Goal: Task Accomplishment & Management: Manage account settings

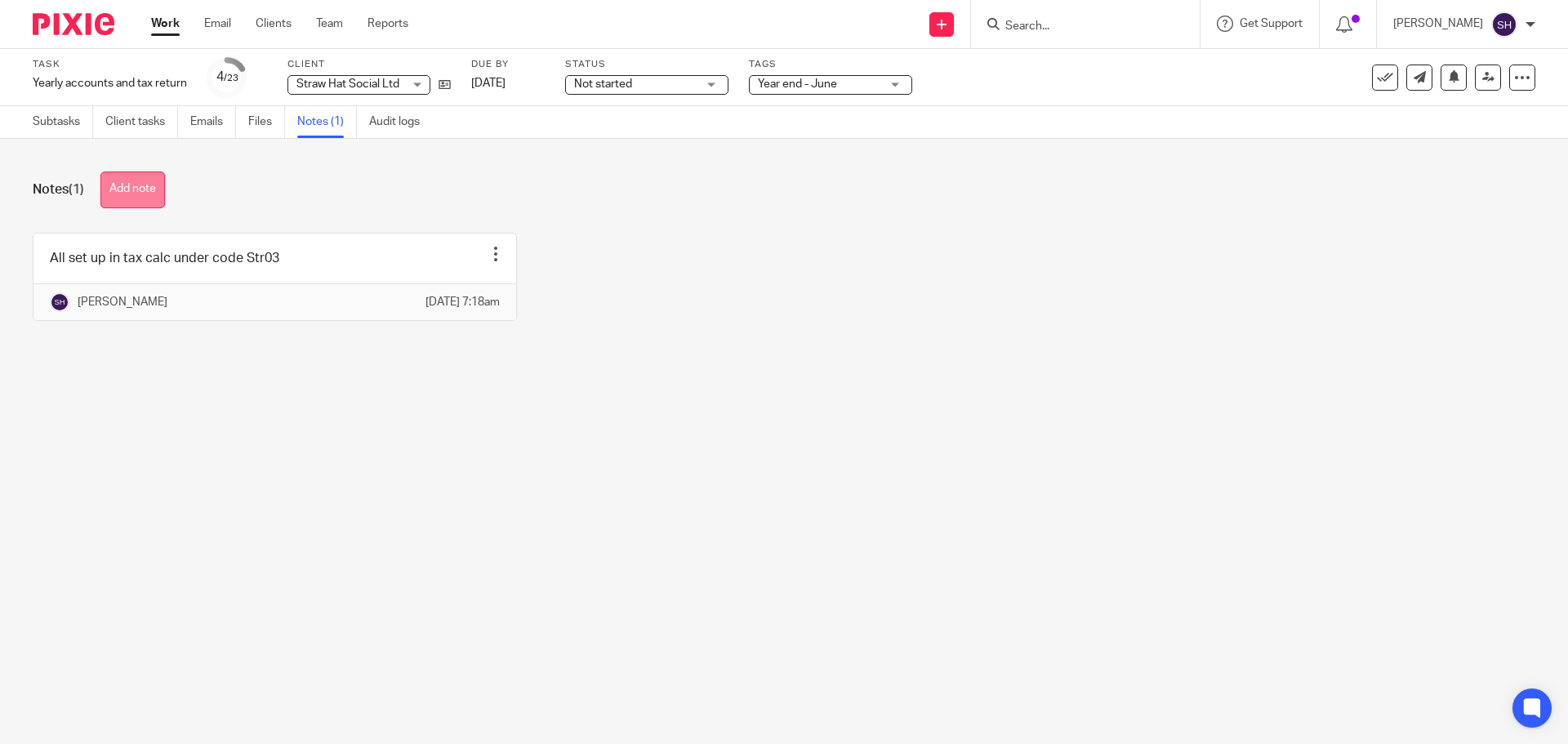
click at [128, 188] on button "Add note" at bounding box center [132, 190] width 64 height 37
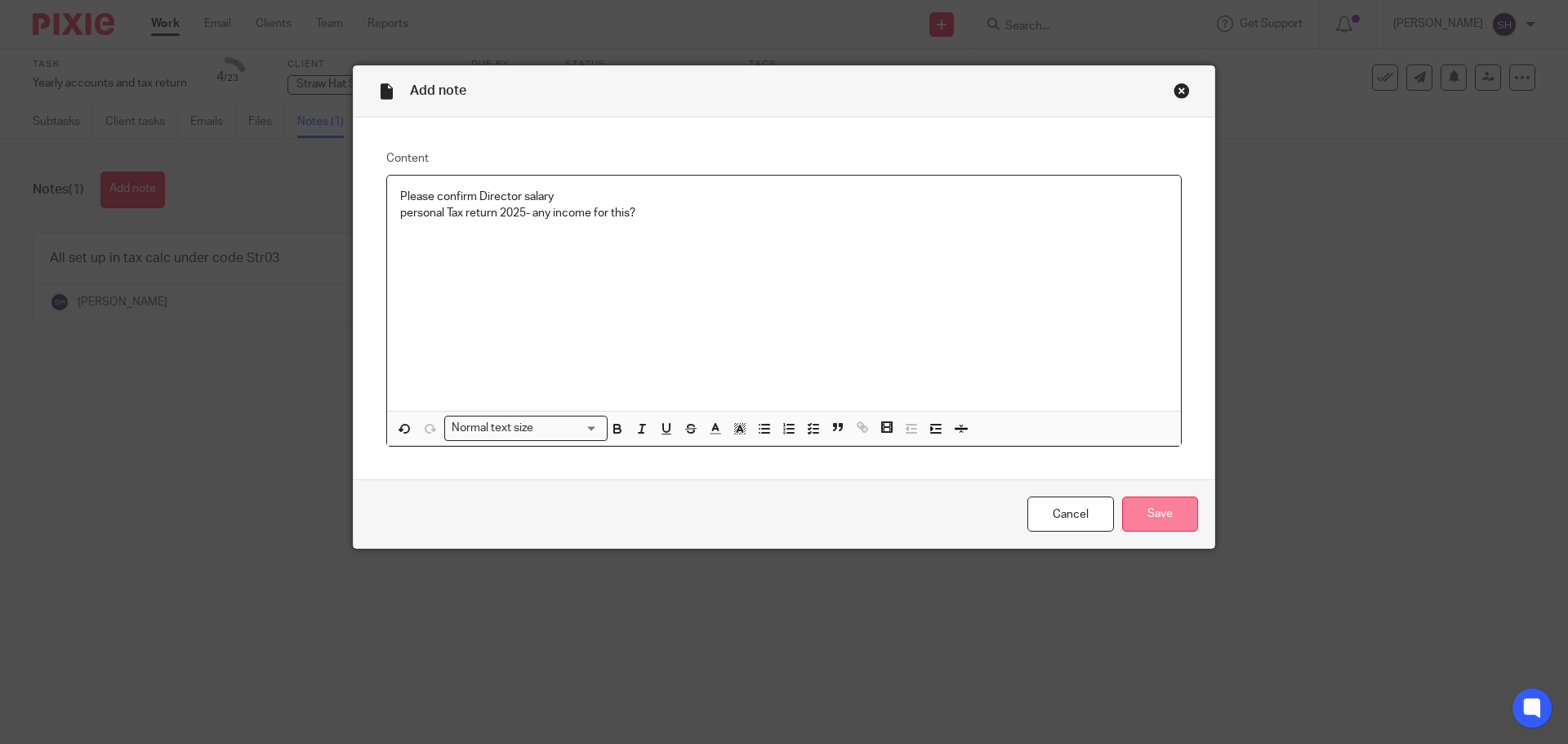
click at [1168, 510] on input "Save" at bounding box center [1159, 514] width 76 height 35
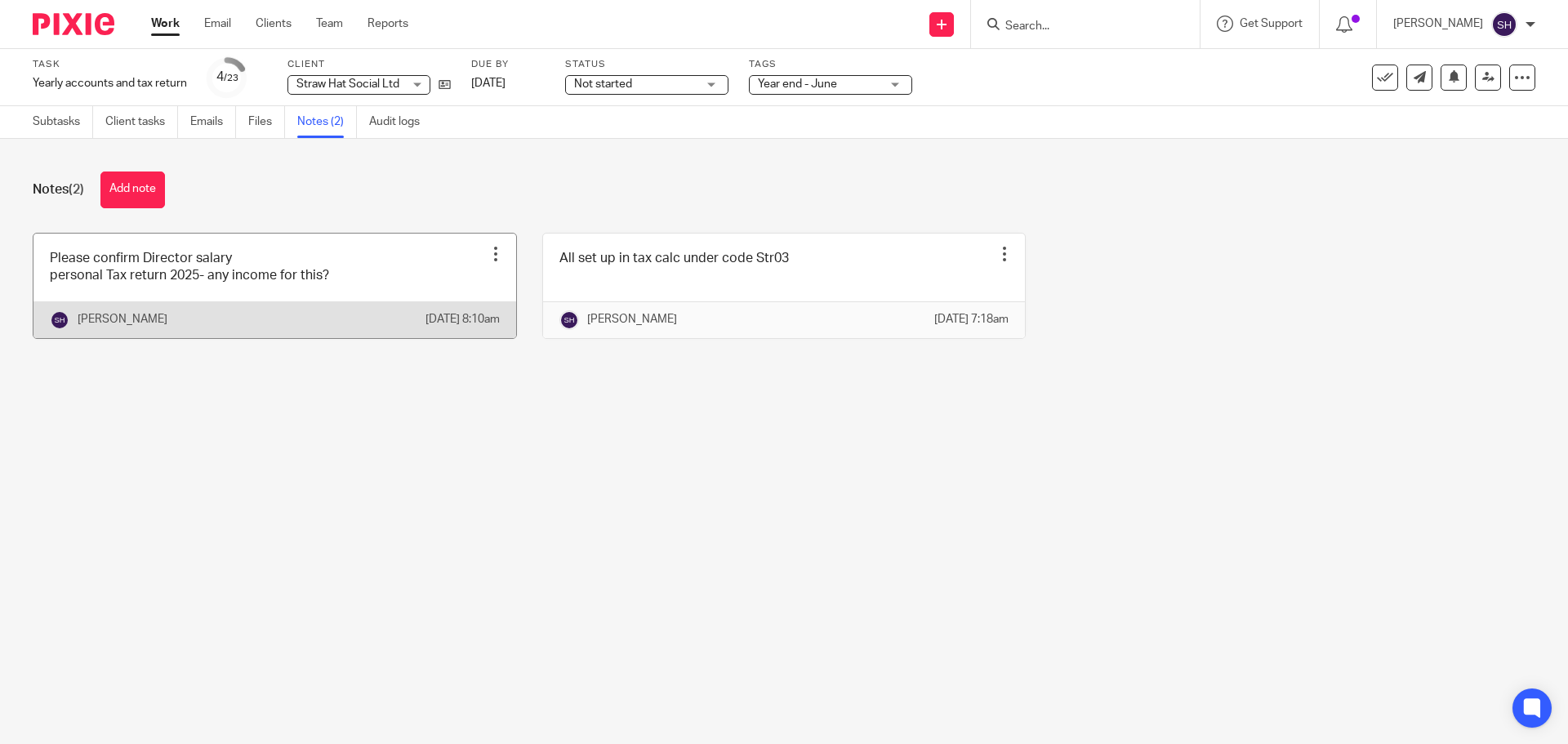
click at [365, 273] on link at bounding box center [274, 285] width 482 height 104
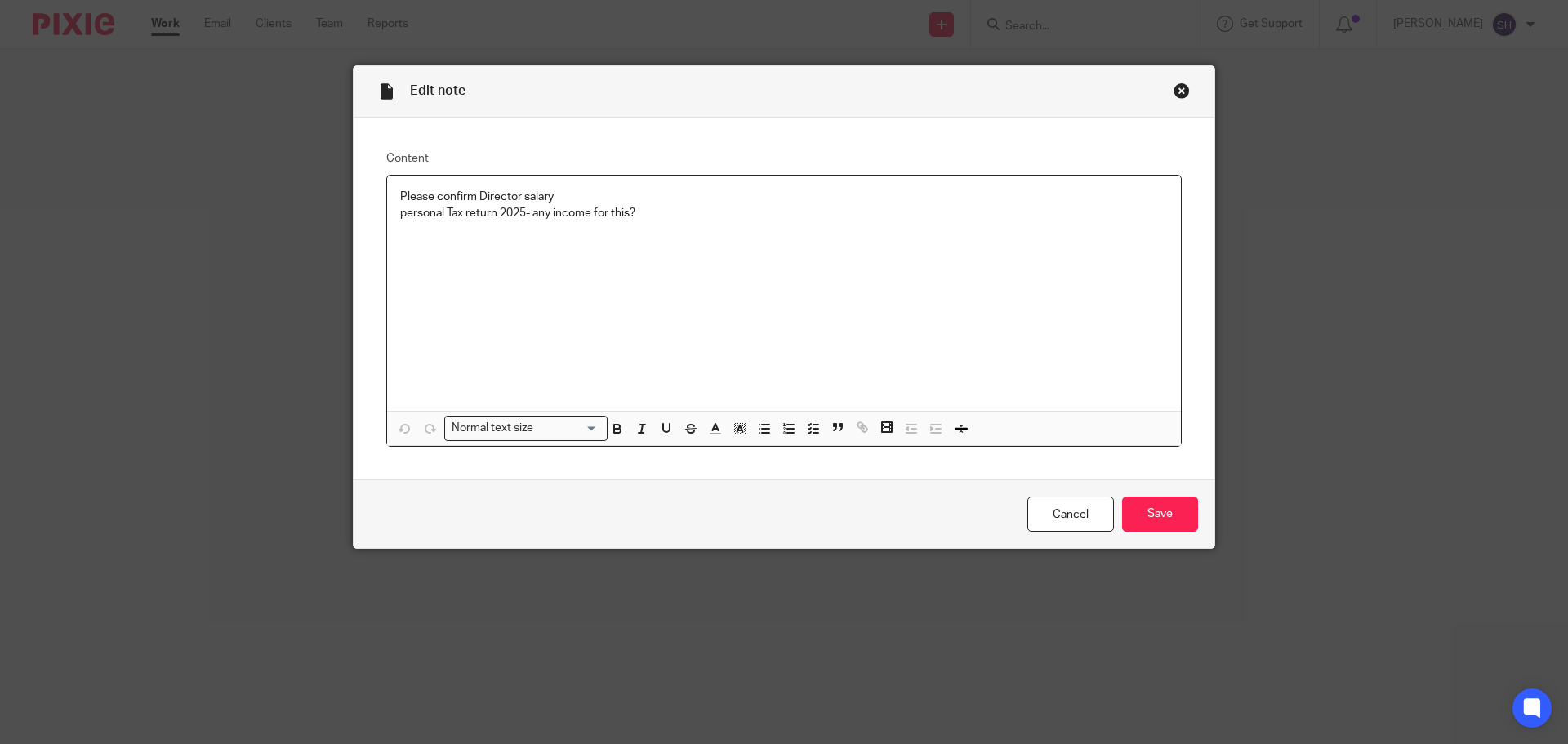
click at [679, 222] on p "personal Tax return 2025- any income for this?" at bounding box center [783, 213] width 767 height 17
click at [1134, 519] on input "Save" at bounding box center [1159, 514] width 76 height 35
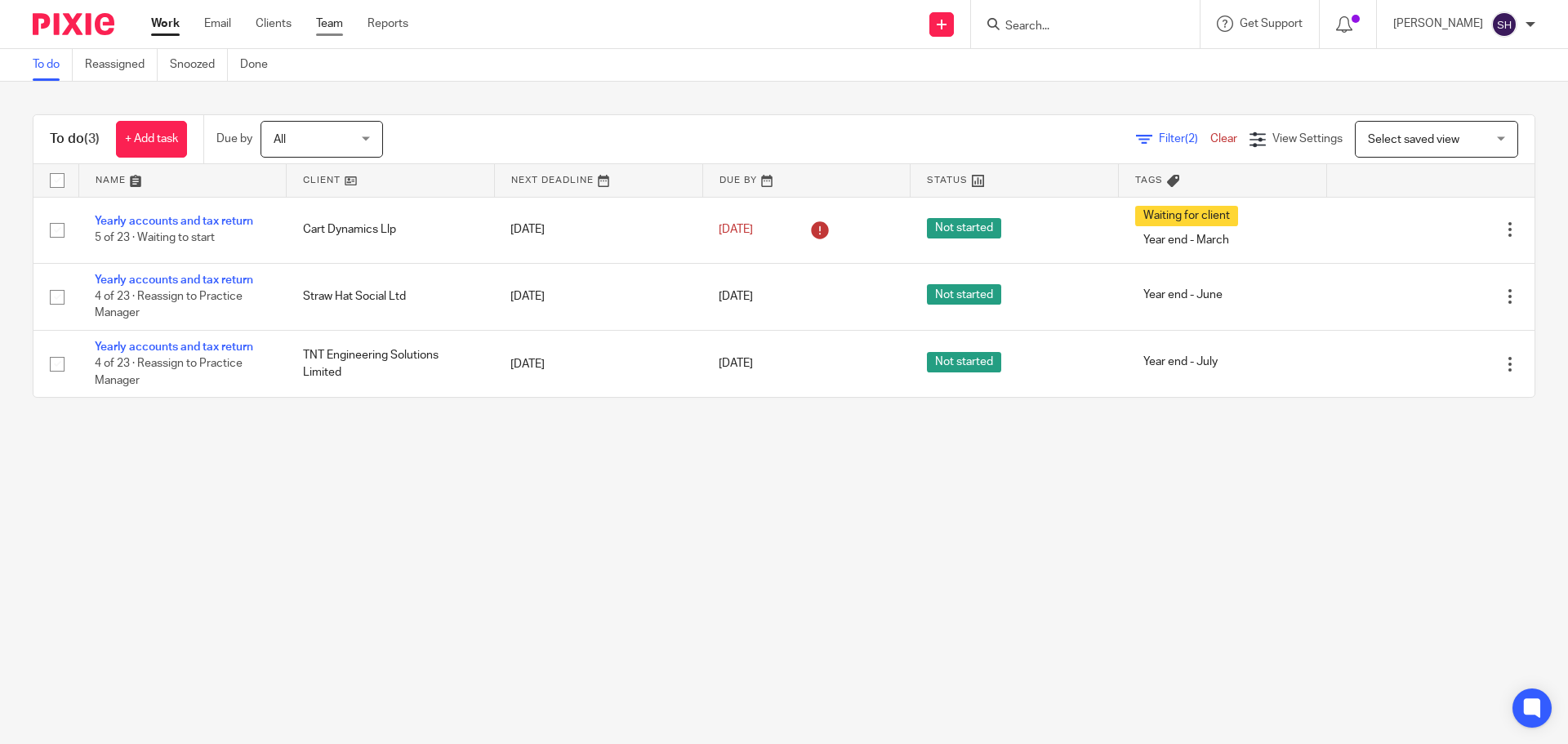
drag, startPoint x: 312, startPoint y: 24, endPoint x: 333, endPoint y: 20, distance: 21.4
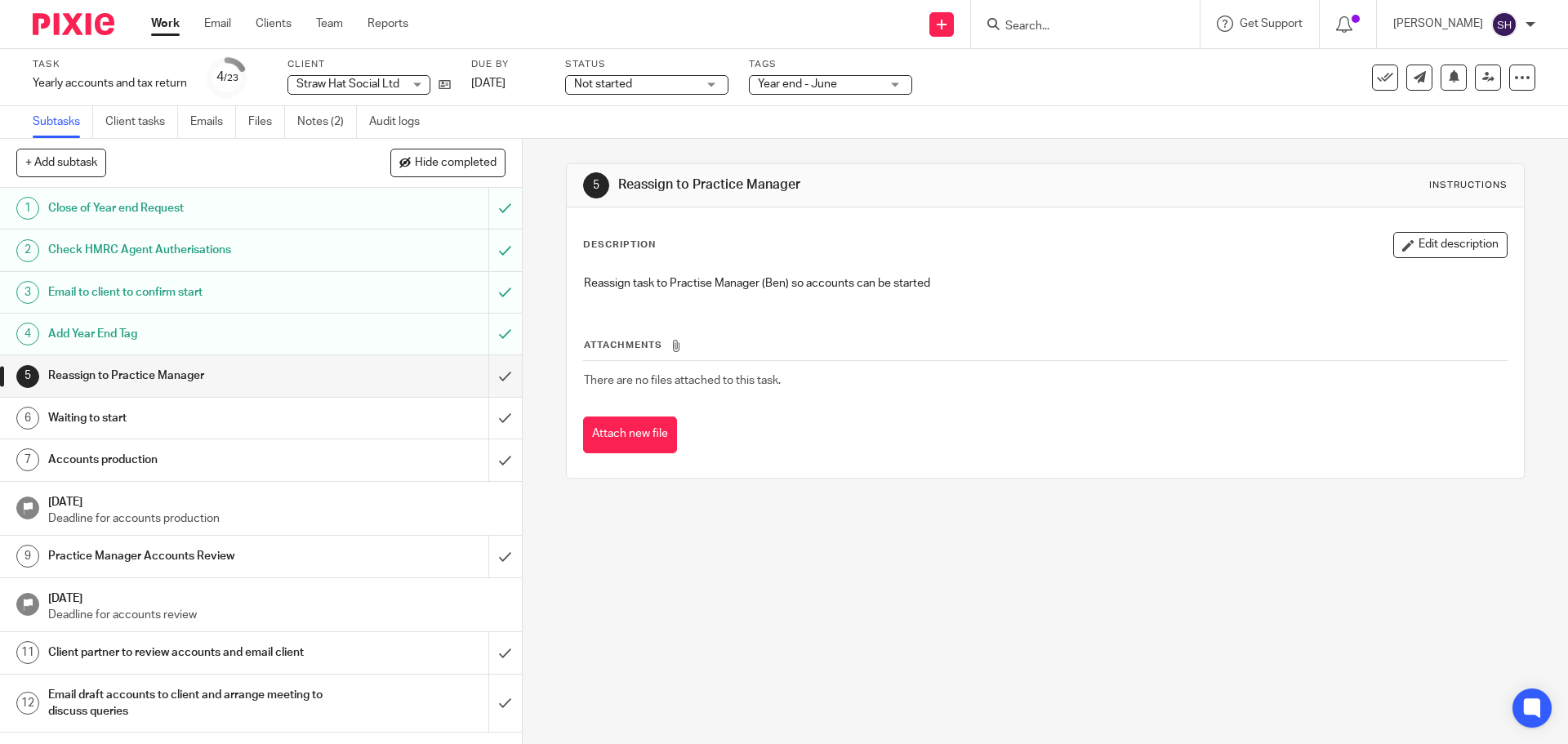
click at [617, 78] on span "Not started" at bounding box center [603, 84] width 58 height 12
click at [609, 142] on span "In progress" at bounding box center [606, 144] width 57 height 12
click at [493, 409] on input "submit" at bounding box center [261, 417] width 522 height 41
click at [480, 461] on input "submit" at bounding box center [261, 459] width 522 height 41
click at [337, 109] on link "Notes (2)" at bounding box center [327, 122] width 60 height 32
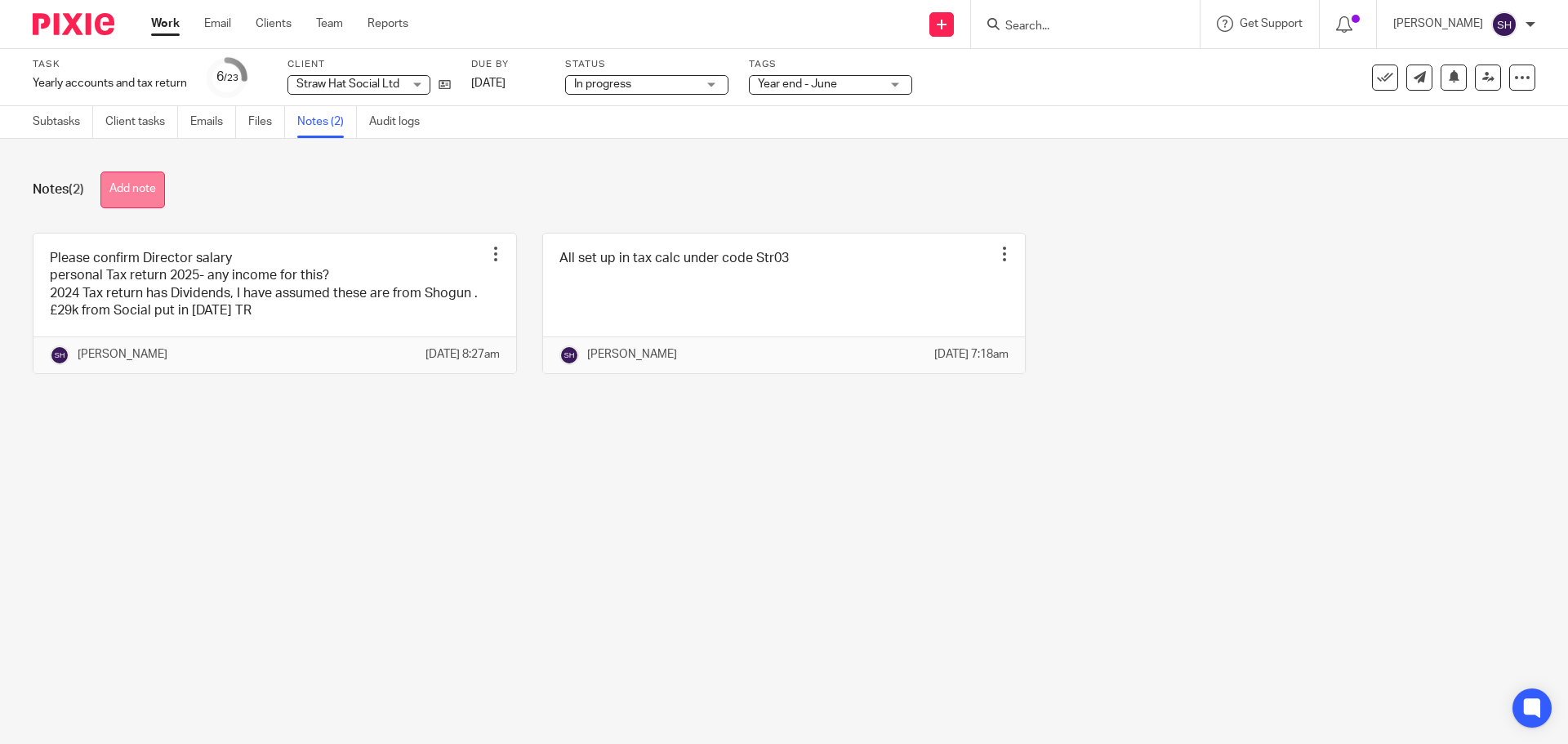
click at [123, 180] on button "Add note" at bounding box center [132, 190] width 64 height 37
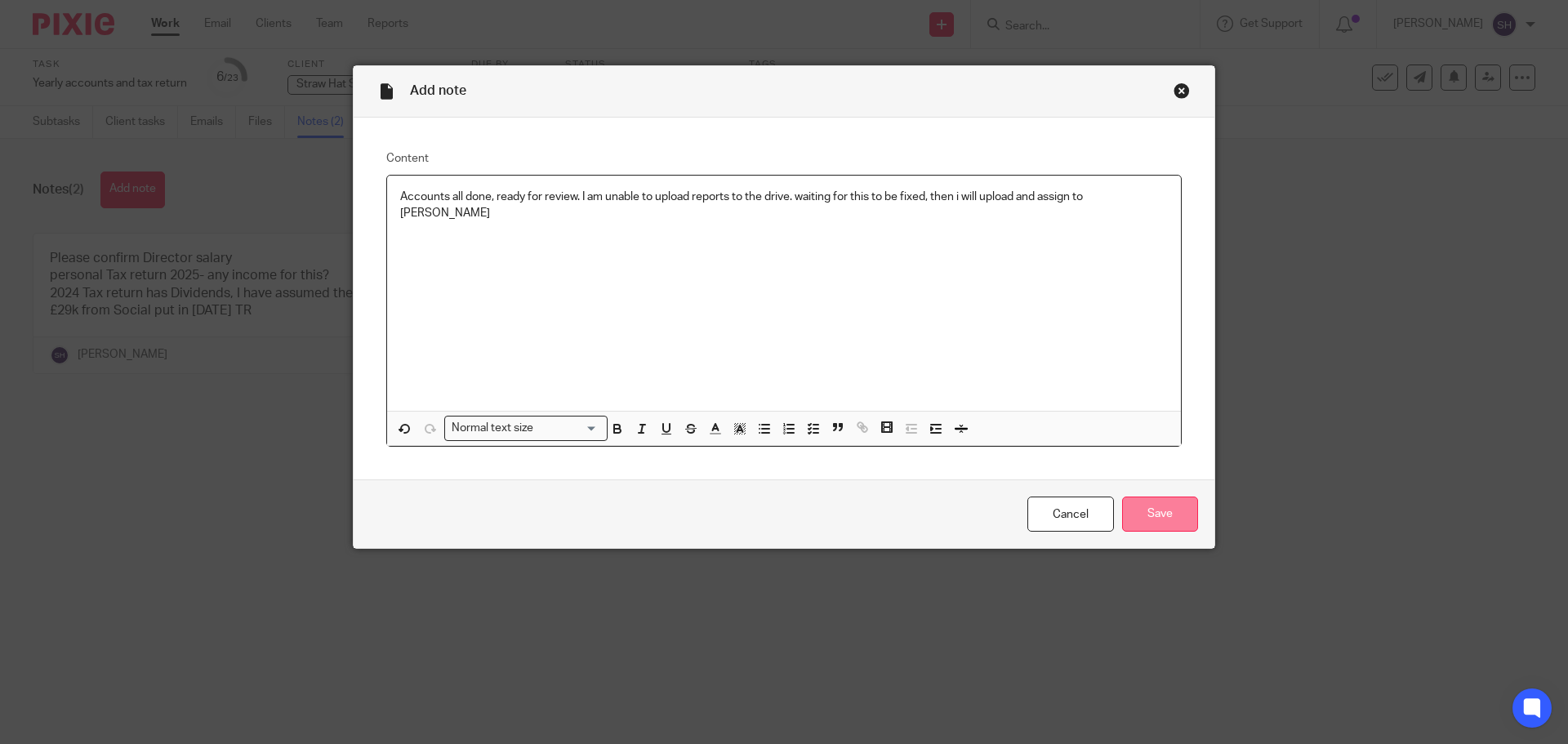
click at [1131, 506] on input "Save" at bounding box center [1159, 514] width 76 height 35
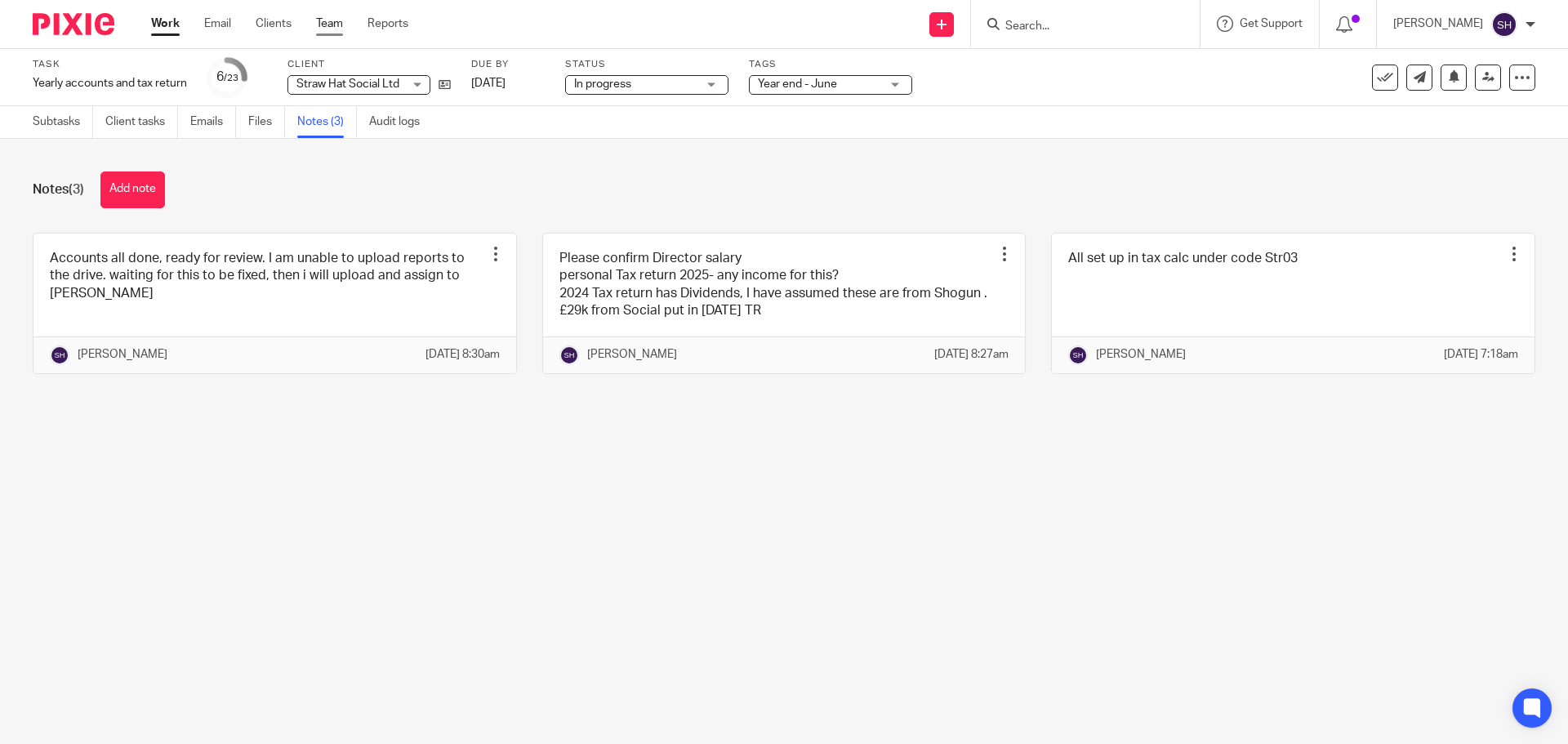
drag, startPoint x: 327, startPoint y: 15, endPoint x: 323, endPoint y: 22, distance: 8.1
click at [1045, 20] on input "Search" at bounding box center [1076, 27] width 147 height 15
type input "haz"
click at [1080, 53] on link at bounding box center [1101, 63] width 202 height 24
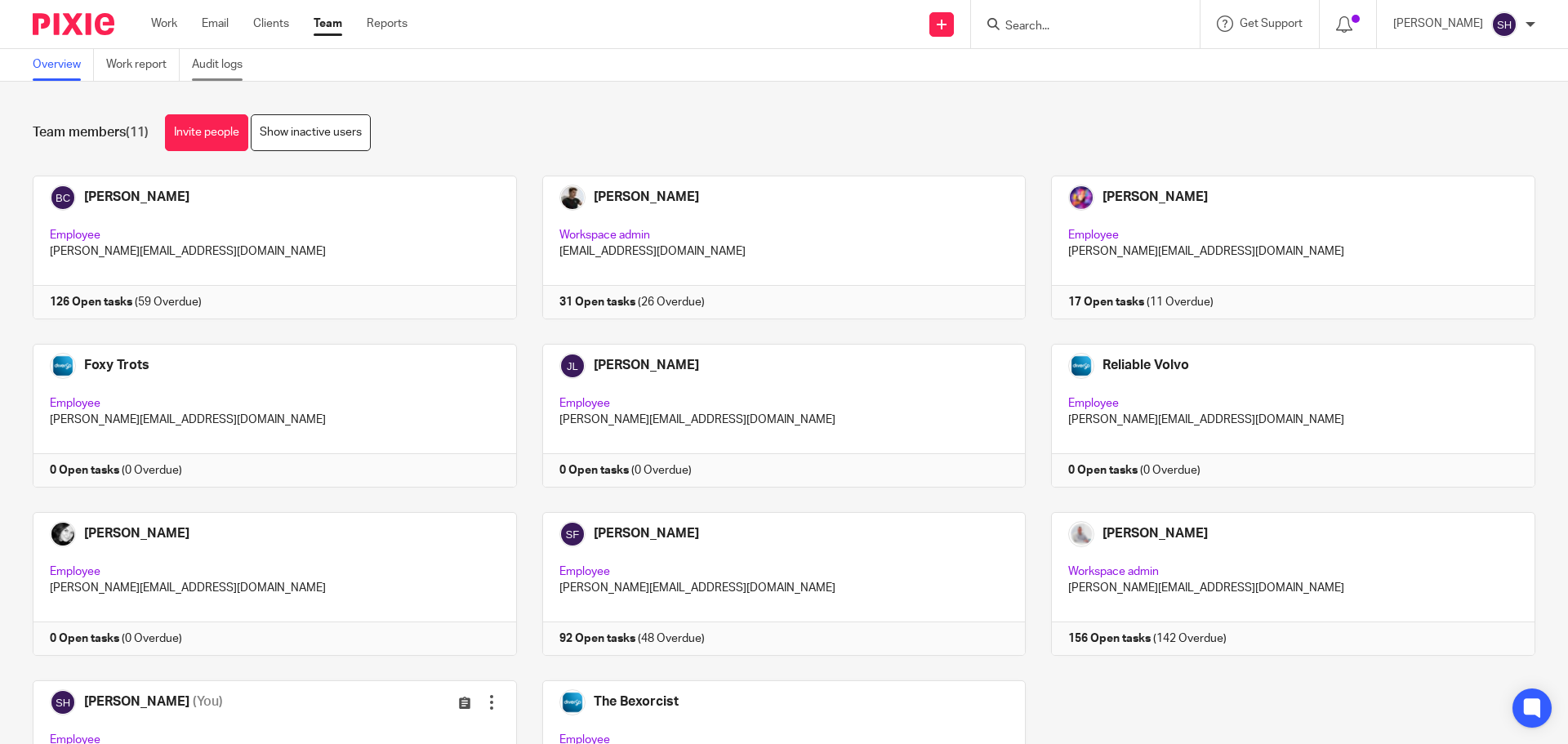
click at [210, 72] on link "Audit logs" at bounding box center [222, 65] width 62 height 32
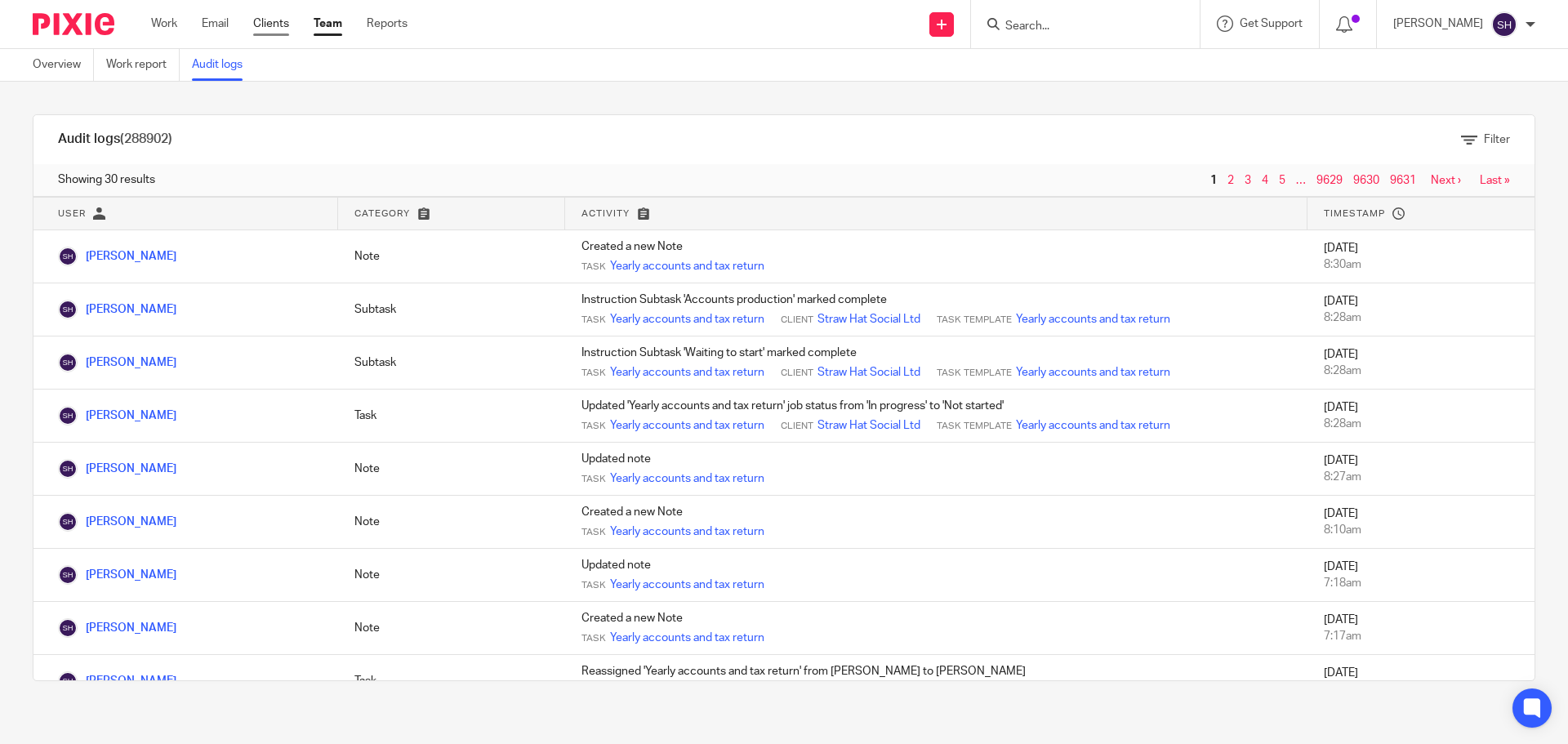
click at [266, 25] on link "Clients" at bounding box center [271, 24] width 36 height 17
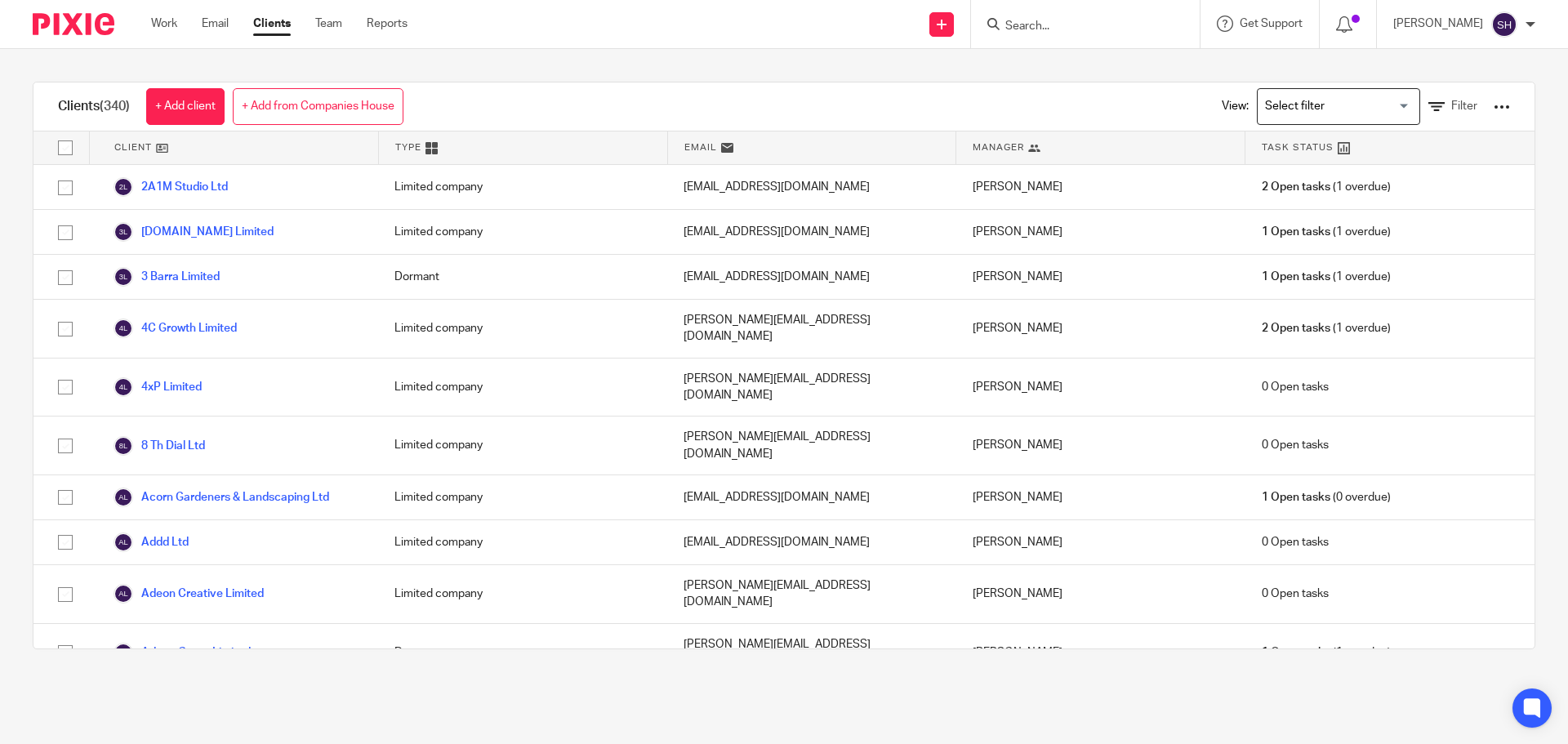
click at [1493, 105] on div at bounding box center [1501, 107] width 17 height 17
click at [1428, 102] on icon at bounding box center [1436, 107] width 17 height 17
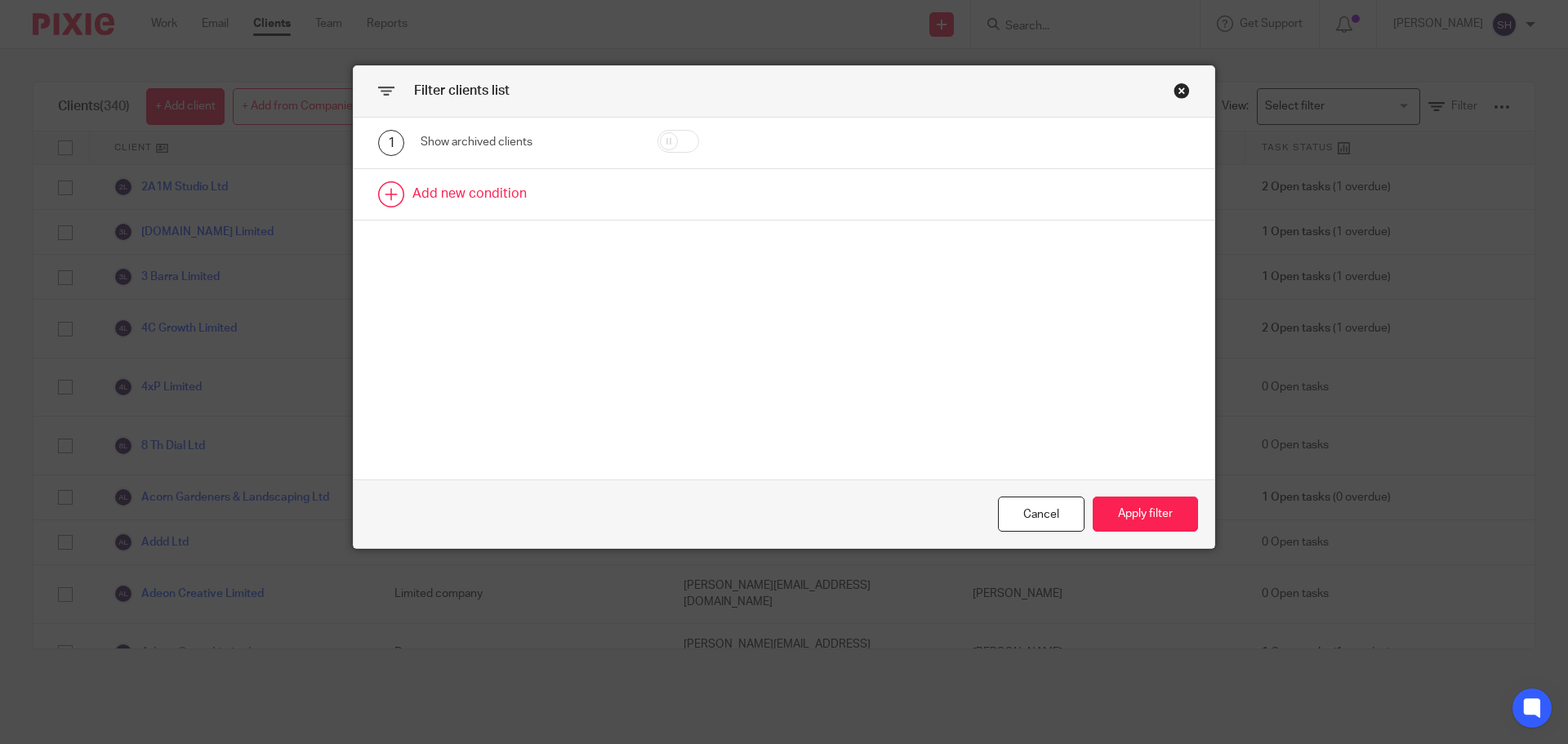
click at [432, 184] on link at bounding box center [783, 194] width 861 height 51
click at [438, 212] on div "Field" at bounding box center [512, 199] width 157 height 34
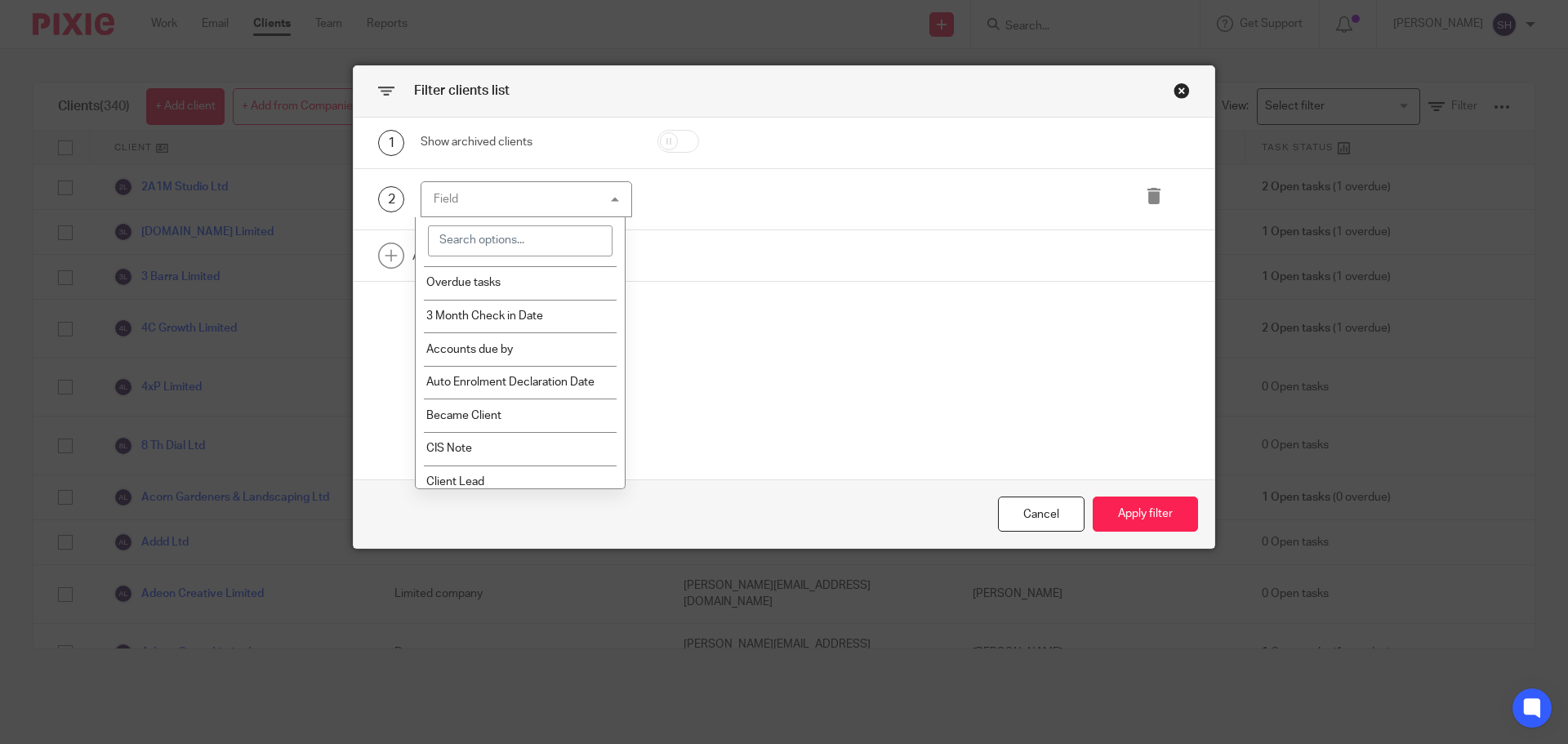
scroll to position [163, 0]
click at [512, 347] on li "Accounts due by" at bounding box center [521, 350] width 210 height 33
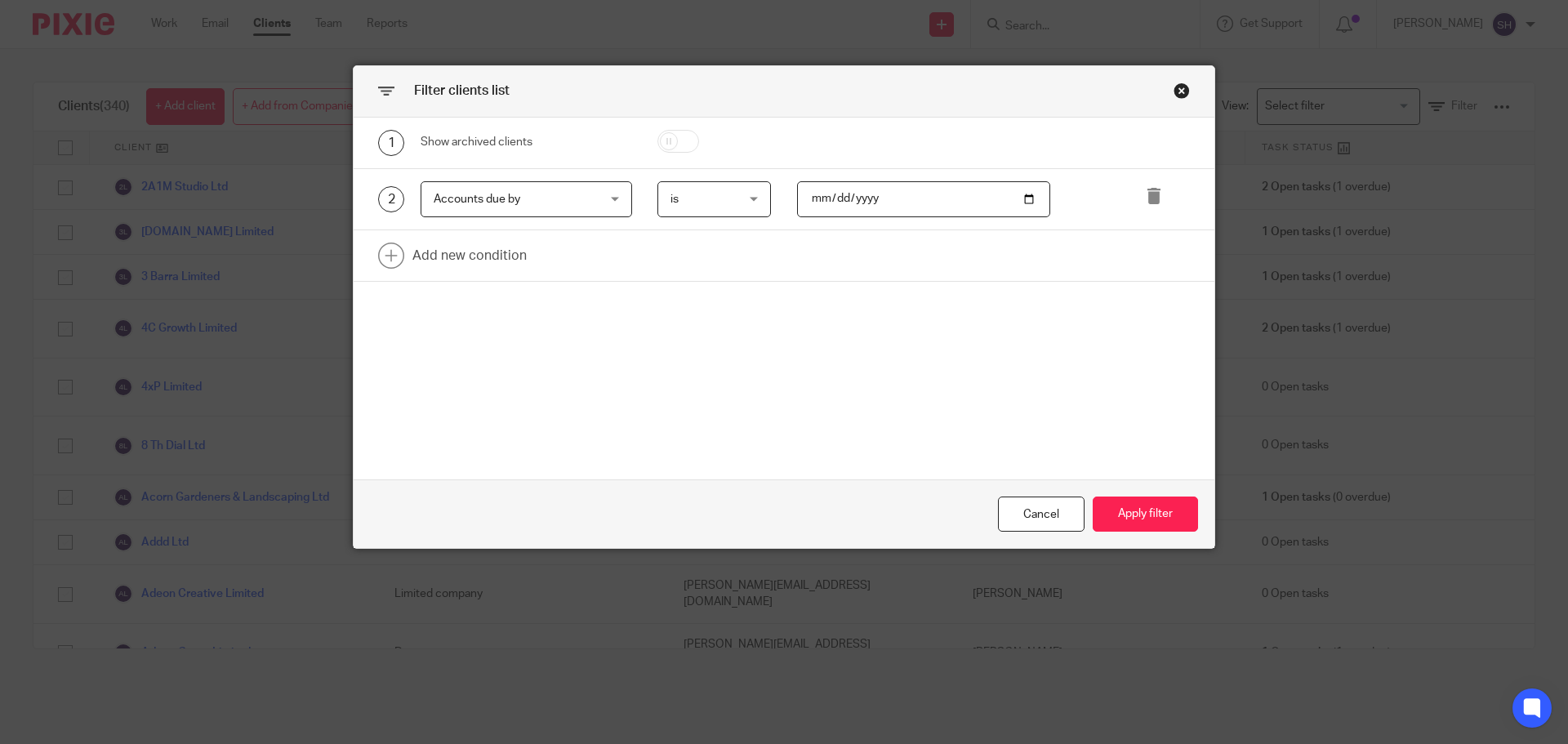
click at [679, 198] on span "is" at bounding box center [711, 199] width 80 height 34
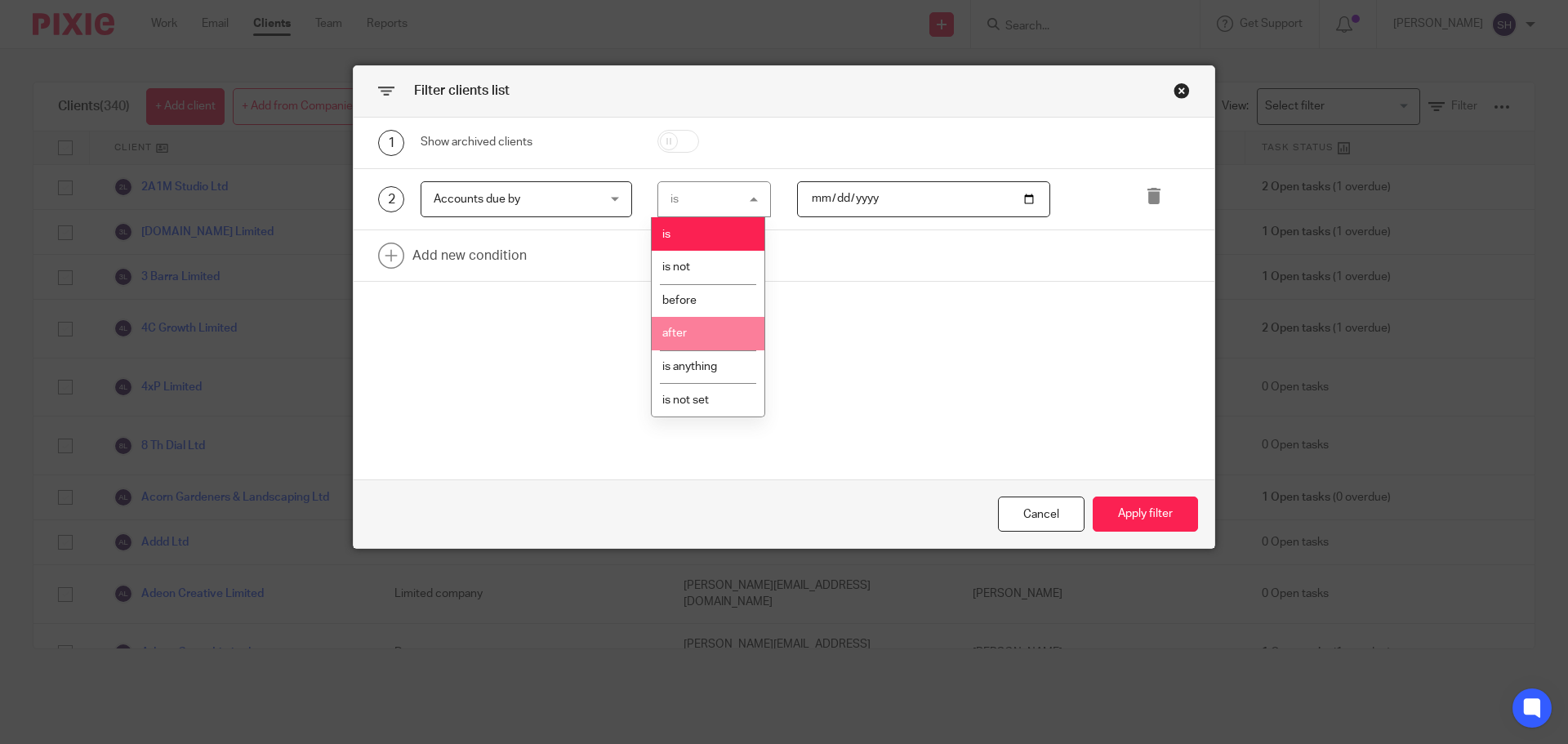
click at [687, 325] on li "after" at bounding box center [707, 333] width 112 height 33
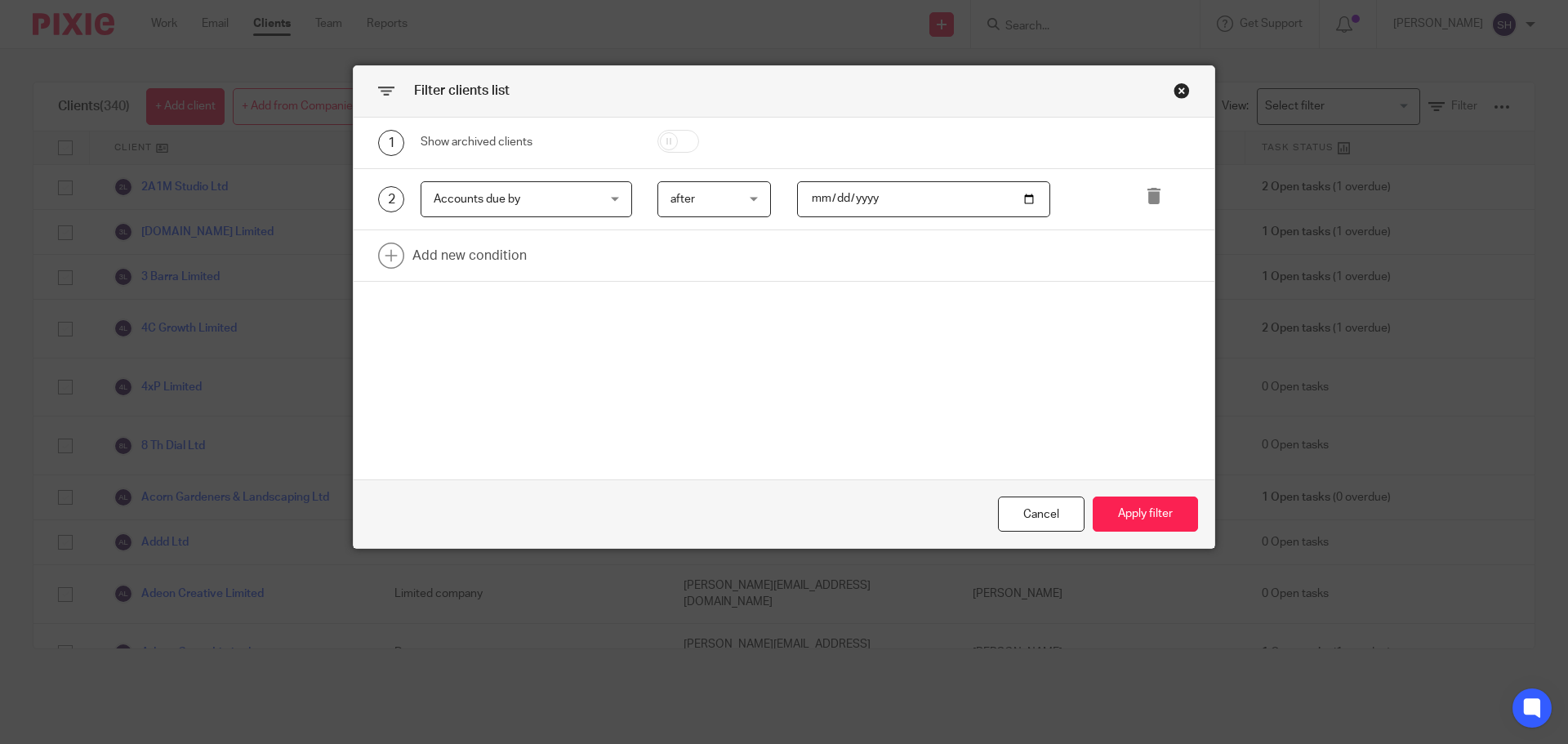
click at [881, 192] on input "date" at bounding box center [923, 200] width 254 height 37
drag, startPoint x: 898, startPoint y: 193, endPoint x: 832, endPoint y: 196, distance: 66.1
click at [832, 196] on input "date" at bounding box center [923, 200] width 254 height 37
type input "2025-07-31"
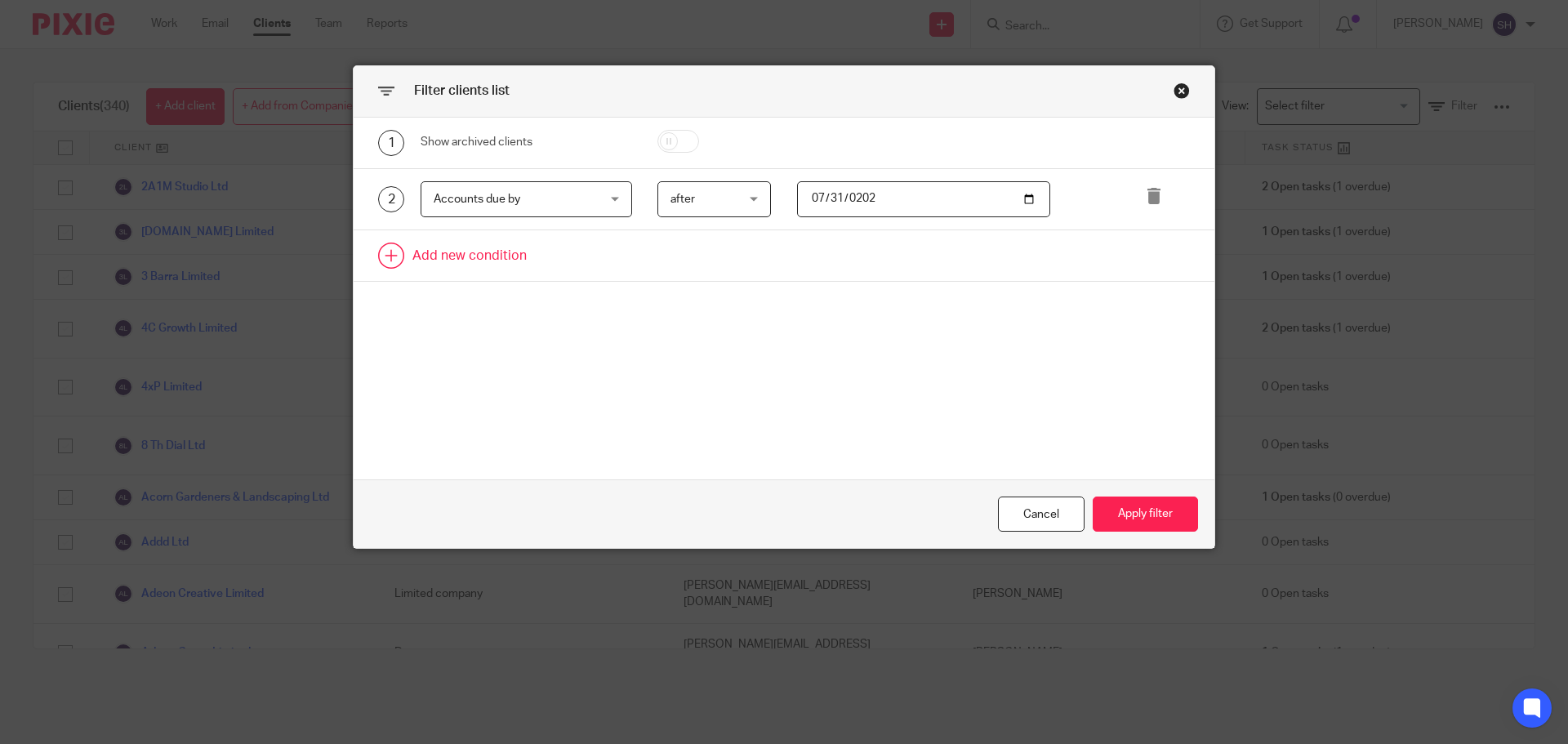
click at [512, 246] on link at bounding box center [783, 255] width 861 height 51
click at [524, 263] on div "Field" at bounding box center [512, 260] width 157 height 34
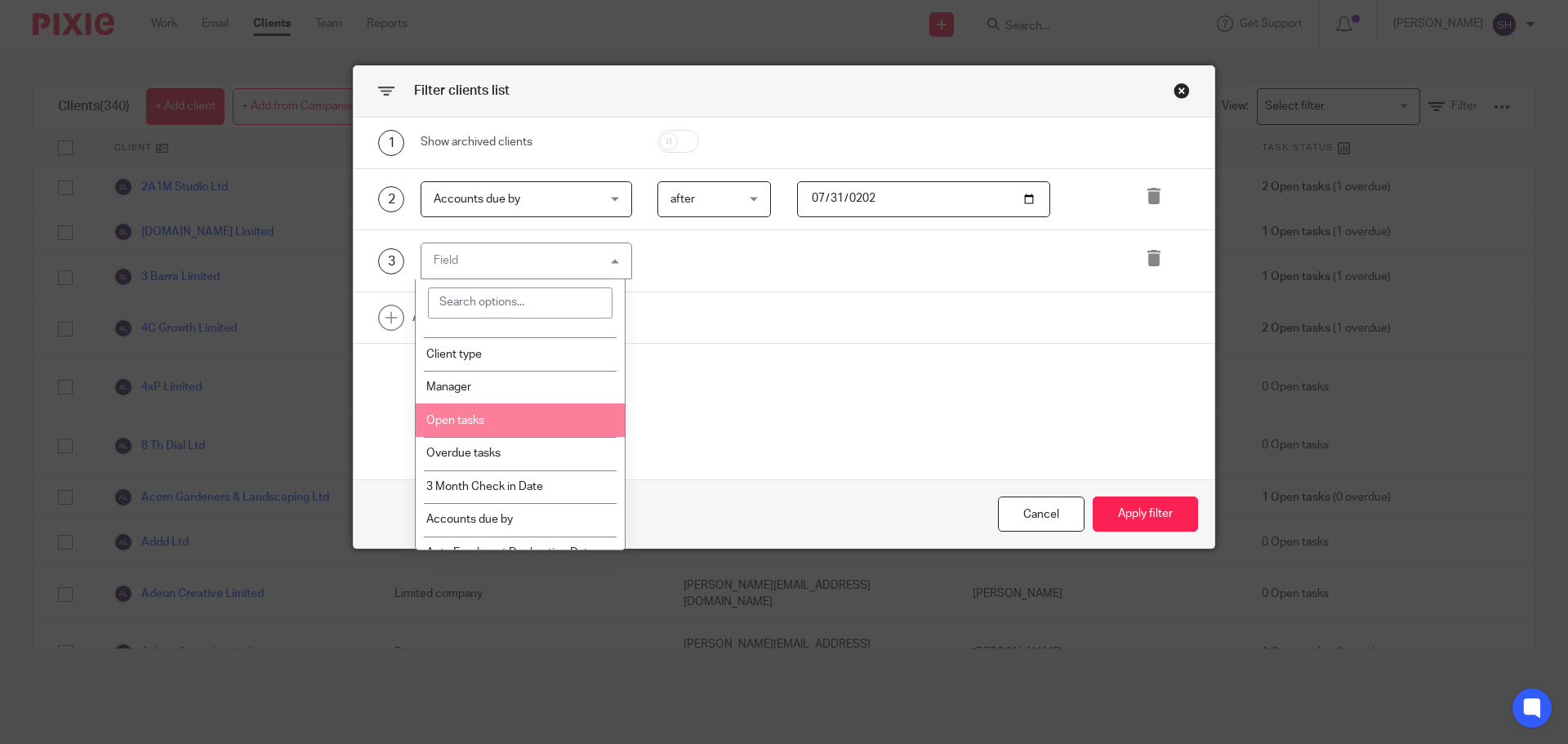
scroll to position [82, 0]
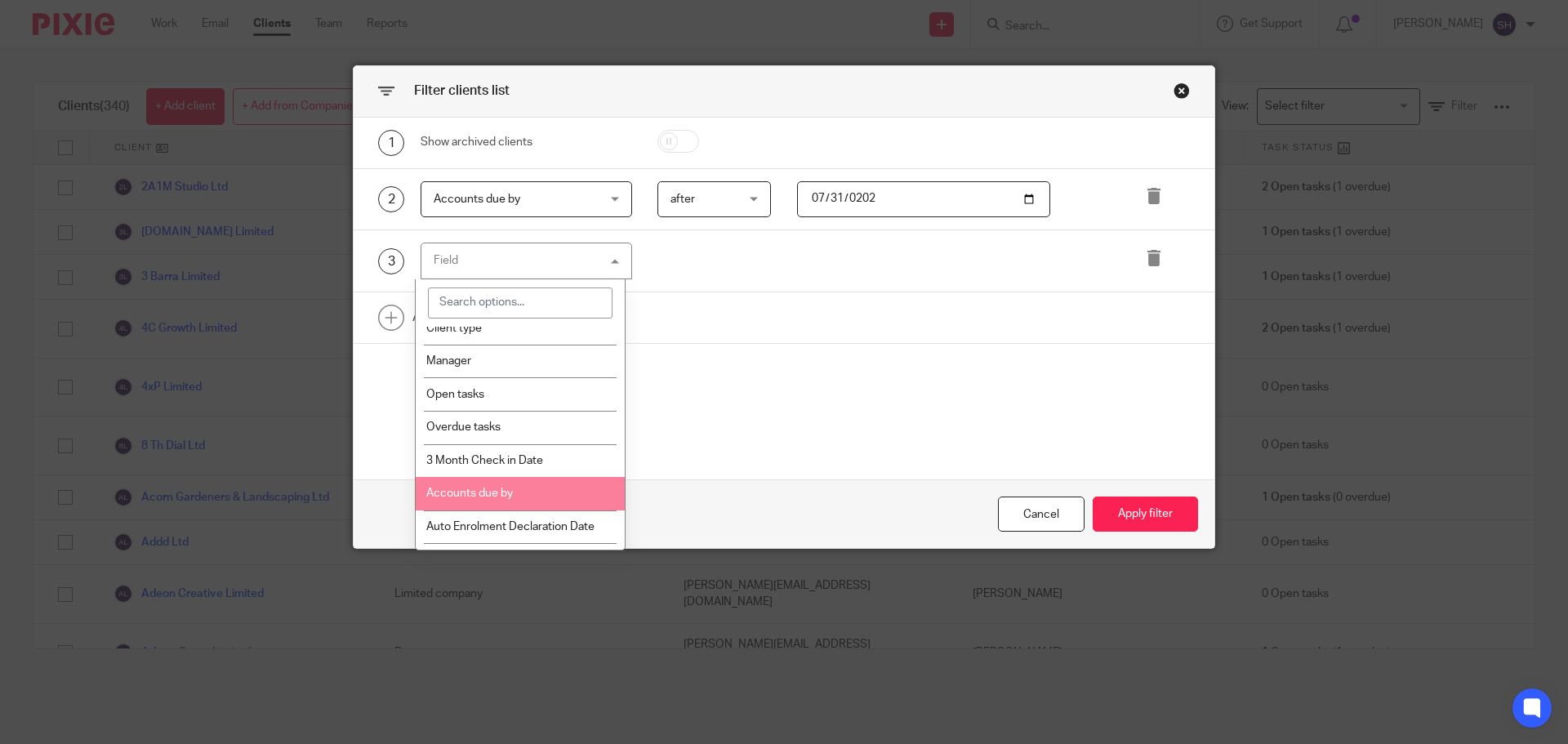
click at [472, 492] on span "Accounts due by" at bounding box center [470, 493] width 87 height 12
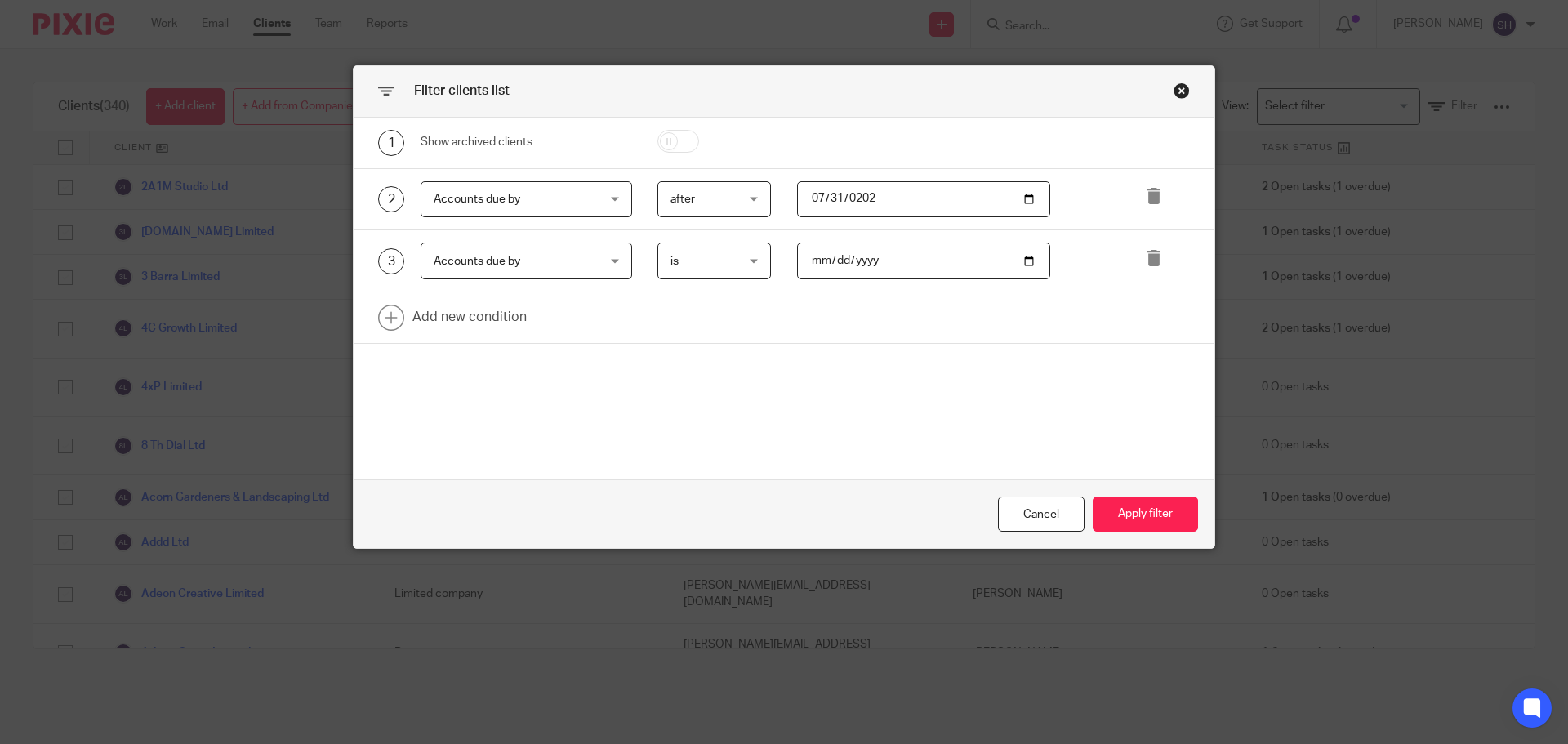
click at [690, 256] on span "is" at bounding box center [711, 260] width 80 height 34
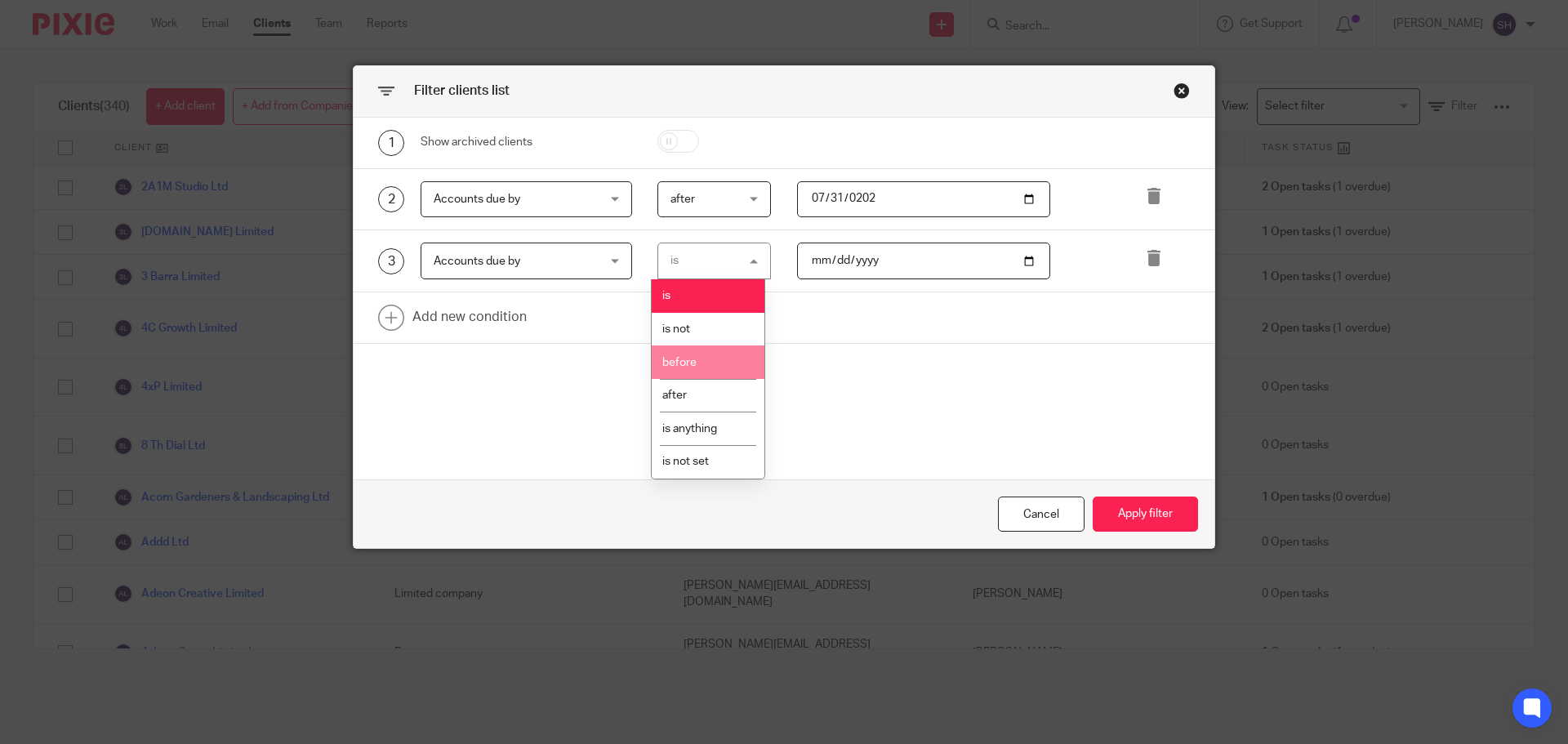
click at [693, 354] on li "before" at bounding box center [707, 362] width 112 height 33
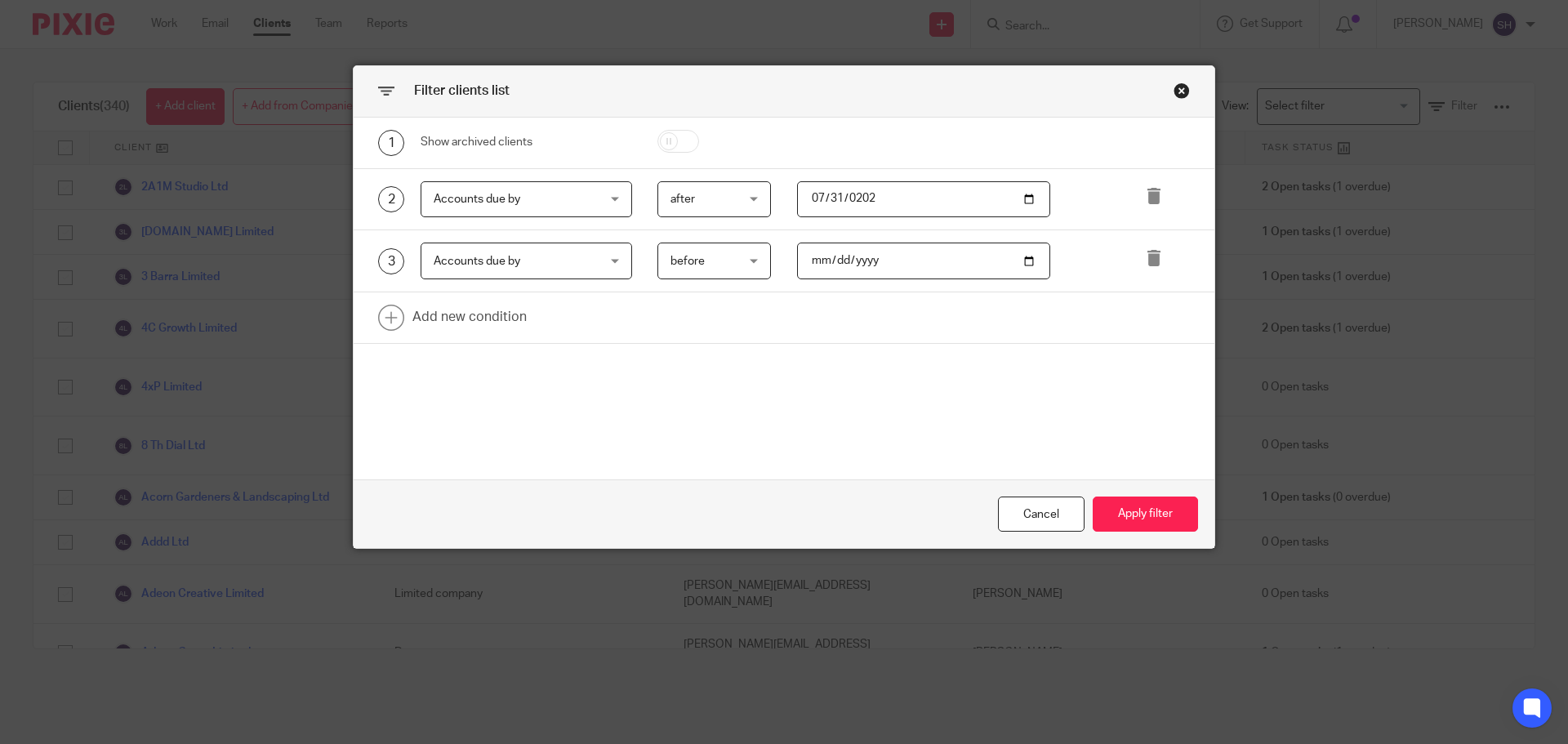
click at [938, 262] on input "date" at bounding box center [923, 261] width 254 height 37
drag, startPoint x: 938, startPoint y: 262, endPoint x: 873, endPoint y: 252, distance: 65.8
click at [833, 262] on input "date" at bounding box center [923, 261] width 254 height 37
drag, startPoint x: 886, startPoint y: 250, endPoint x: 821, endPoint y: 257, distance: 65.4
click at [823, 257] on input "date" at bounding box center [923, 261] width 254 height 37
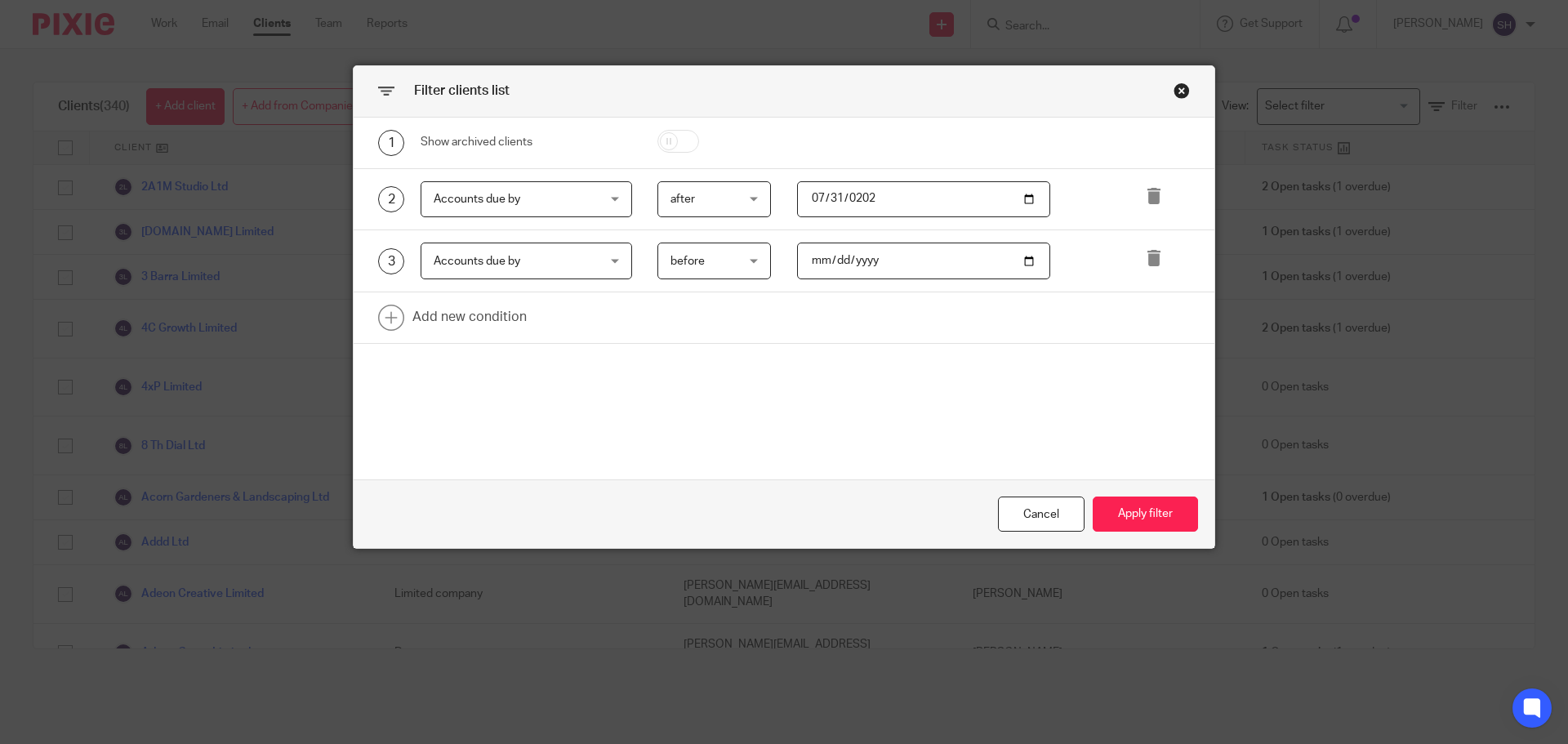
click at [819, 259] on input "date" at bounding box center [923, 261] width 254 height 37
click at [879, 260] on input "date" at bounding box center [923, 261] width 254 height 37
click at [953, 253] on input "date" at bounding box center [923, 261] width 254 height 37
click at [1020, 259] on input "date" at bounding box center [923, 261] width 254 height 37
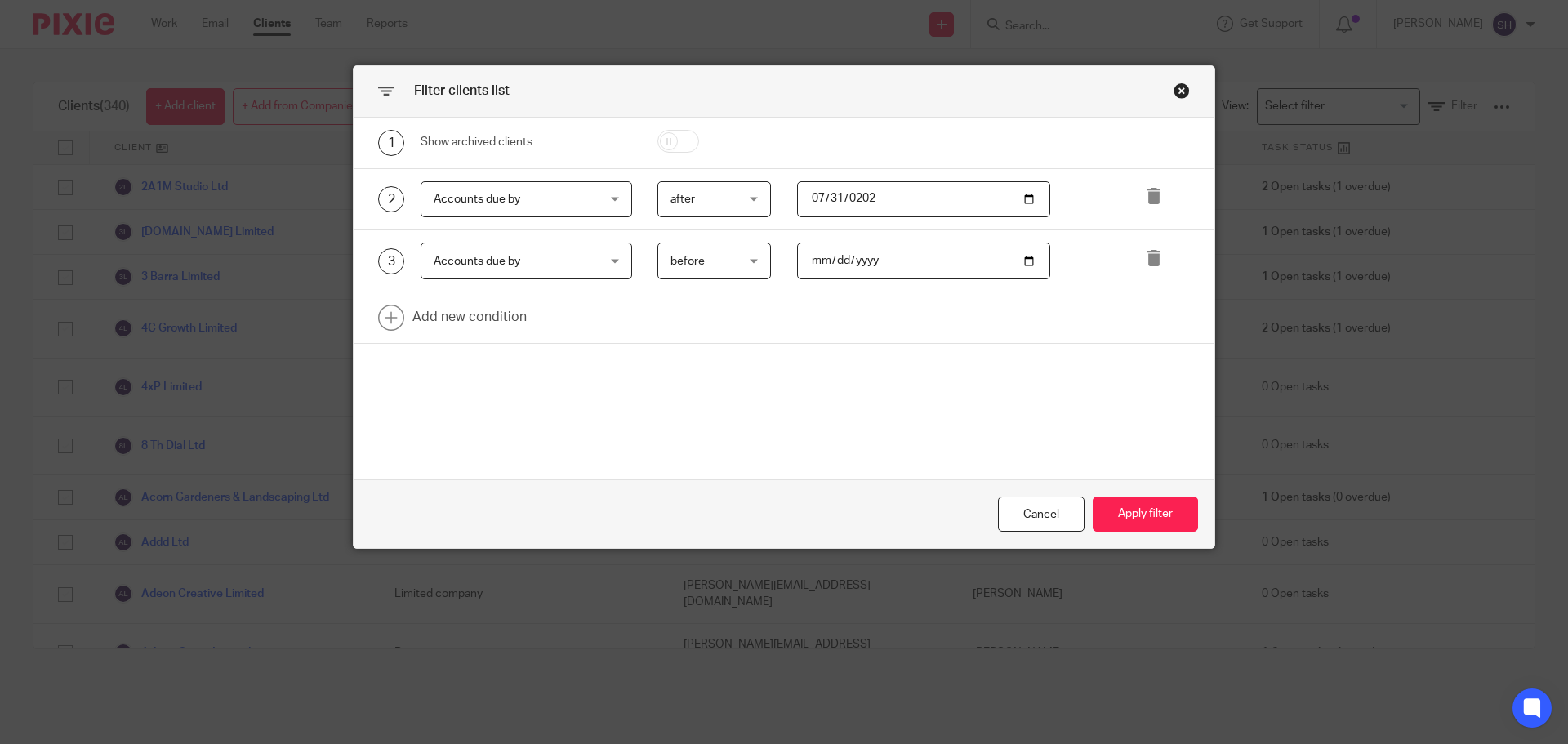
type input "2025-08-31"
click at [1170, 519] on button "Apply filter" at bounding box center [1145, 514] width 105 height 35
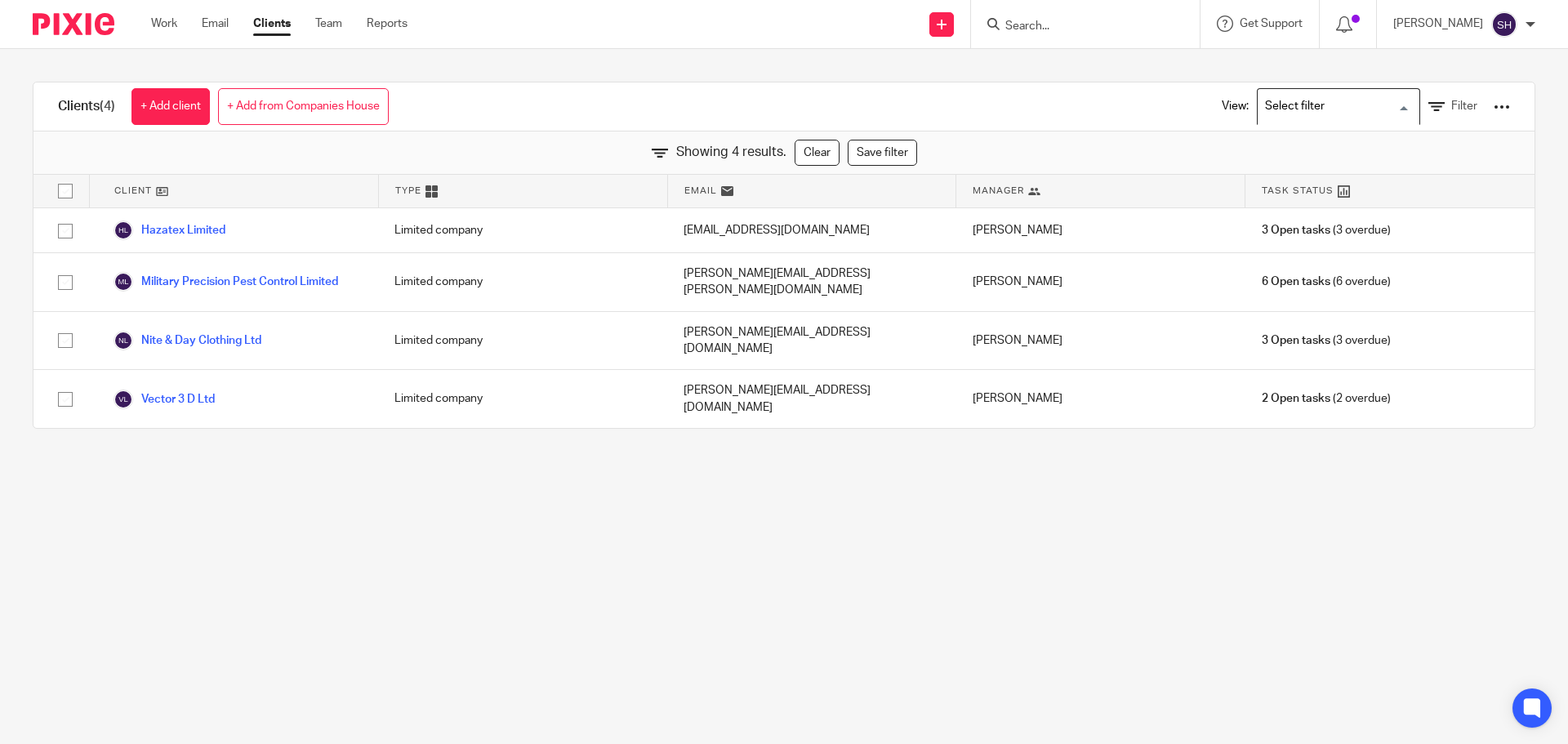
click at [1336, 102] on input "Search for option" at bounding box center [1334, 107] width 151 height 28
click at [1428, 98] on link "Filter" at bounding box center [1452, 107] width 49 height 17
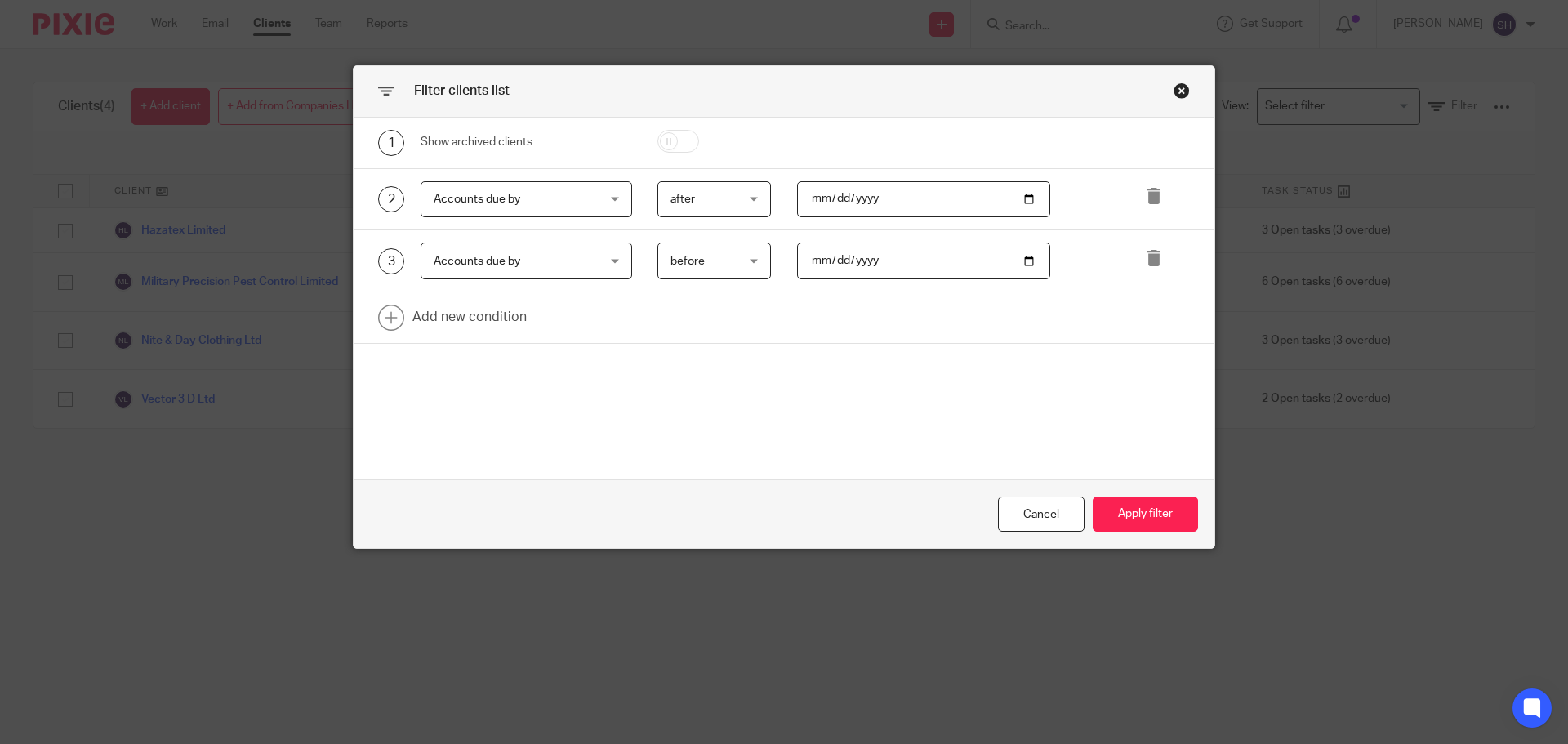
click at [913, 199] on input "2025-07-31" at bounding box center [923, 200] width 254 height 37
click at [1028, 192] on input "2025-07-31" at bounding box center [923, 200] width 254 height 37
type input "2025-08-31"
click at [1021, 262] on input "2025-08-31" at bounding box center [923, 261] width 254 height 37
type input "2025-09-30"
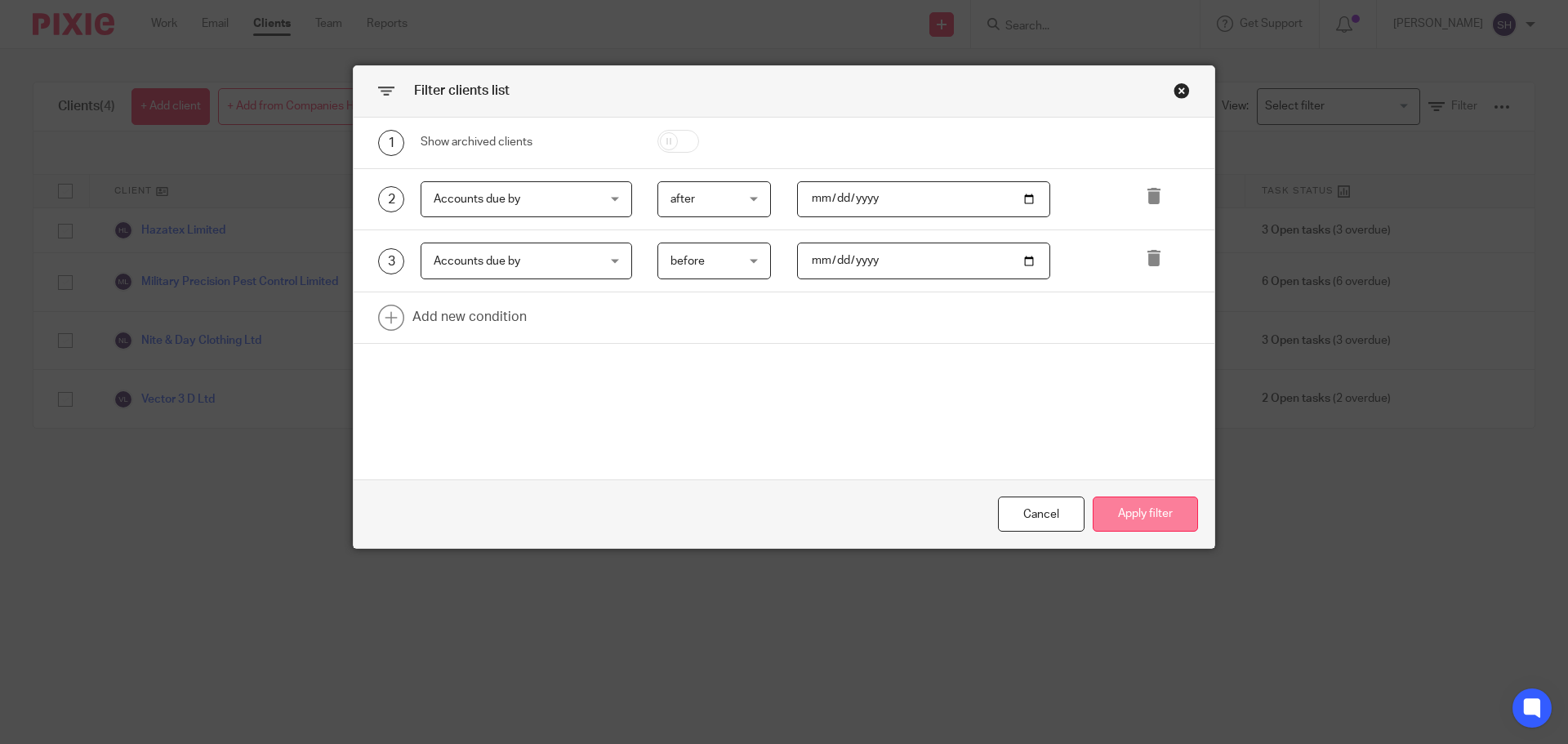
click at [1157, 508] on button "Apply filter" at bounding box center [1145, 514] width 105 height 35
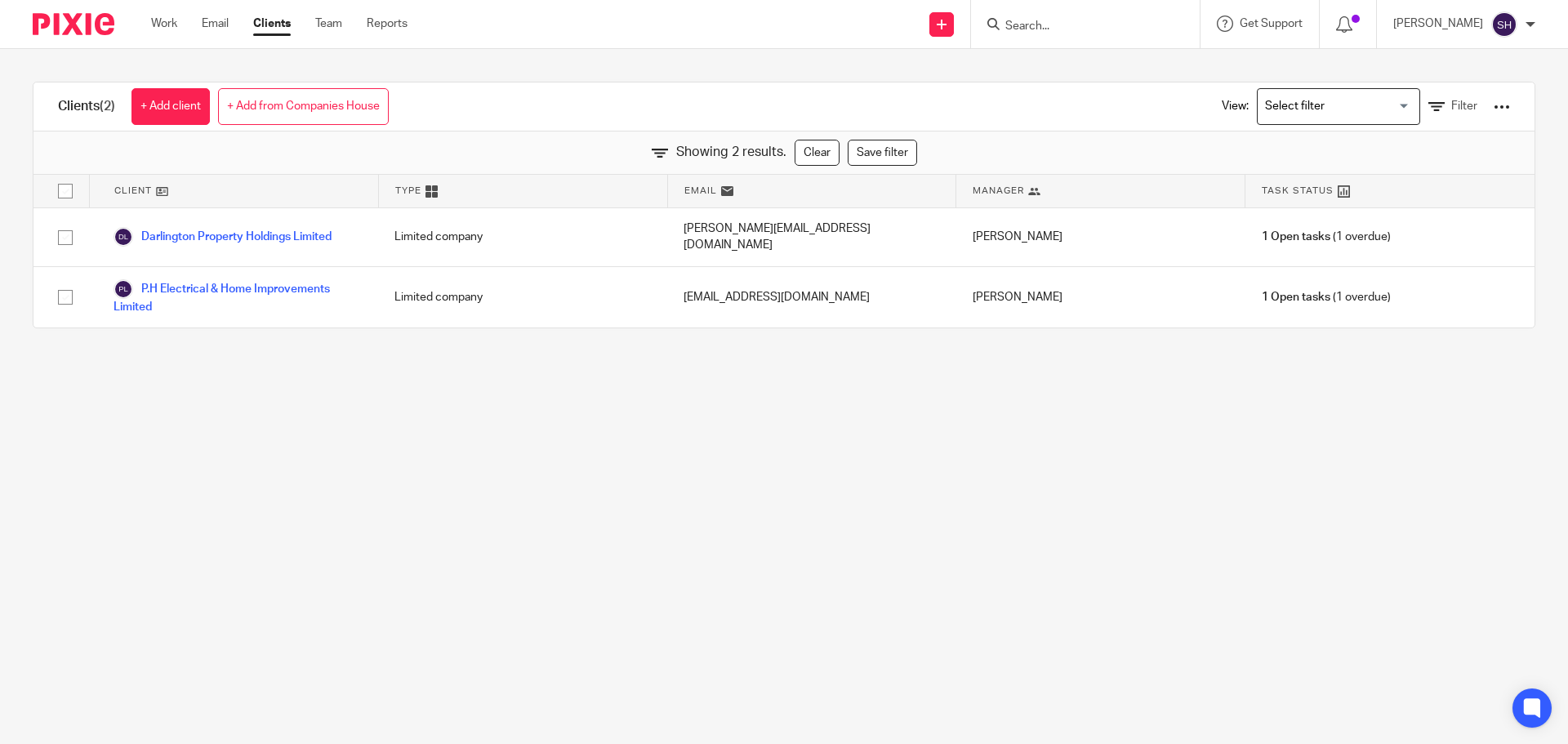
click at [208, 456] on main "Clients (2) + Add client + Add from Companies House View: Loading... Filter Sho…" at bounding box center [784, 372] width 1568 height 744
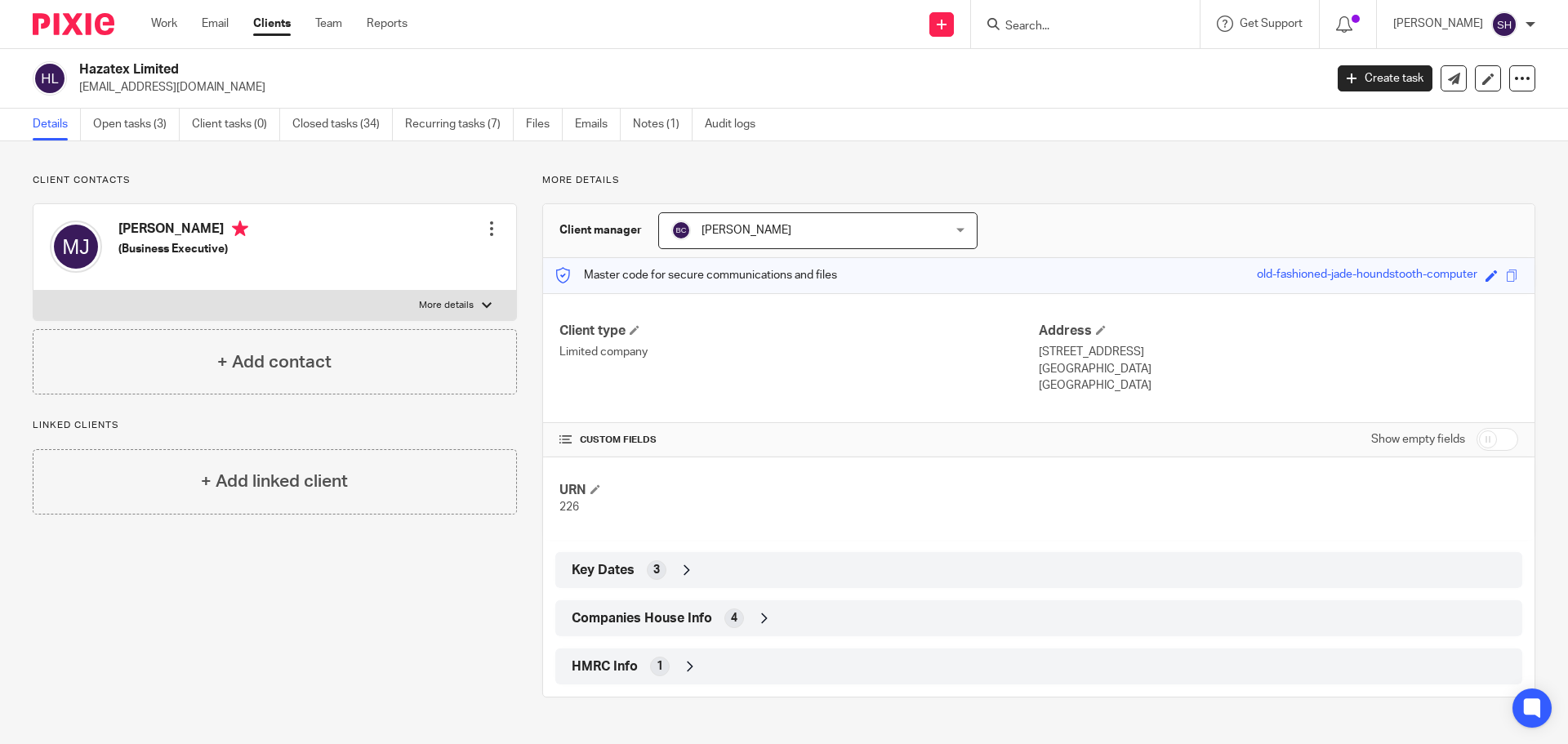
click at [622, 607] on div "Companies House Info 4" at bounding box center [1038, 617] width 942 height 27
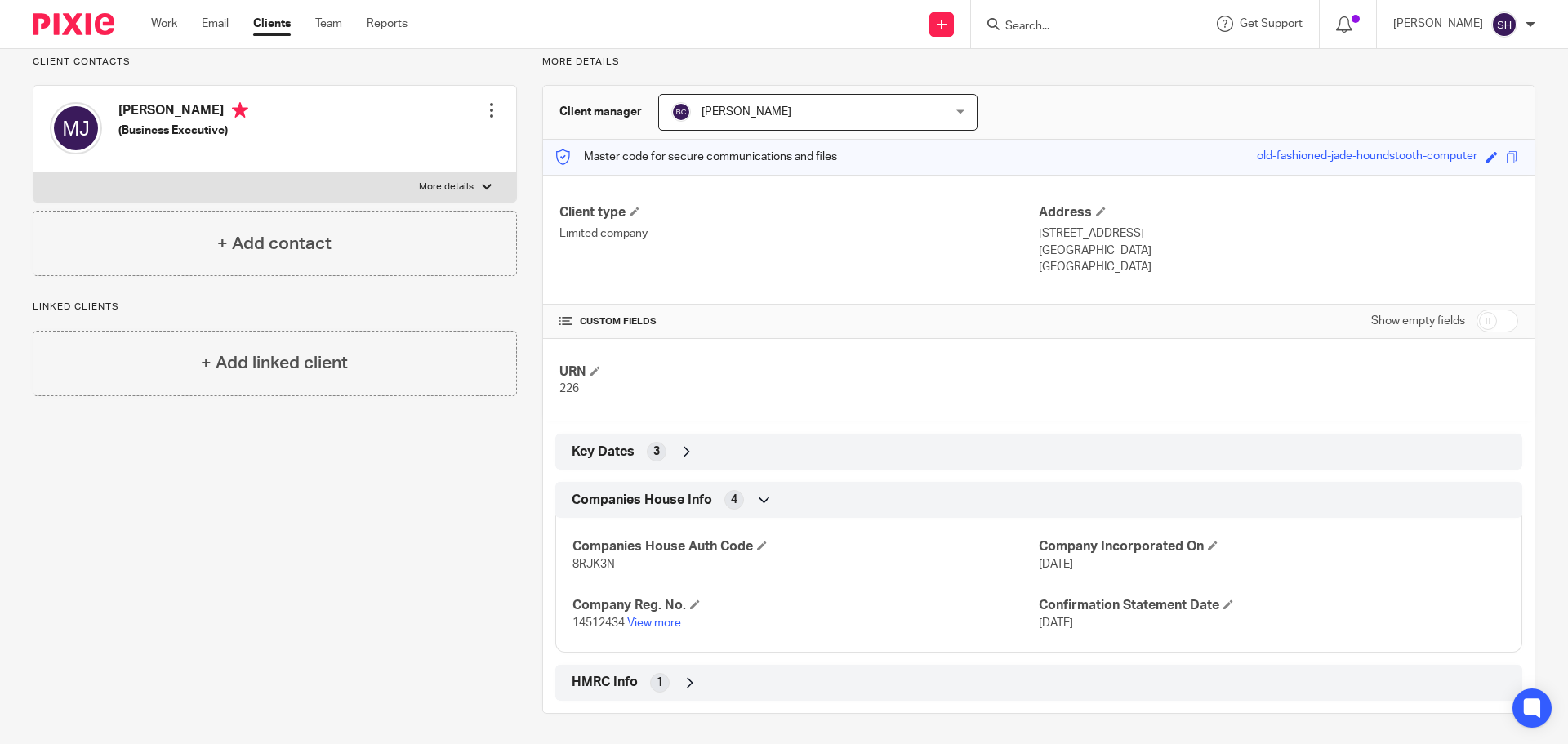
scroll to position [121, 0]
click at [656, 623] on link "View more" at bounding box center [654, 621] width 54 height 12
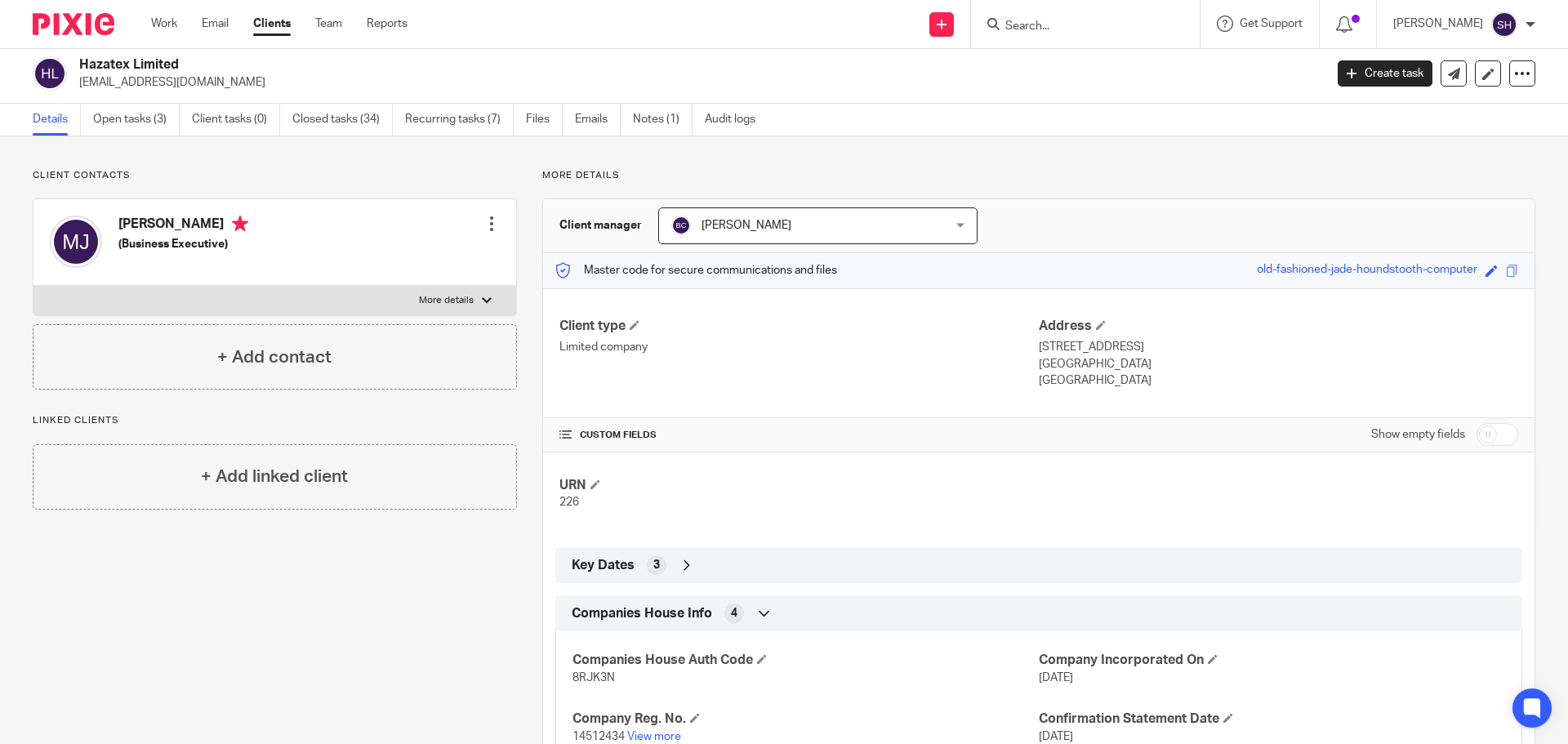
scroll to position [0, 0]
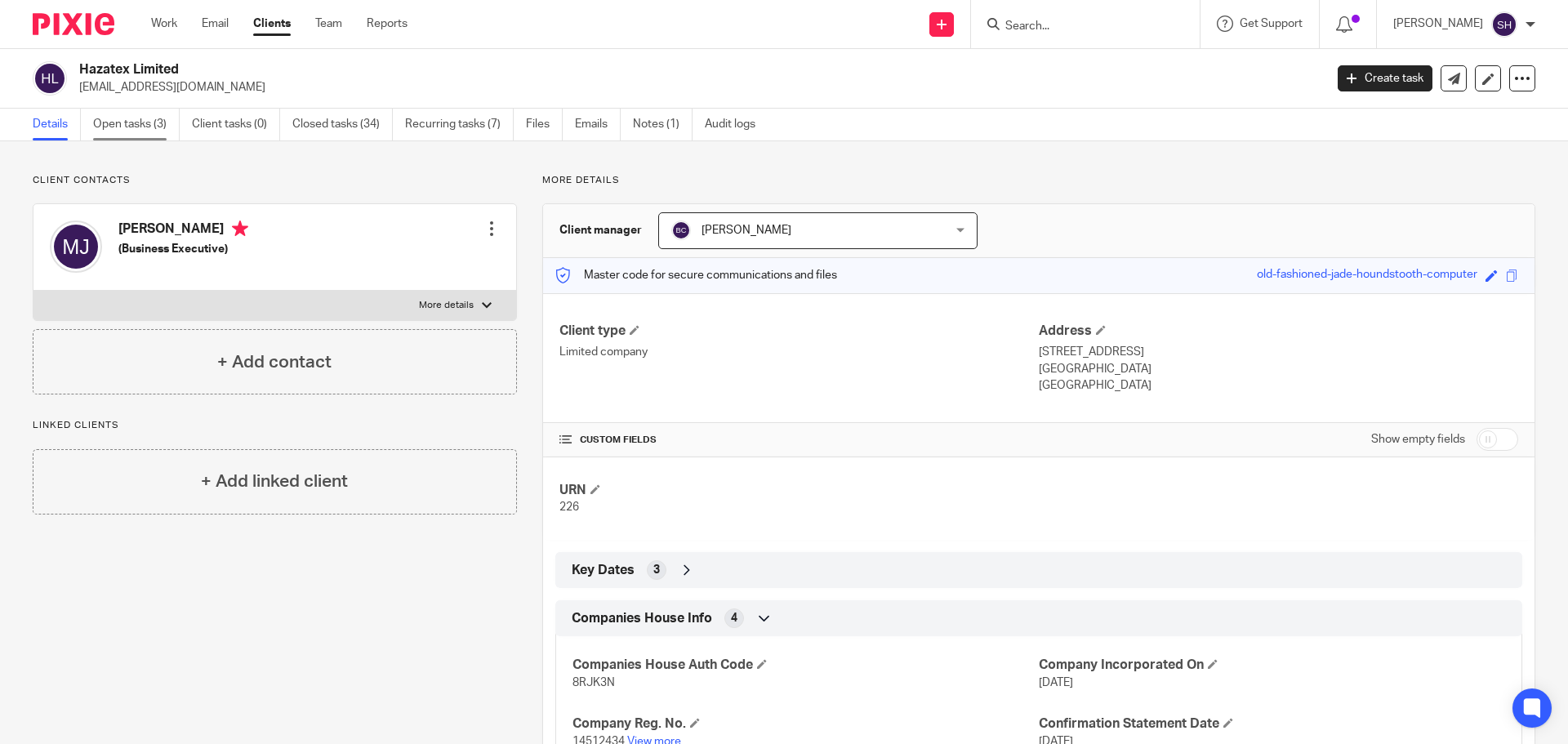
click at [112, 122] on link "Open tasks (3)" at bounding box center [137, 124] width 87 height 32
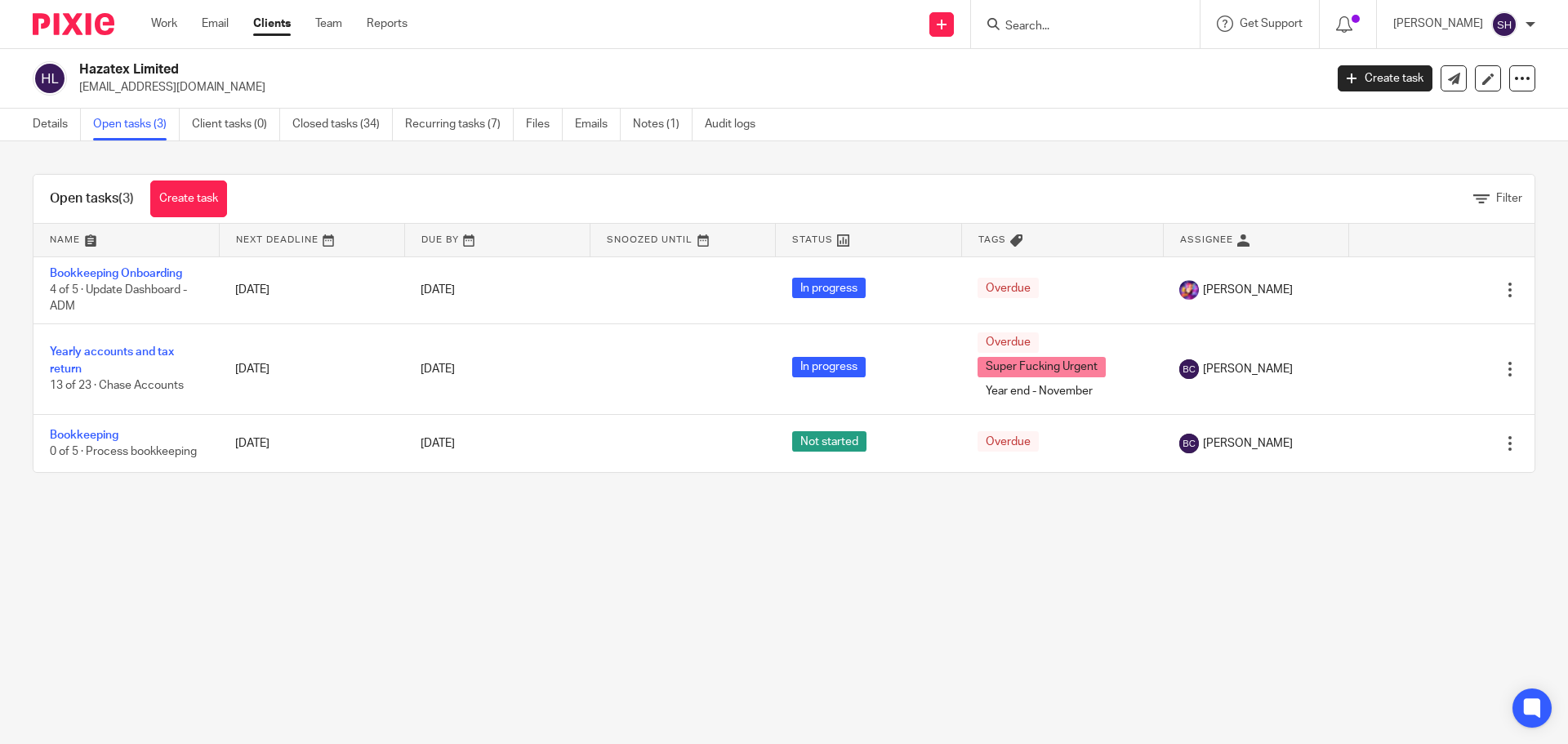
click at [1077, 27] on input "Search" at bounding box center [1076, 27] width 147 height 15
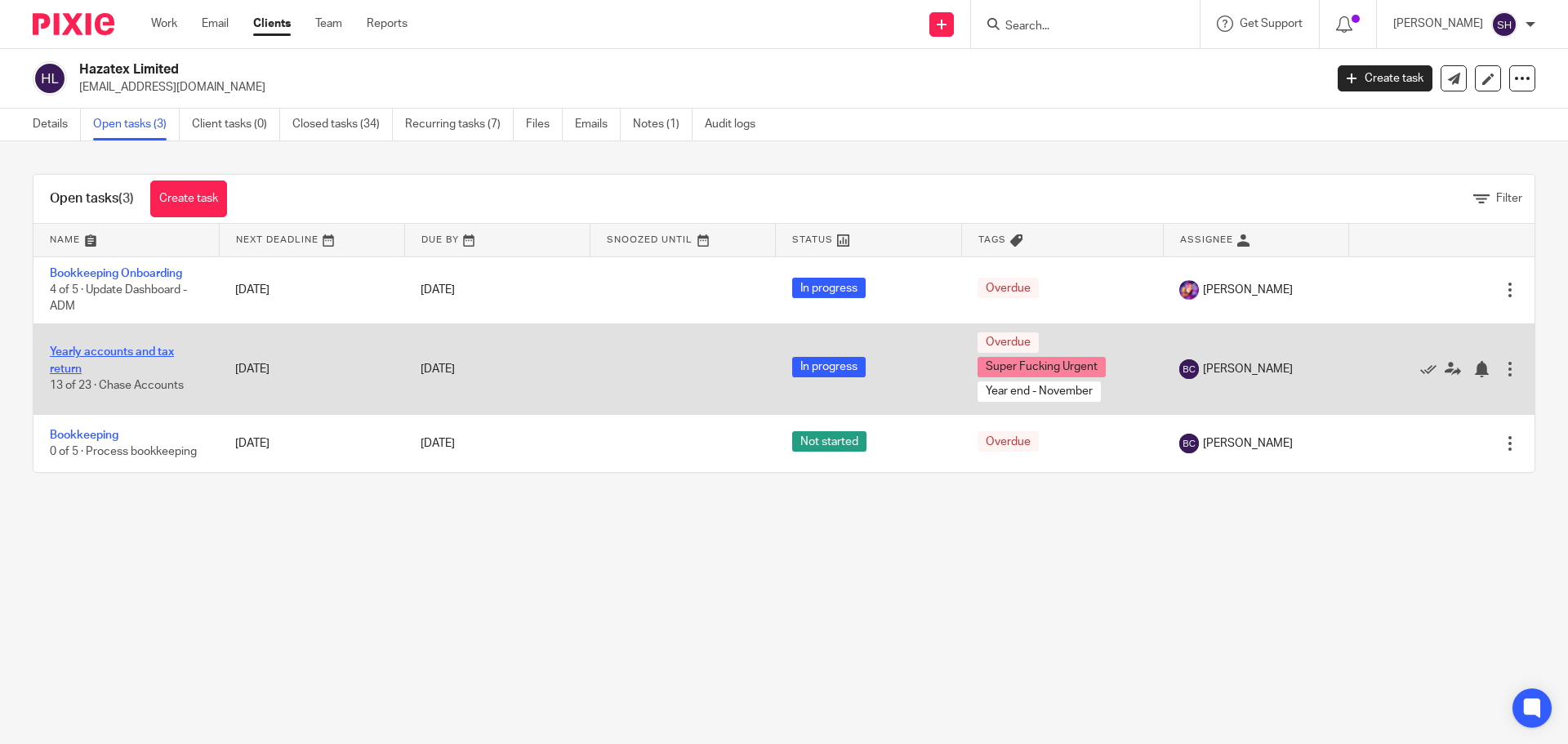
click at [134, 352] on link "Yearly accounts and tax return" at bounding box center [112, 360] width 124 height 27
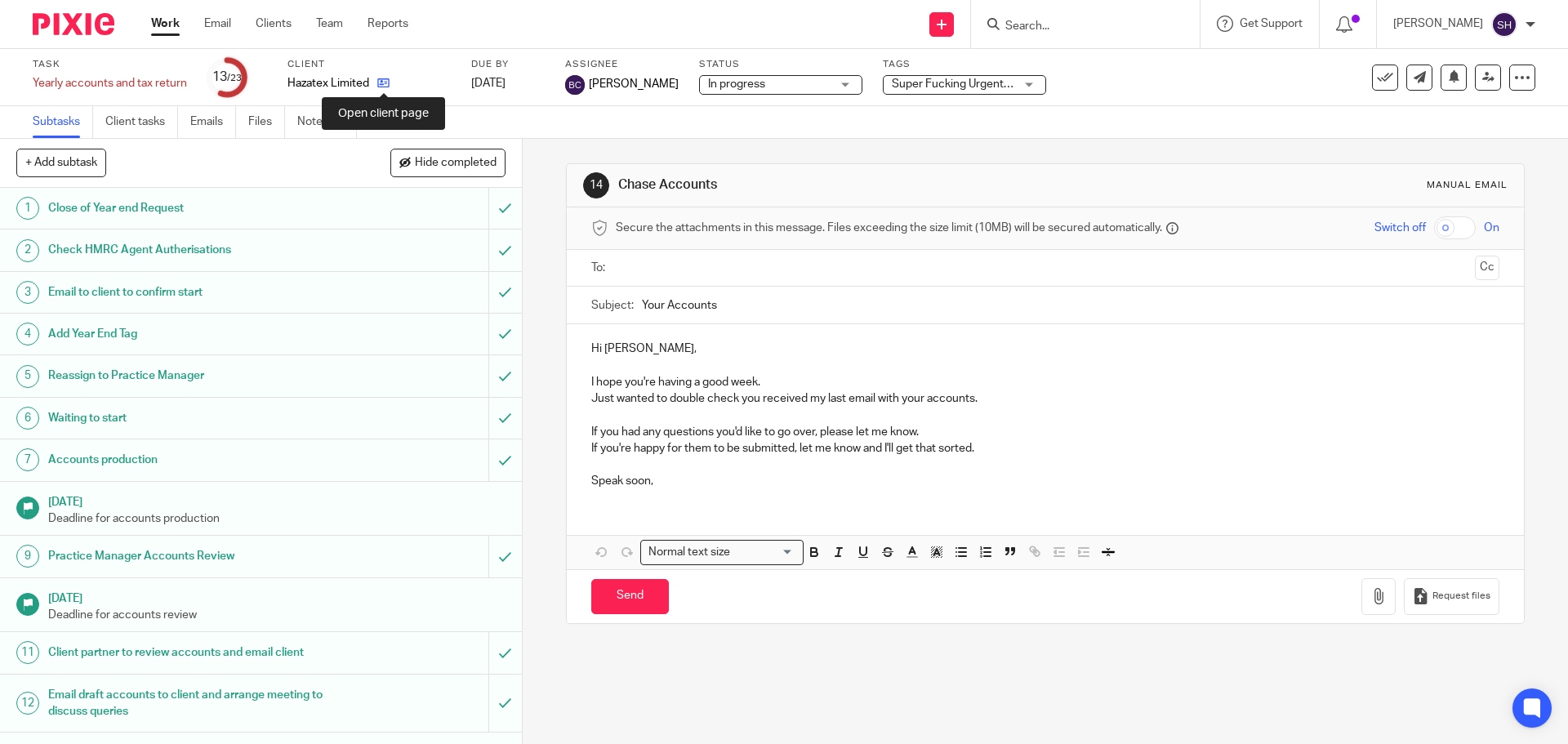
click at [382, 82] on icon at bounding box center [383, 82] width 12 height 12
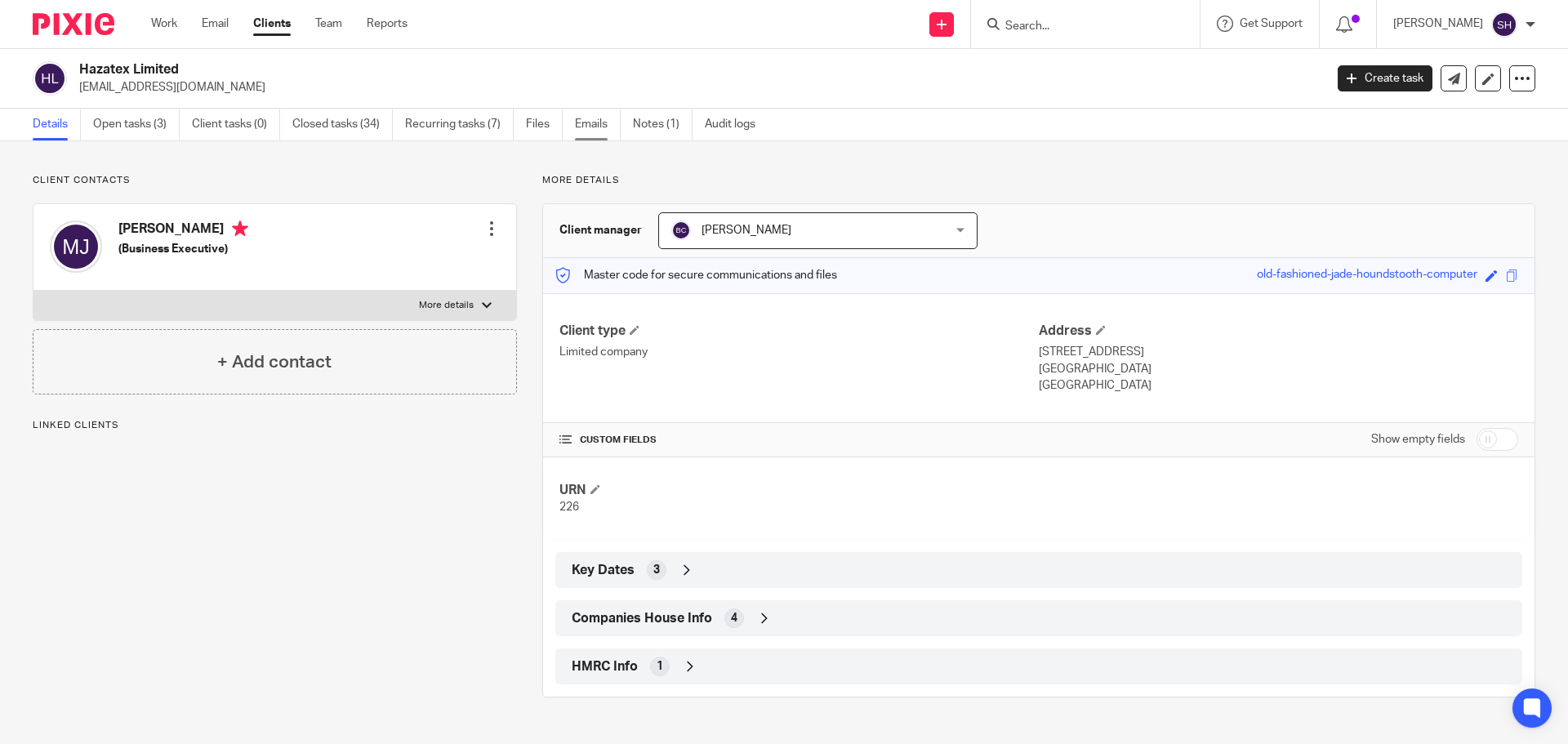
click at [598, 120] on link "Emails" at bounding box center [597, 124] width 46 height 32
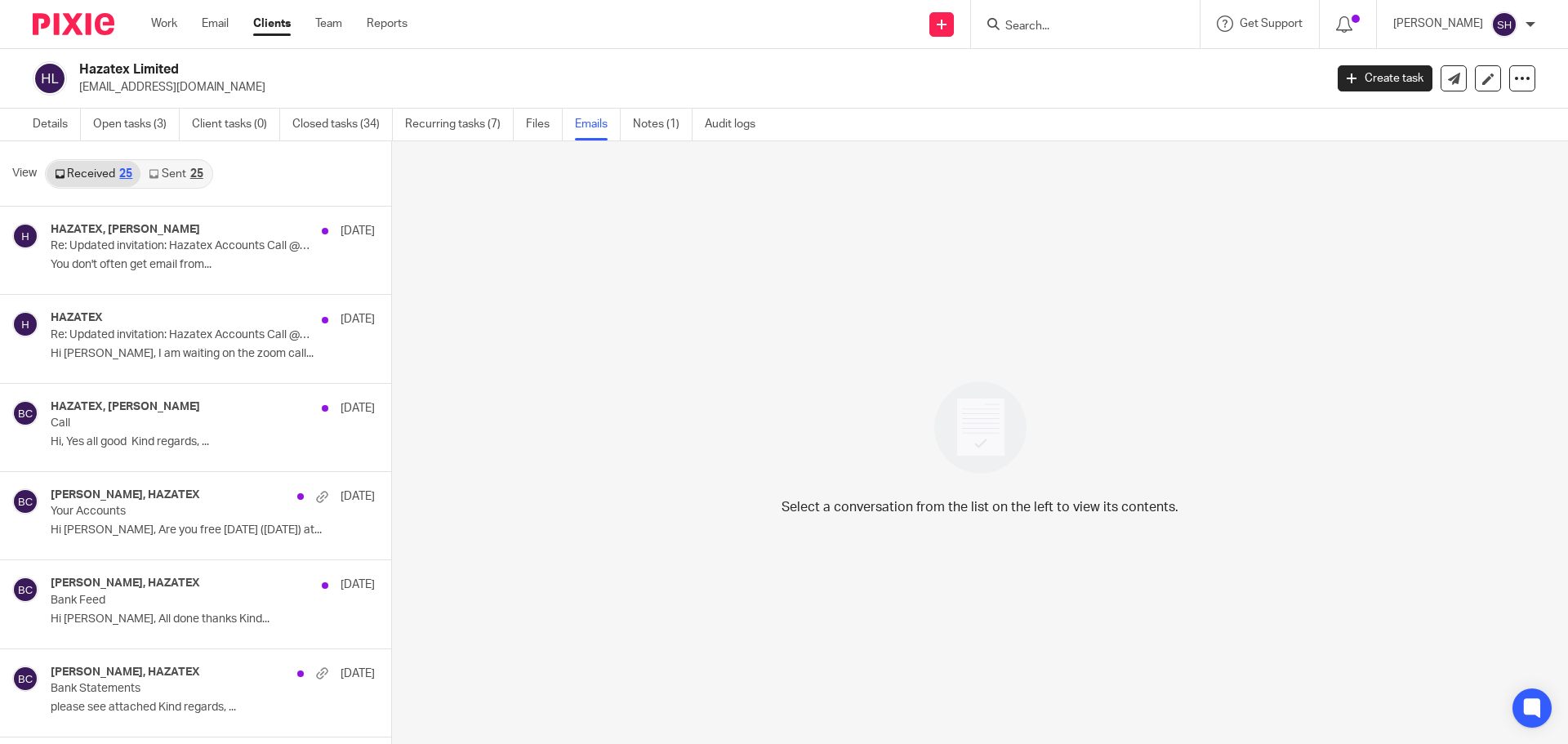
click at [190, 176] on div "25" at bounding box center [197, 174] width 13 height 12
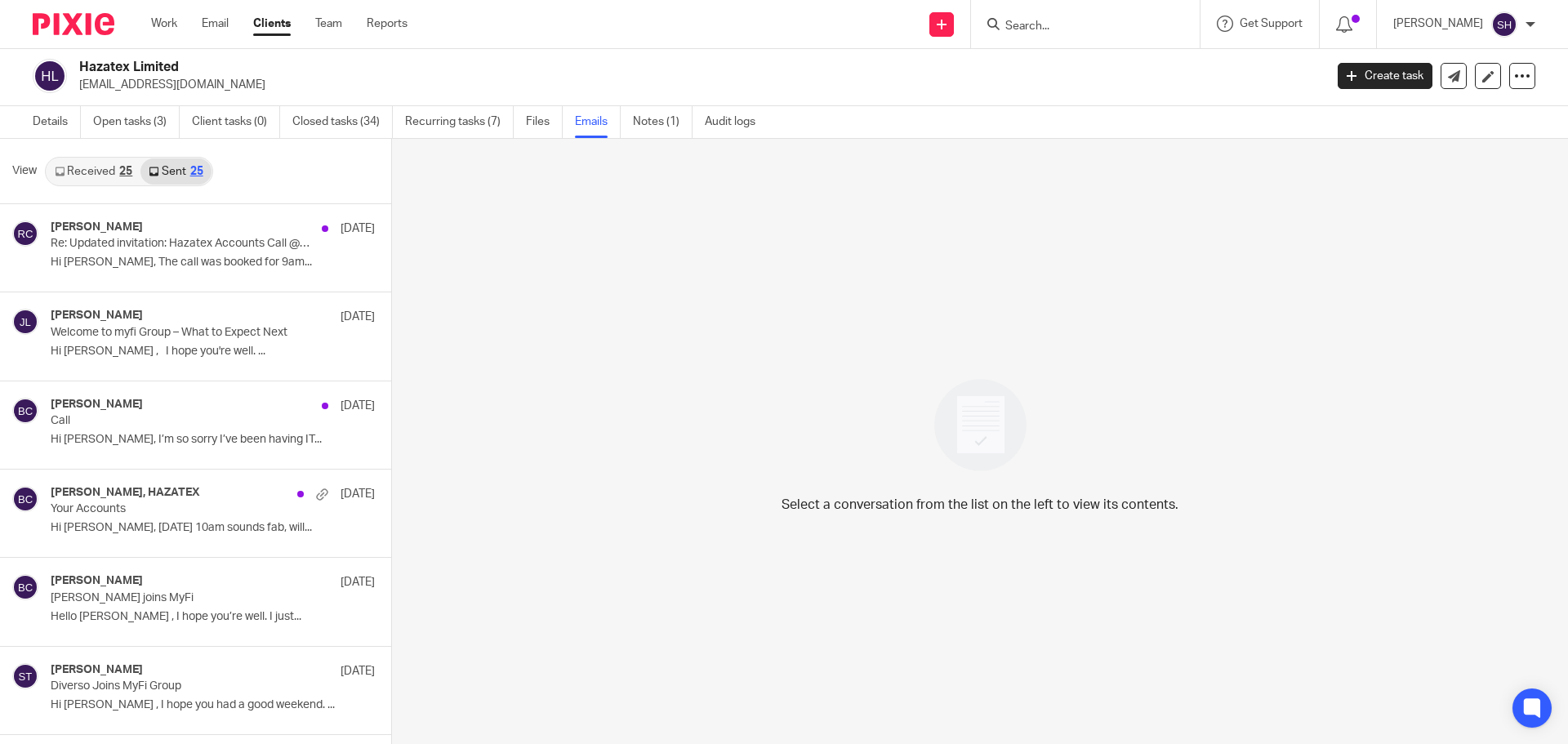
click at [1084, 37] on div at bounding box center [1085, 24] width 228 height 48
click at [1073, 23] on input "Search" at bounding box center [1076, 27] width 147 height 15
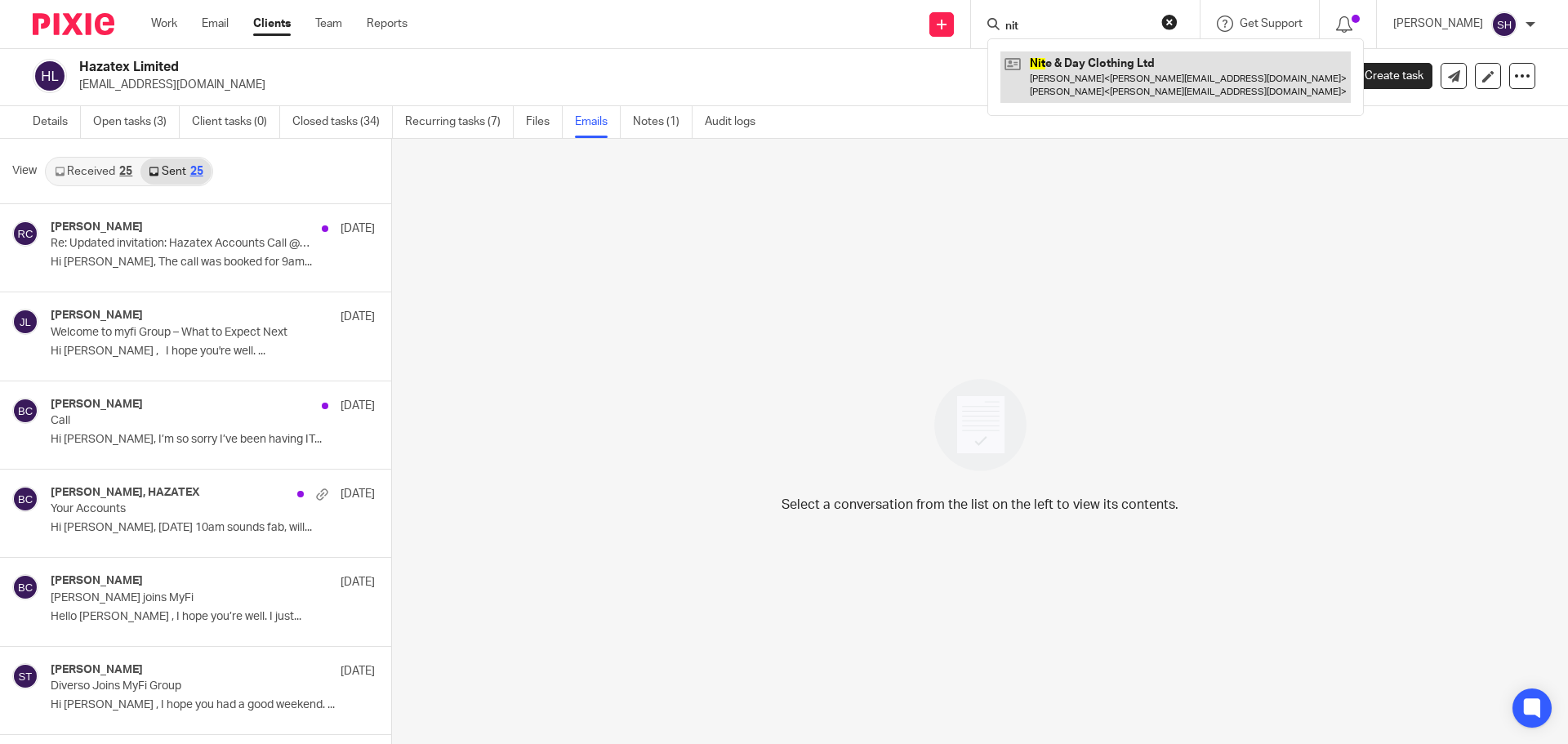
type input "nit"
click at [1076, 79] on link at bounding box center [1175, 77] width 350 height 51
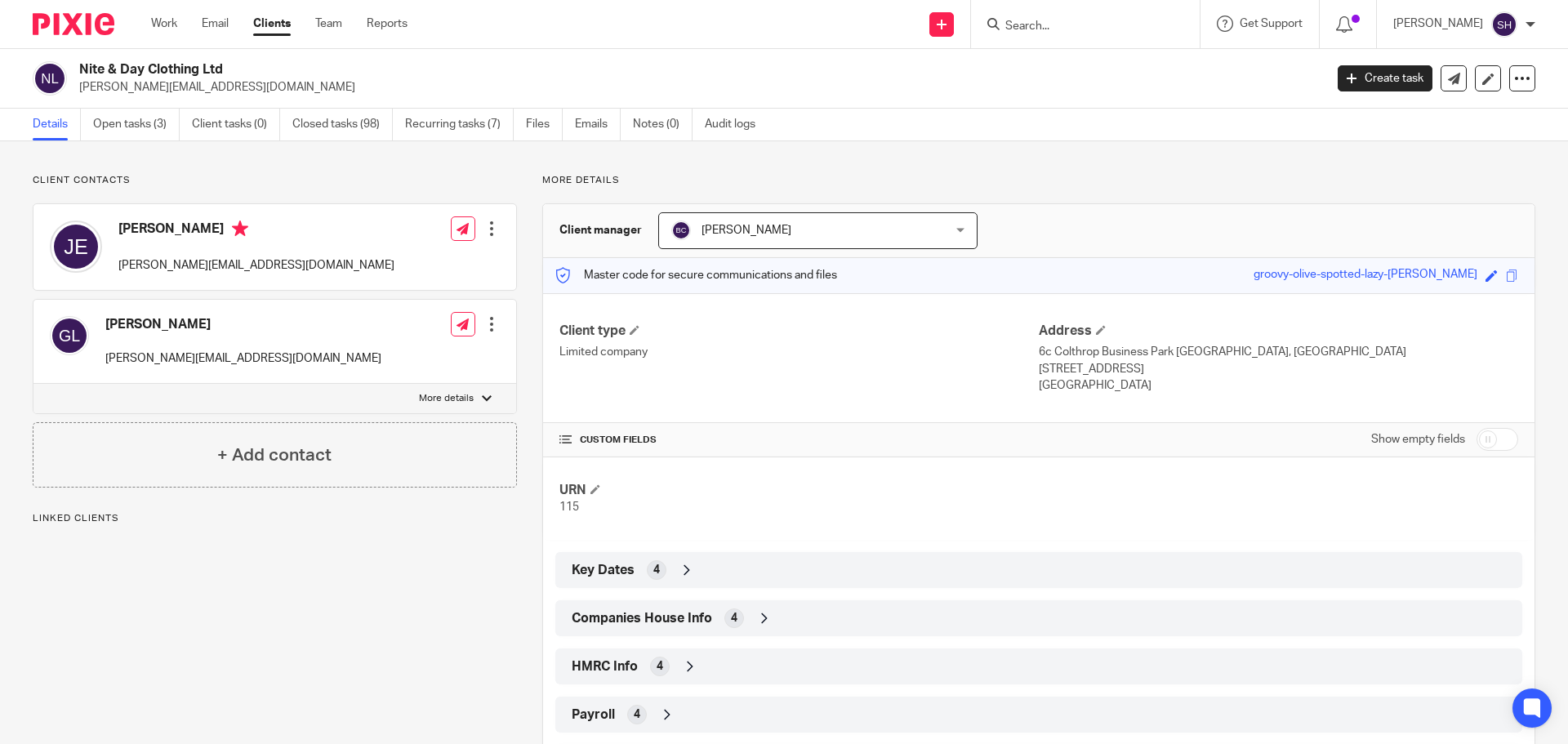
click at [632, 620] on span "Companies House Info" at bounding box center [642, 618] width 141 height 17
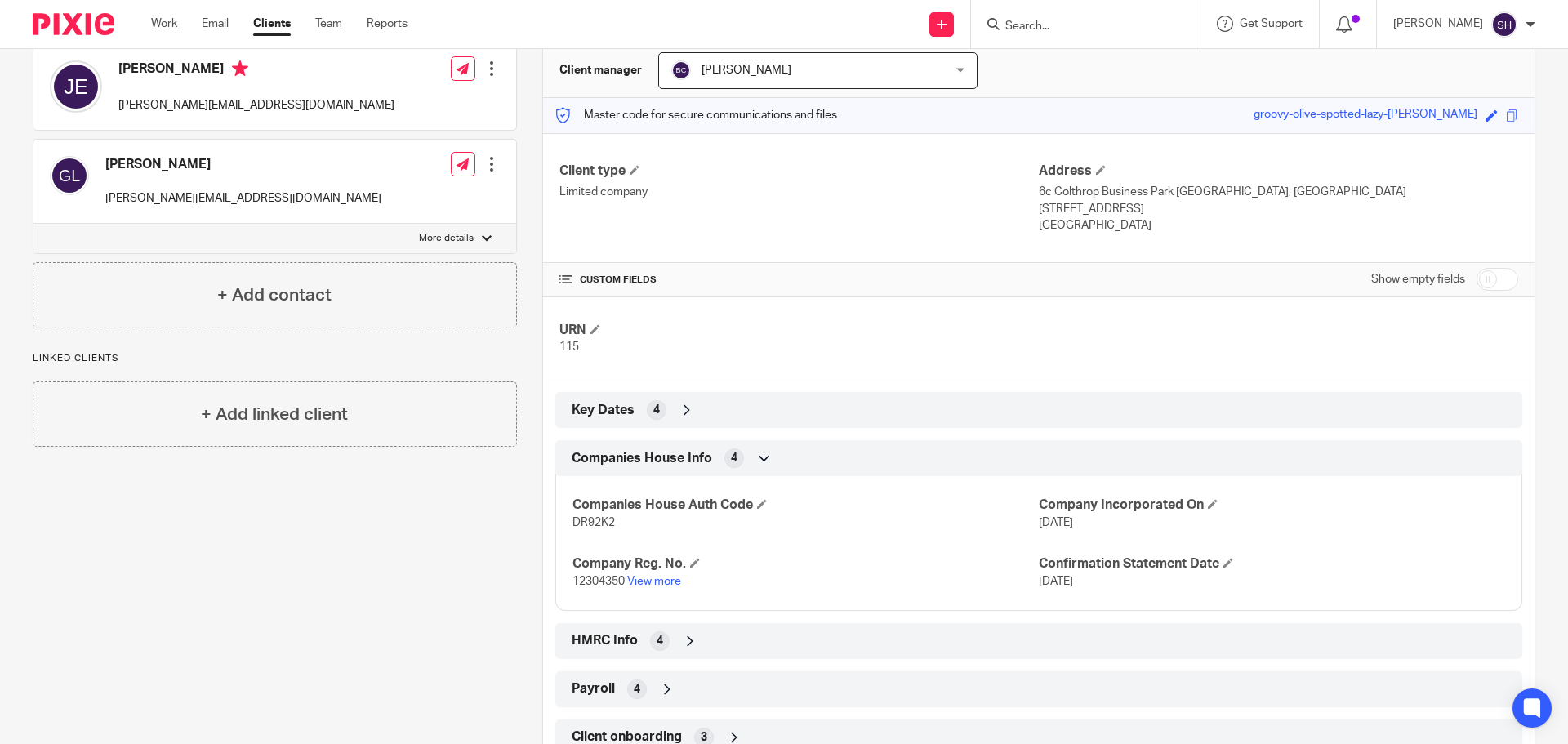
scroll to position [163, 0]
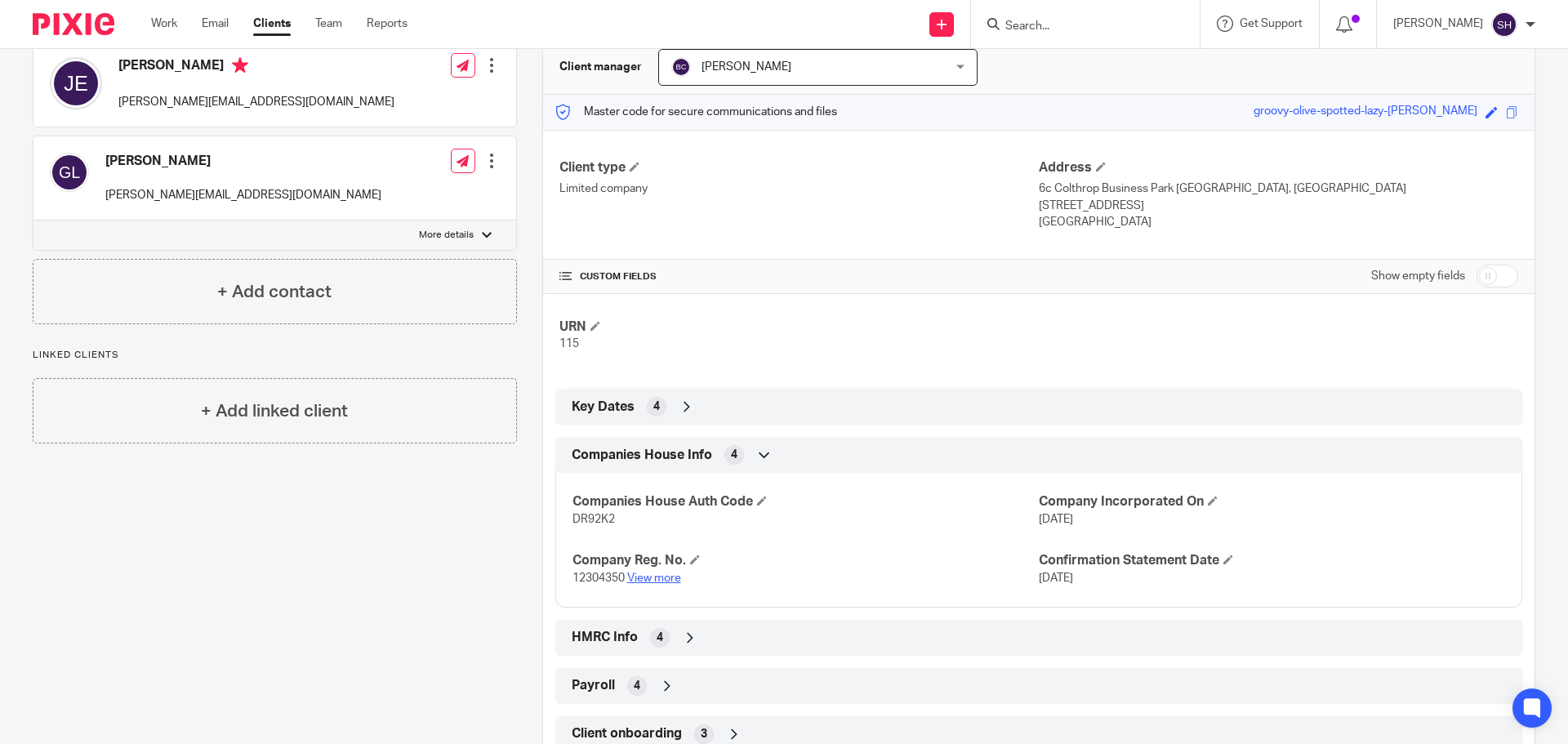
click at [657, 579] on link "View more" at bounding box center [654, 578] width 54 height 12
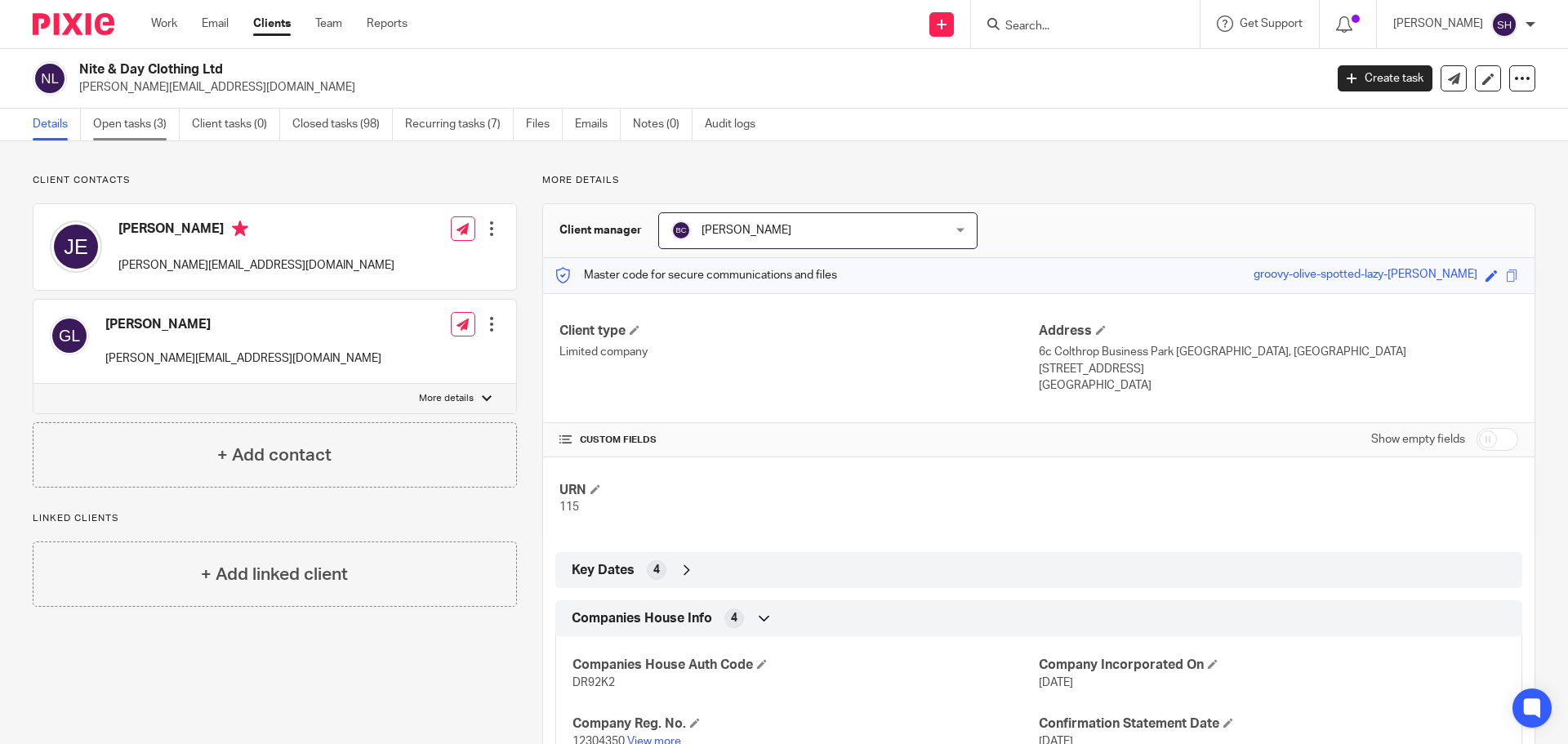
click at [156, 137] on link "Open tasks (3)" at bounding box center [137, 124] width 87 height 32
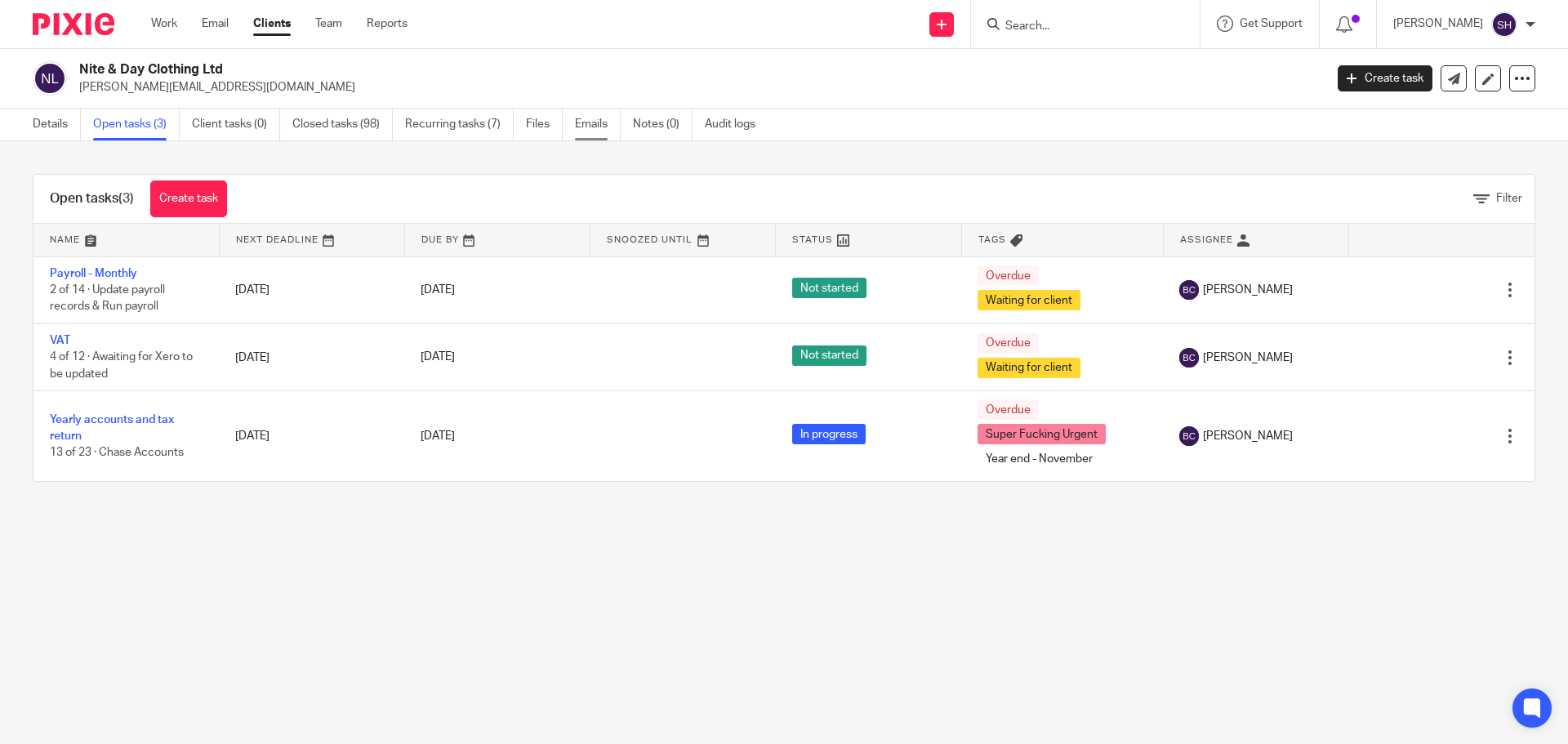
click at [599, 128] on link "Emails" at bounding box center [597, 124] width 46 height 32
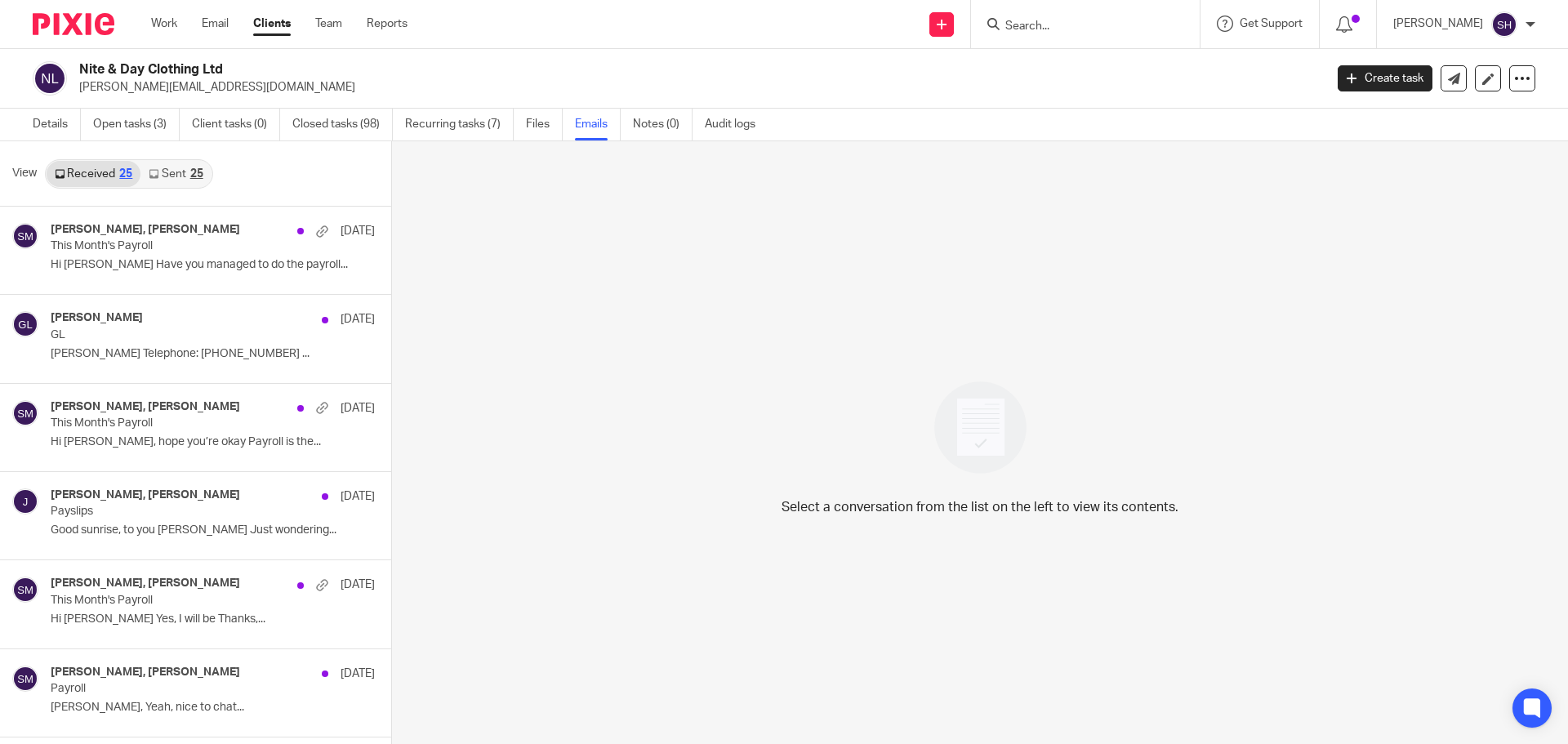
click at [169, 176] on link "Sent 25" at bounding box center [176, 173] width 70 height 26
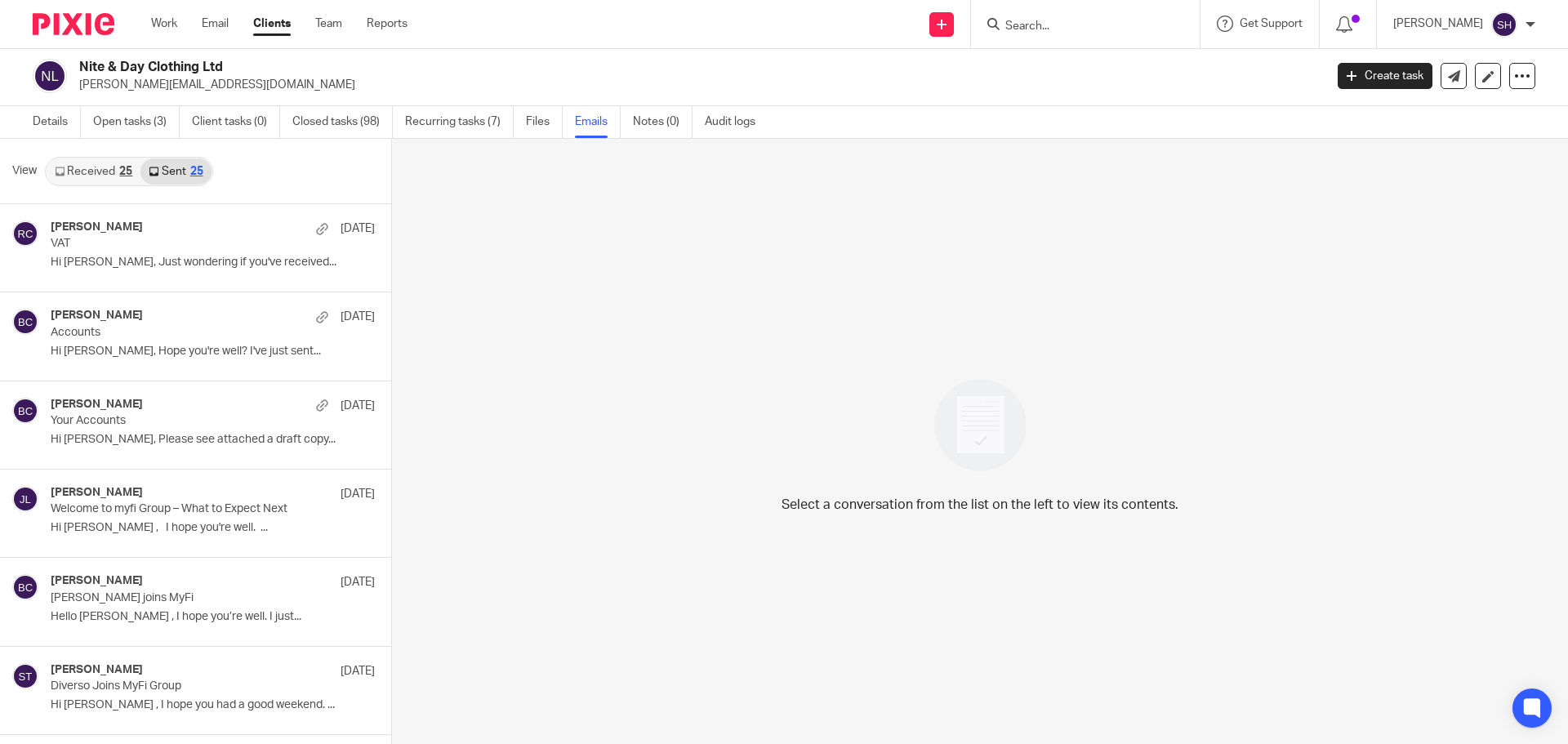
click at [1121, 28] on input "Search" at bounding box center [1076, 27] width 147 height 15
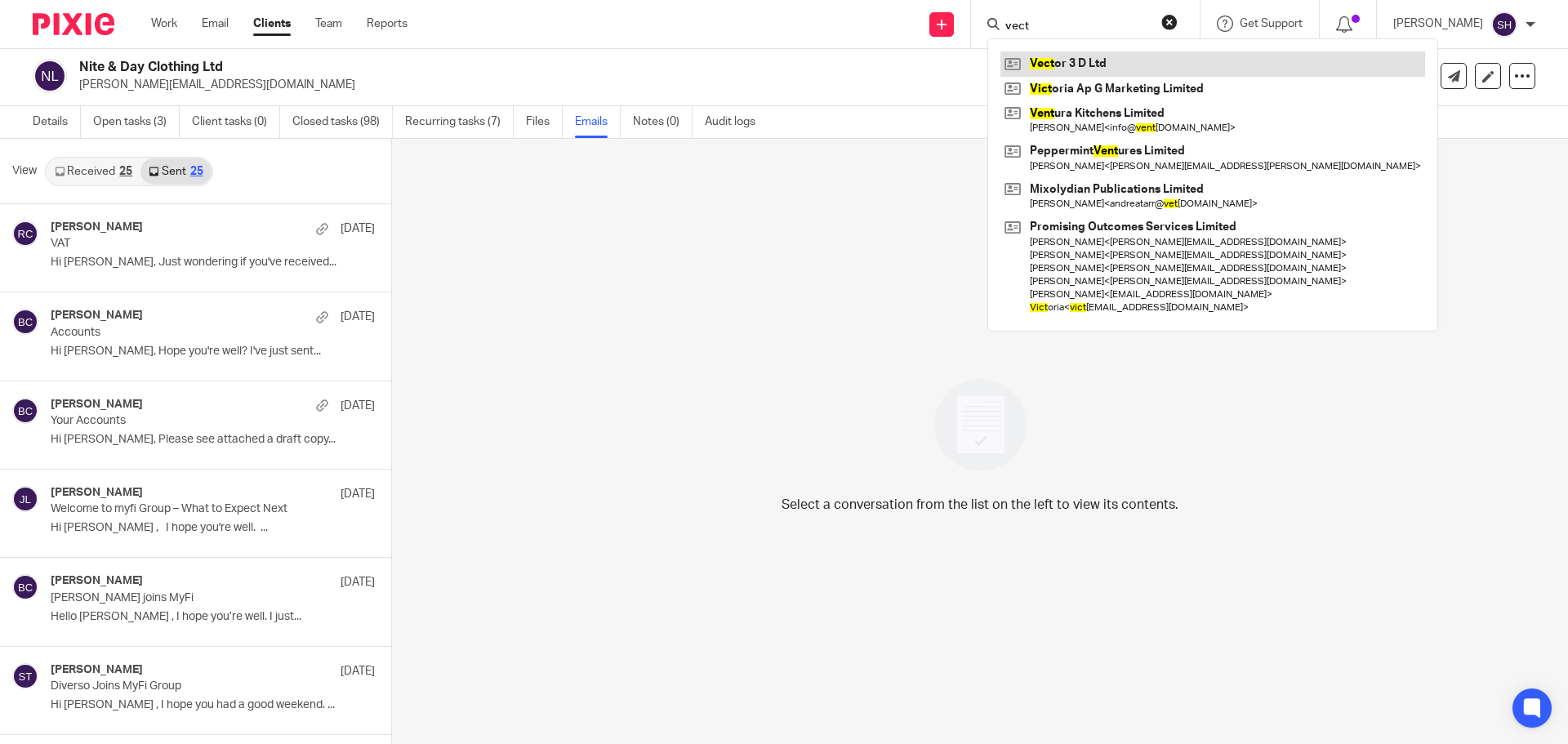
type input "vect"
click at [1044, 64] on link at bounding box center [1212, 63] width 425 height 24
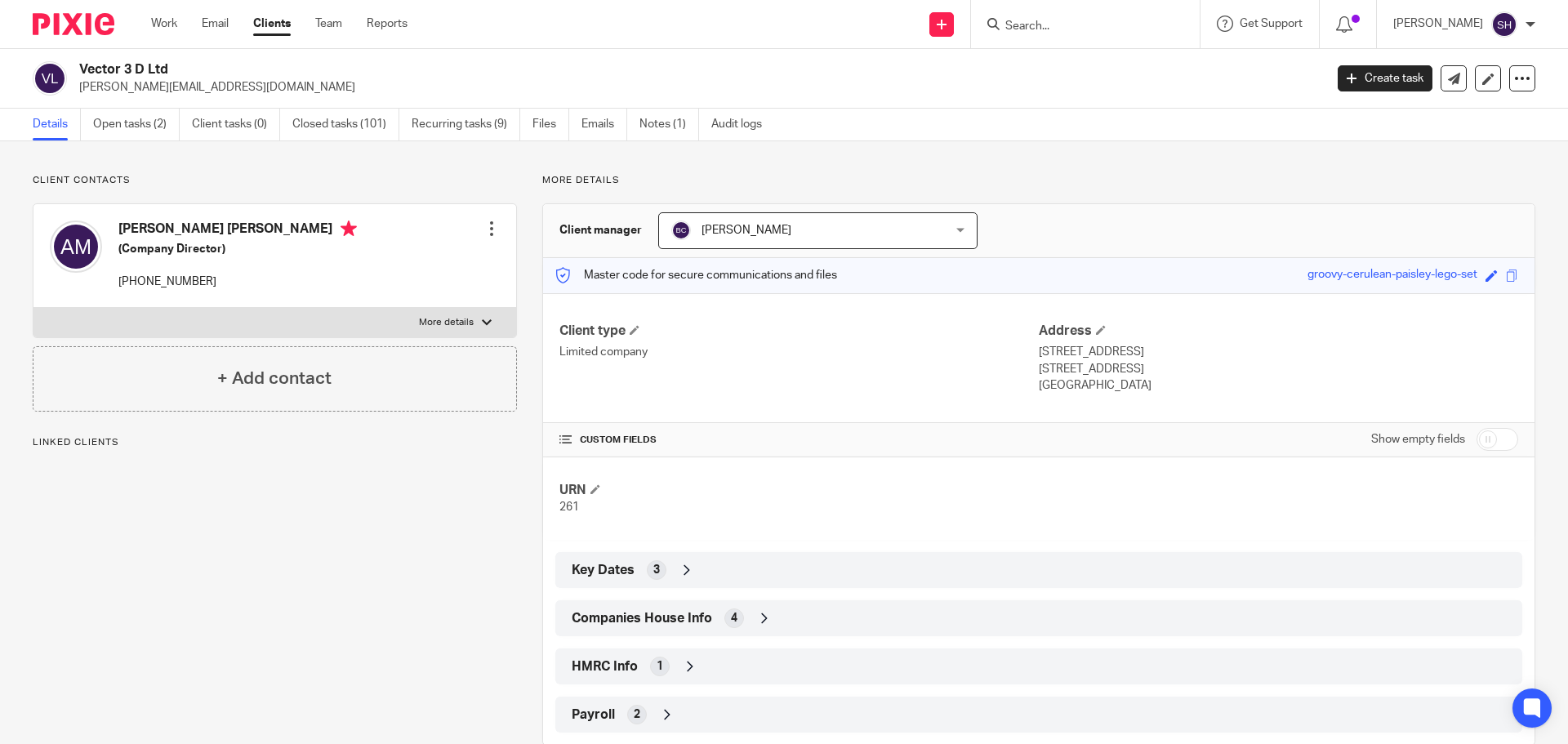
click at [692, 632] on div "Companies House Info 4" at bounding box center [1038, 617] width 966 height 36
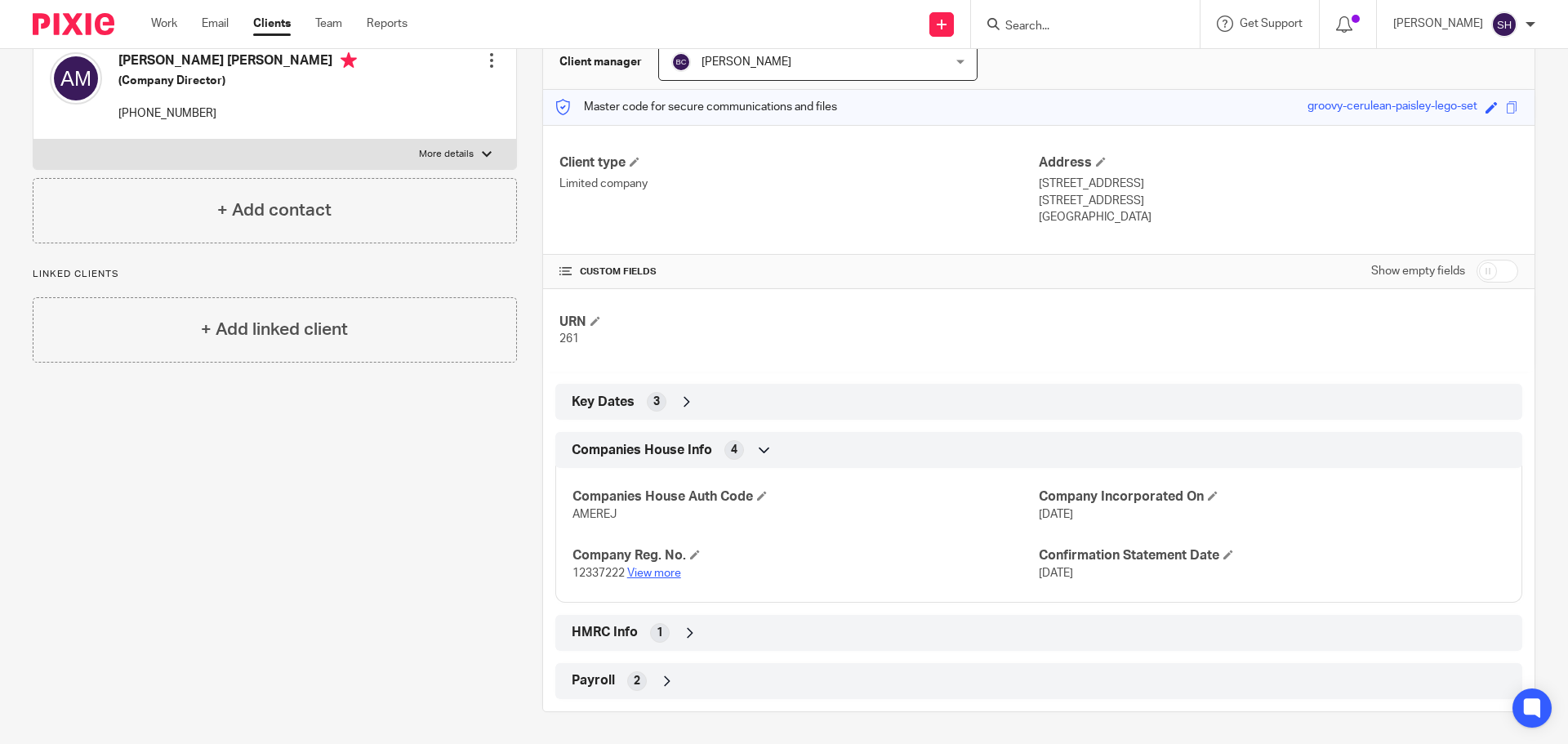
scroll to position [169, 0]
click at [634, 576] on link "View more" at bounding box center [654, 572] width 54 height 12
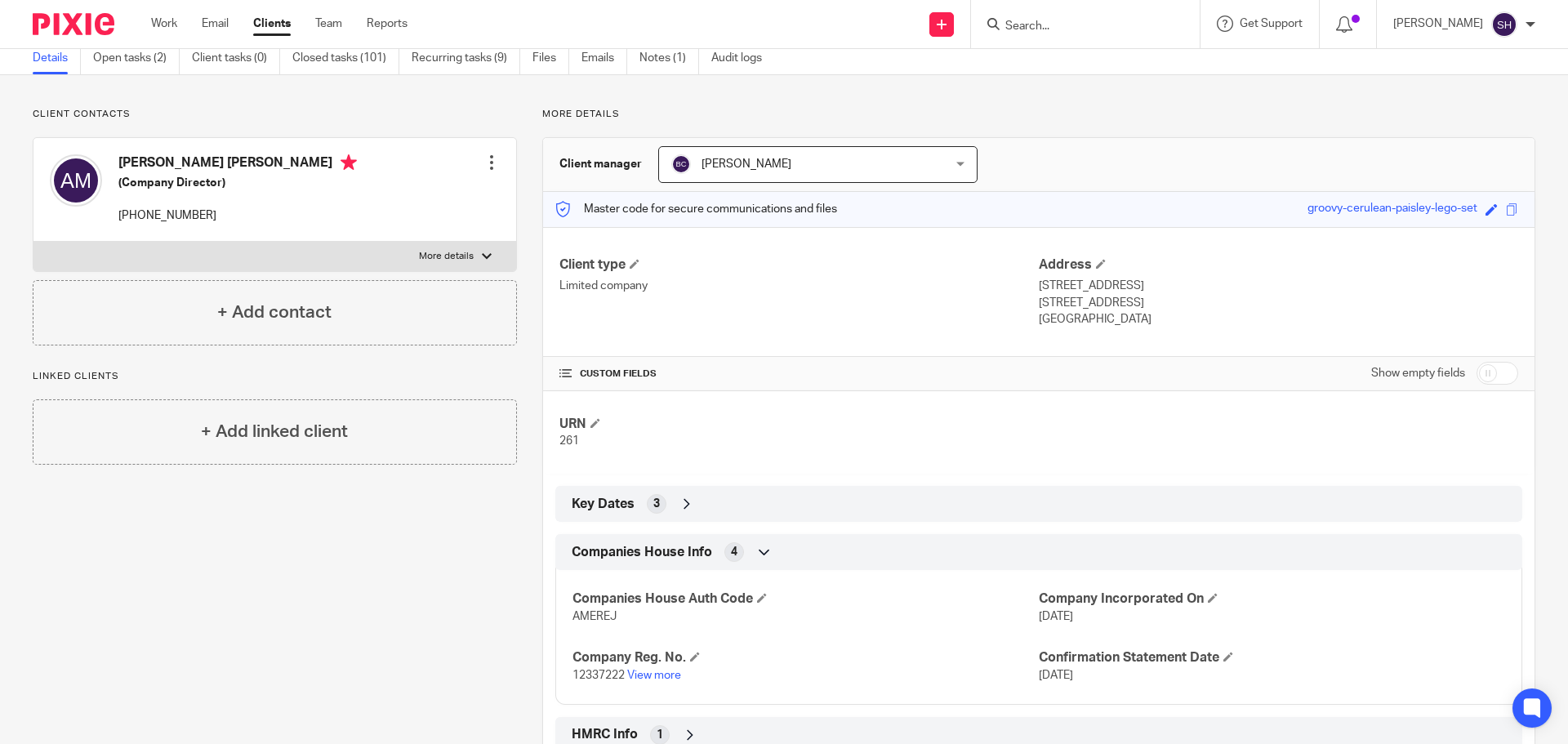
scroll to position [0, 0]
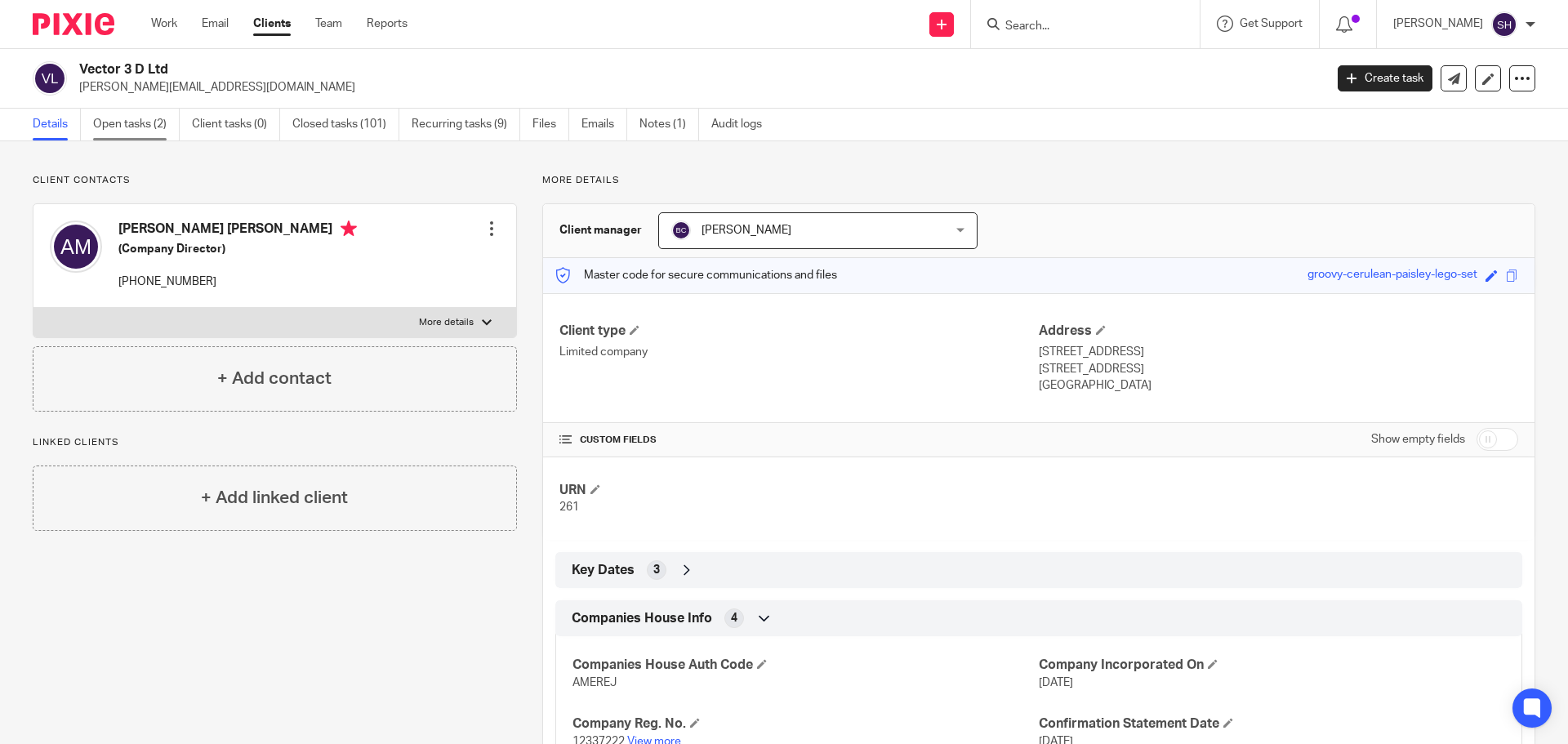
click at [152, 127] on link "Open tasks (2)" at bounding box center [137, 124] width 87 height 32
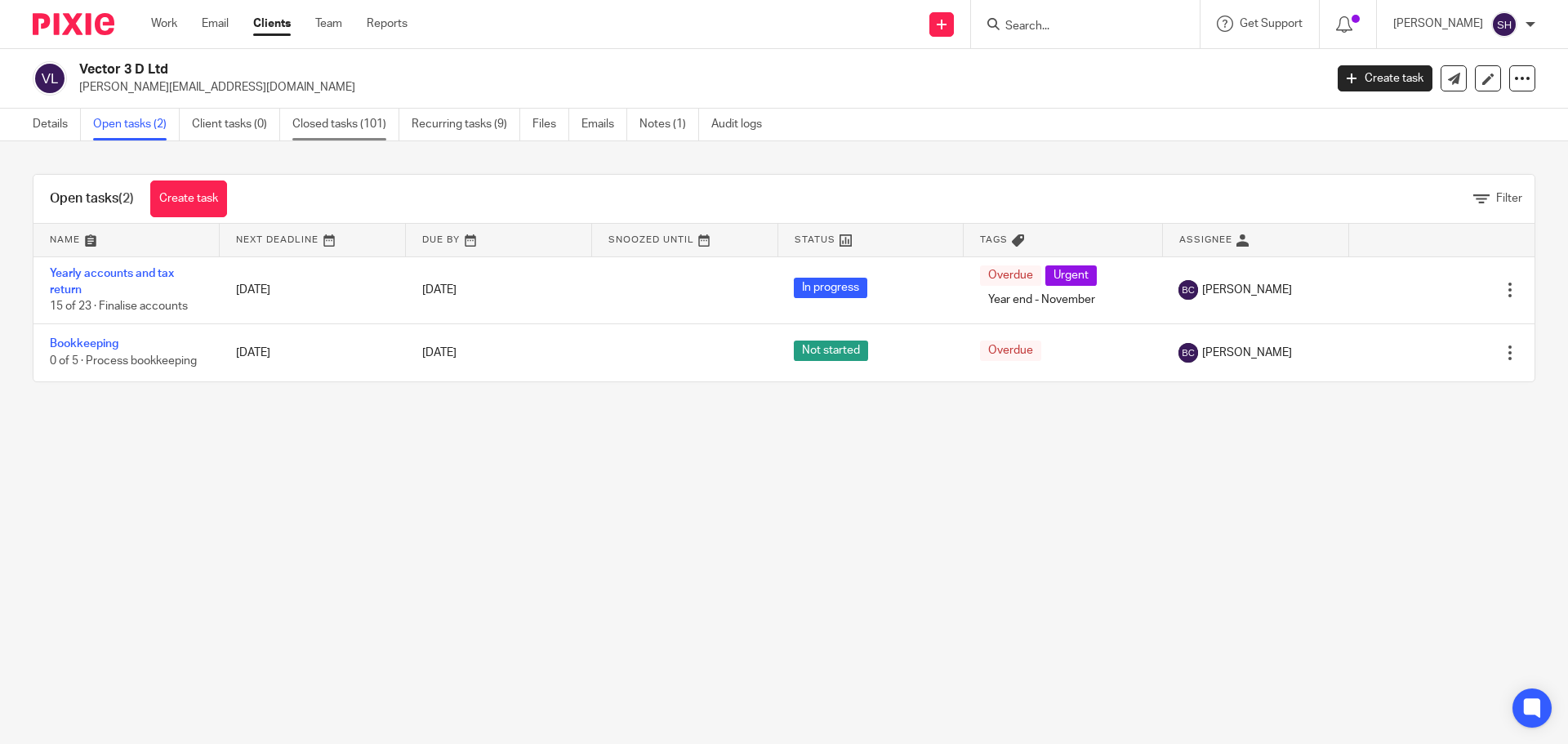
click at [344, 114] on link "Closed tasks (101)" at bounding box center [346, 124] width 107 height 32
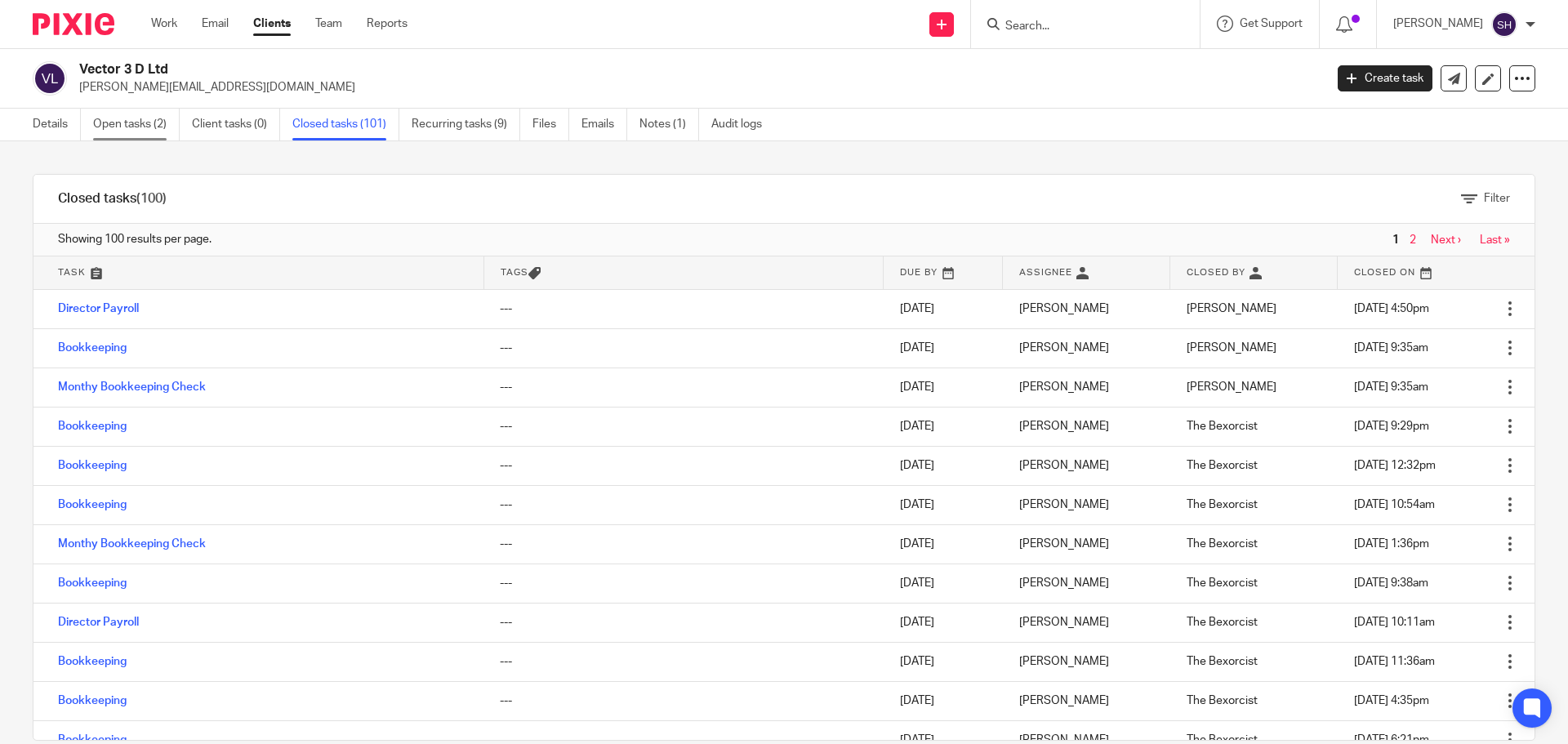
click at [142, 122] on link "Open tasks (2)" at bounding box center [137, 124] width 87 height 32
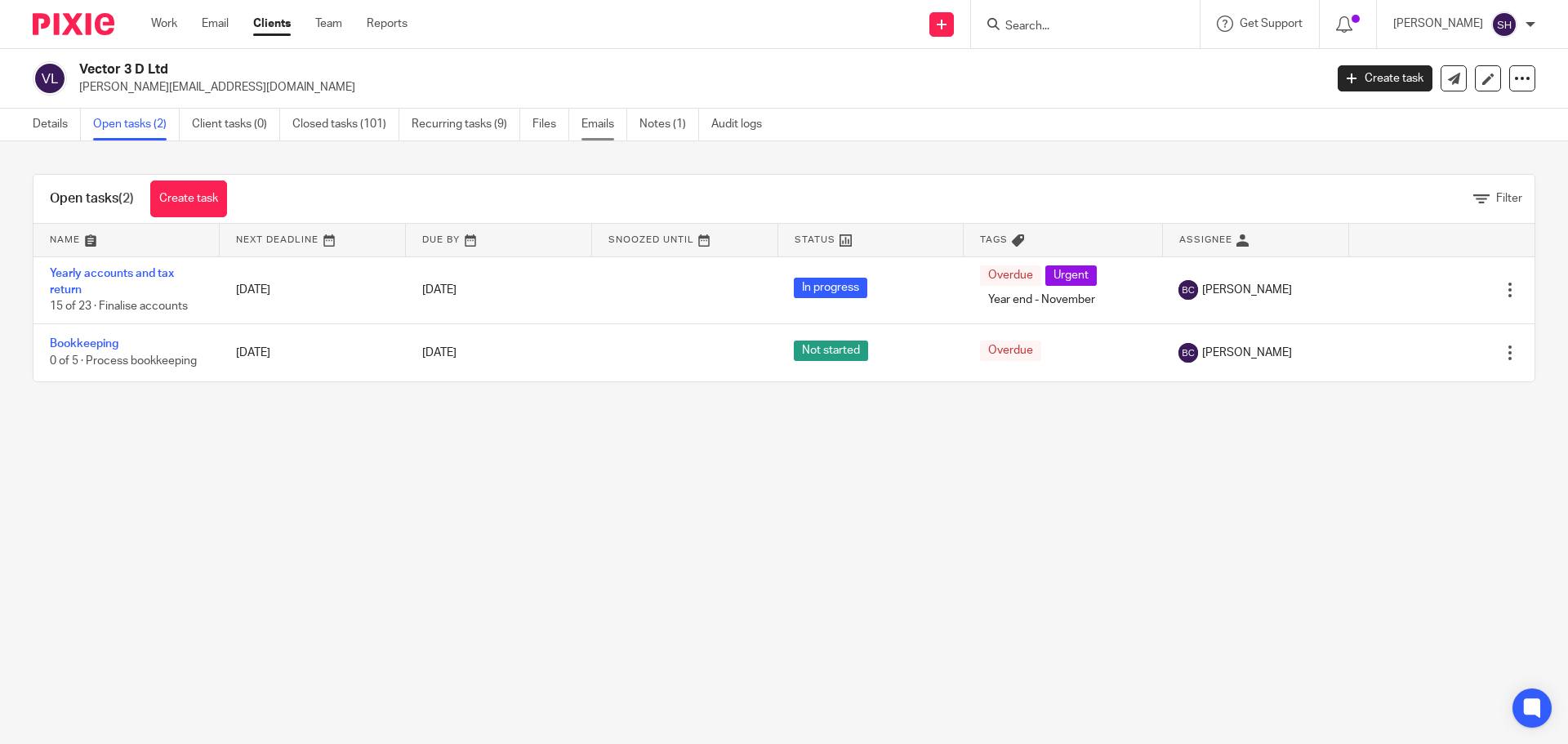
click at [601, 123] on link "Emails" at bounding box center [604, 124] width 46 height 32
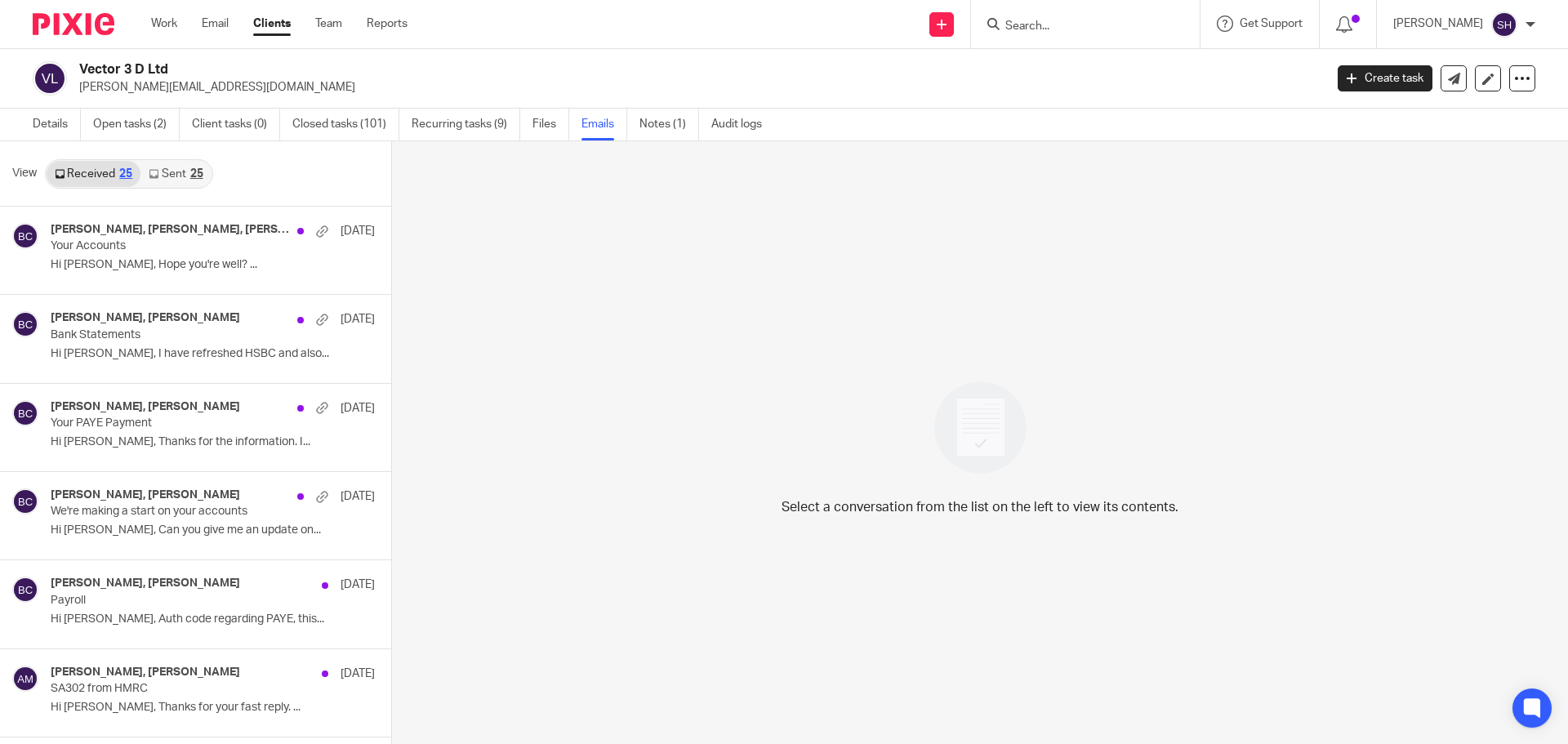
click at [200, 176] on div "25" at bounding box center [197, 174] width 13 height 12
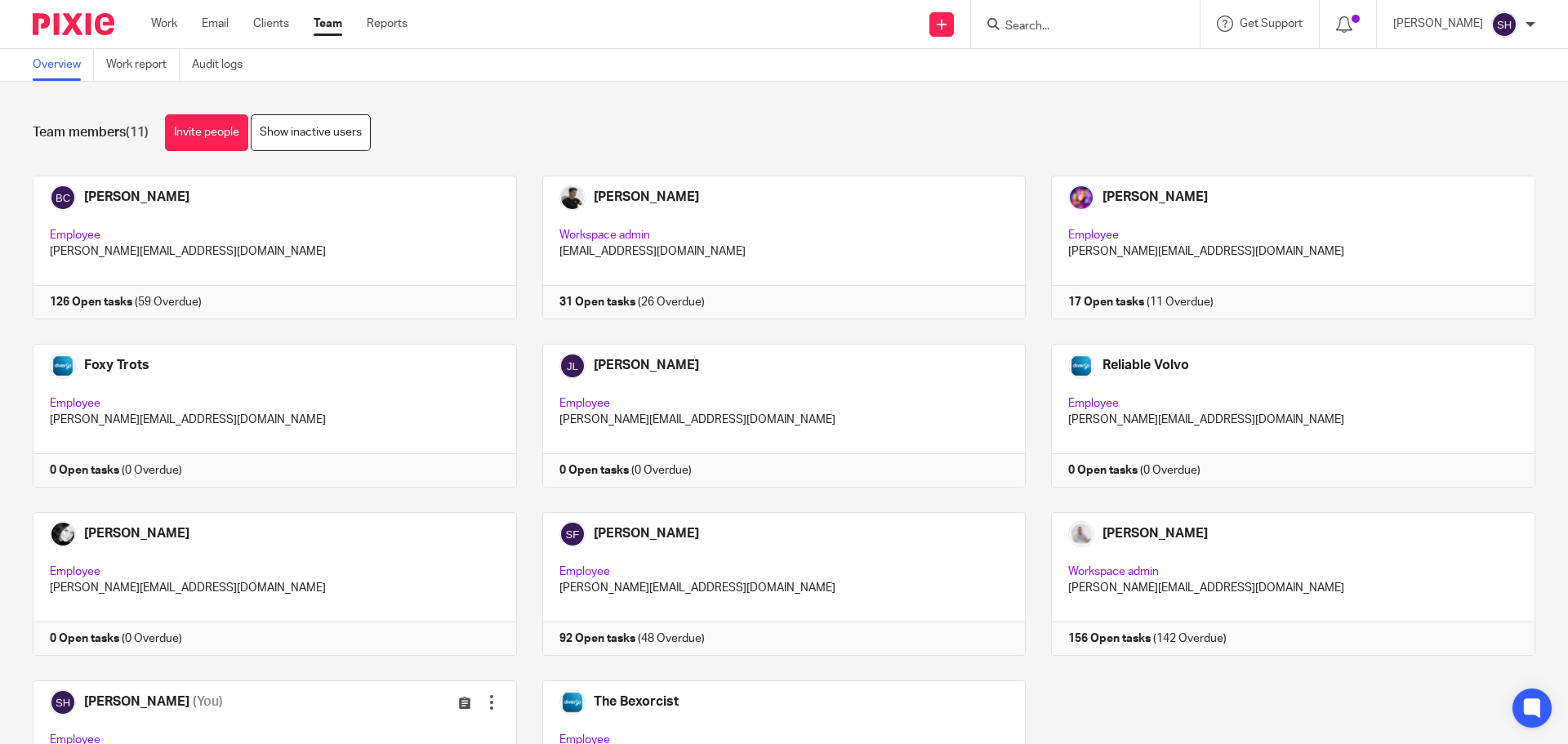
click at [1081, 31] on input "Search" at bounding box center [1076, 27] width 147 height 15
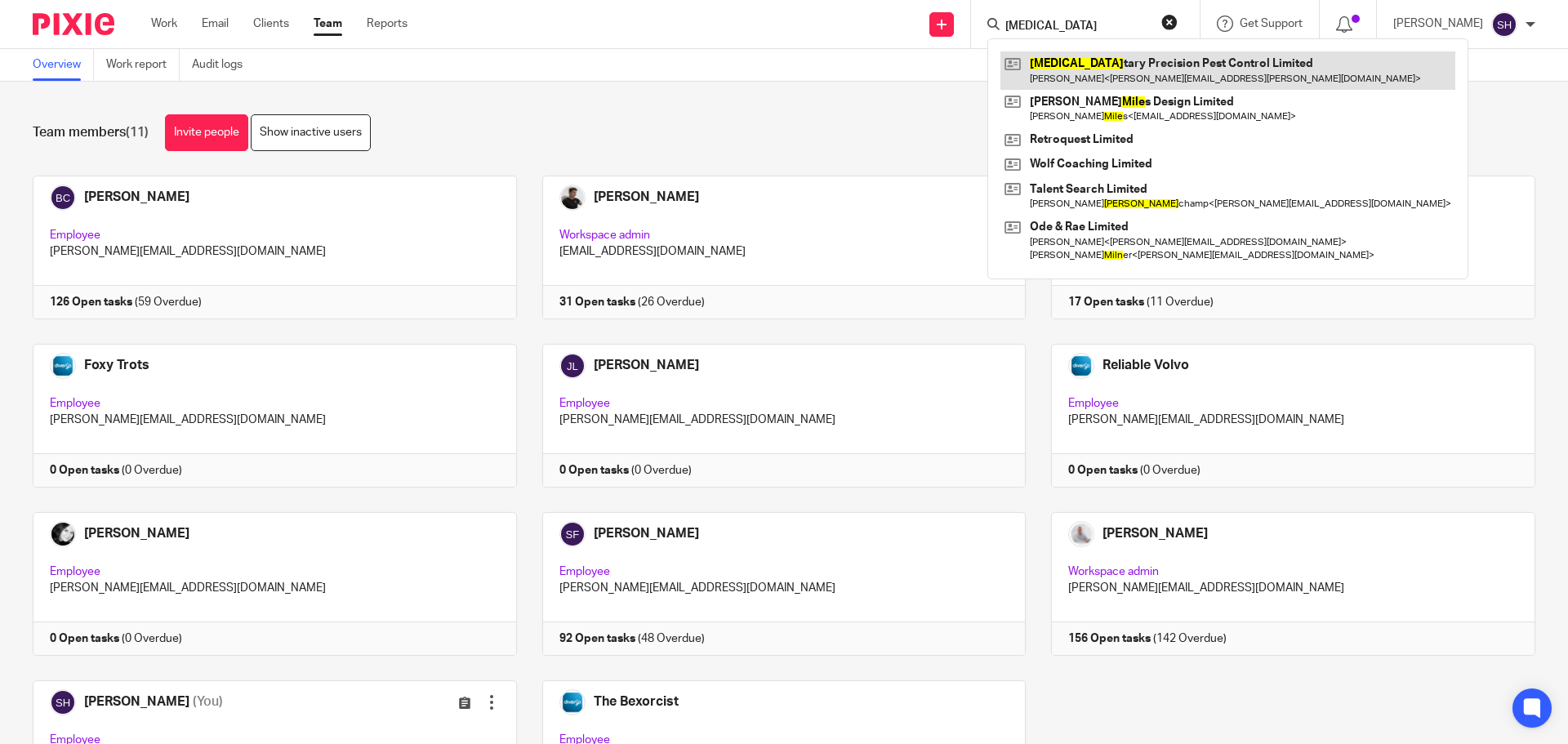
type input "[MEDICAL_DATA]"
click at [1076, 73] on link at bounding box center [1227, 70] width 455 height 37
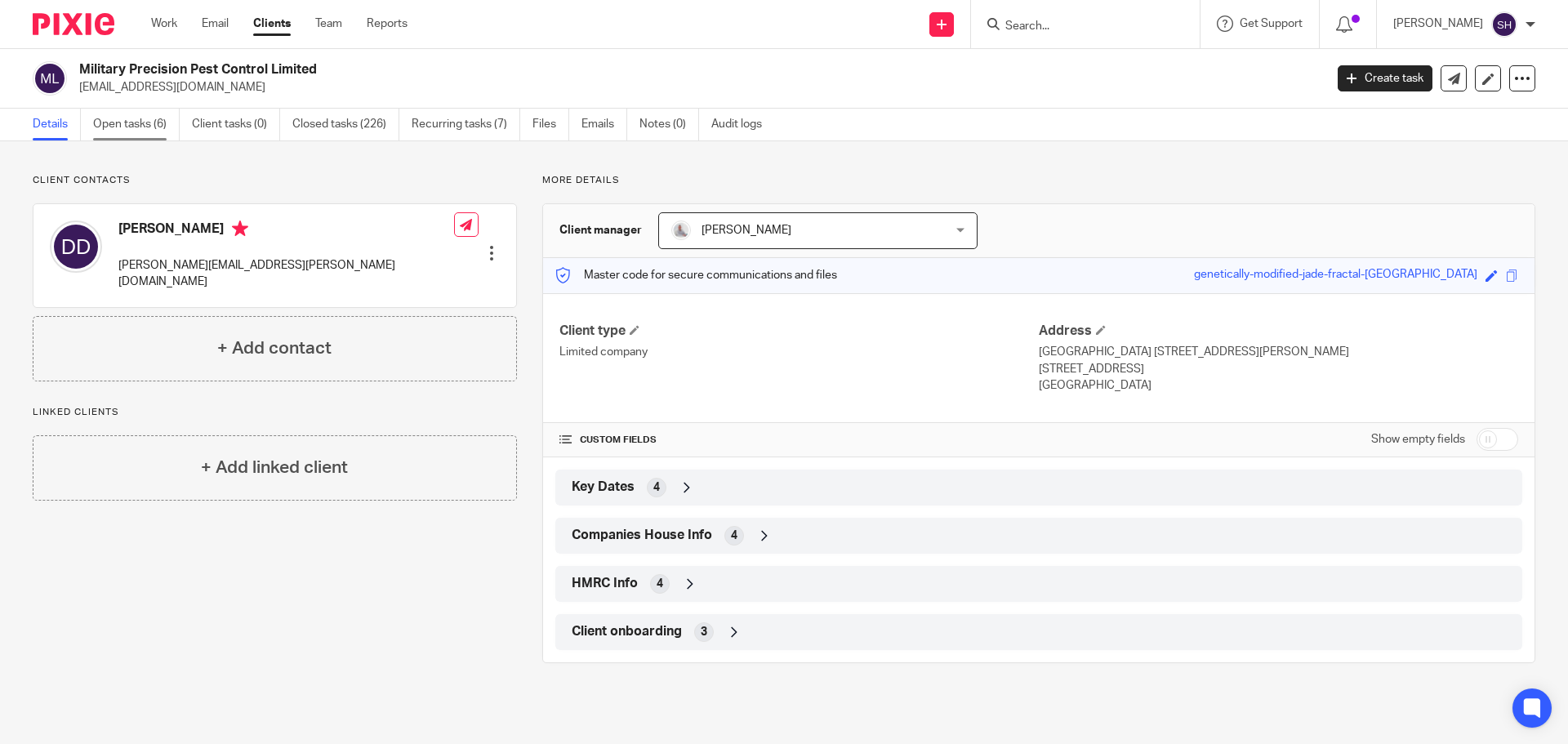
click at [155, 127] on link "Open tasks (6)" at bounding box center [137, 124] width 87 height 32
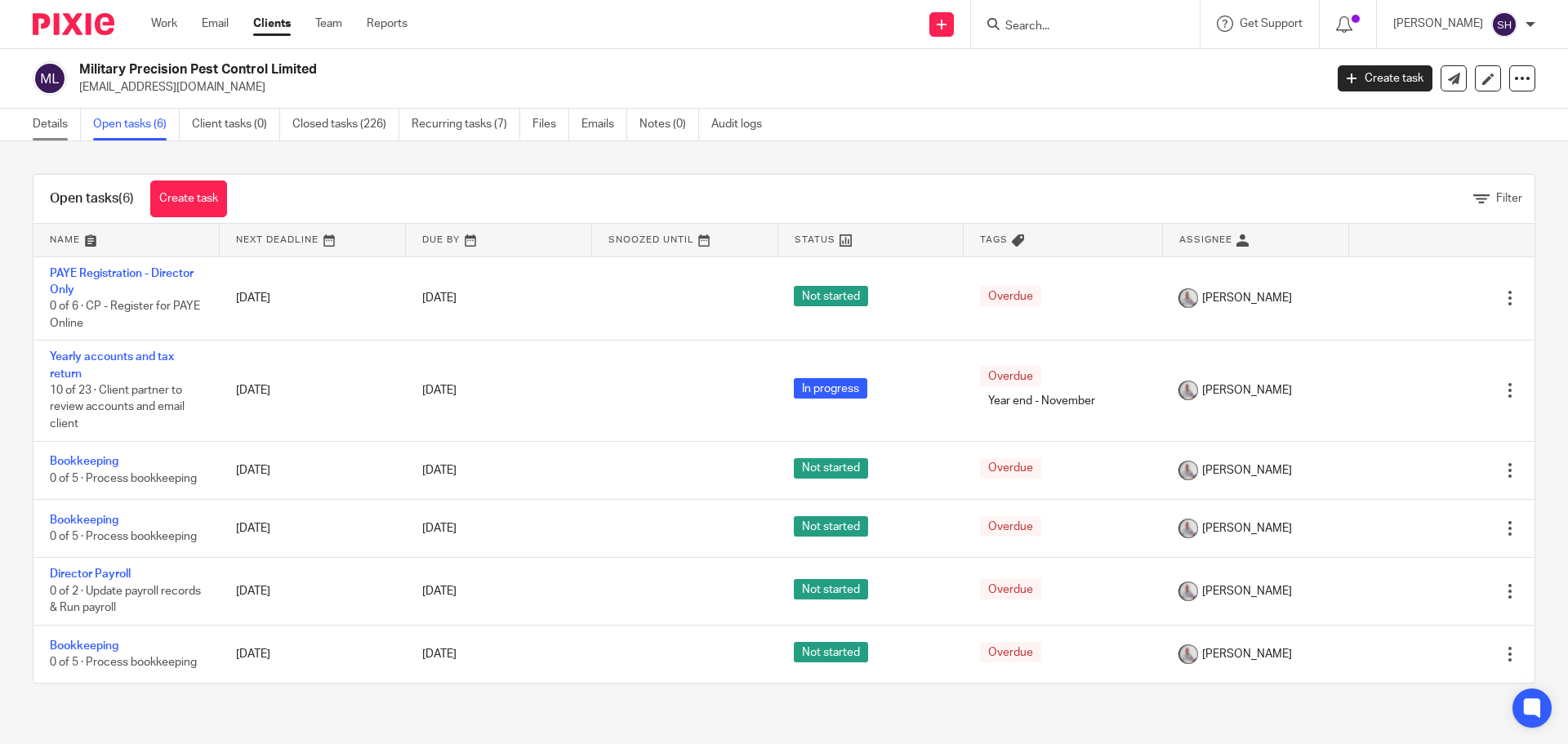
click at [68, 115] on link "Details" at bounding box center [57, 124] width 48 height 32
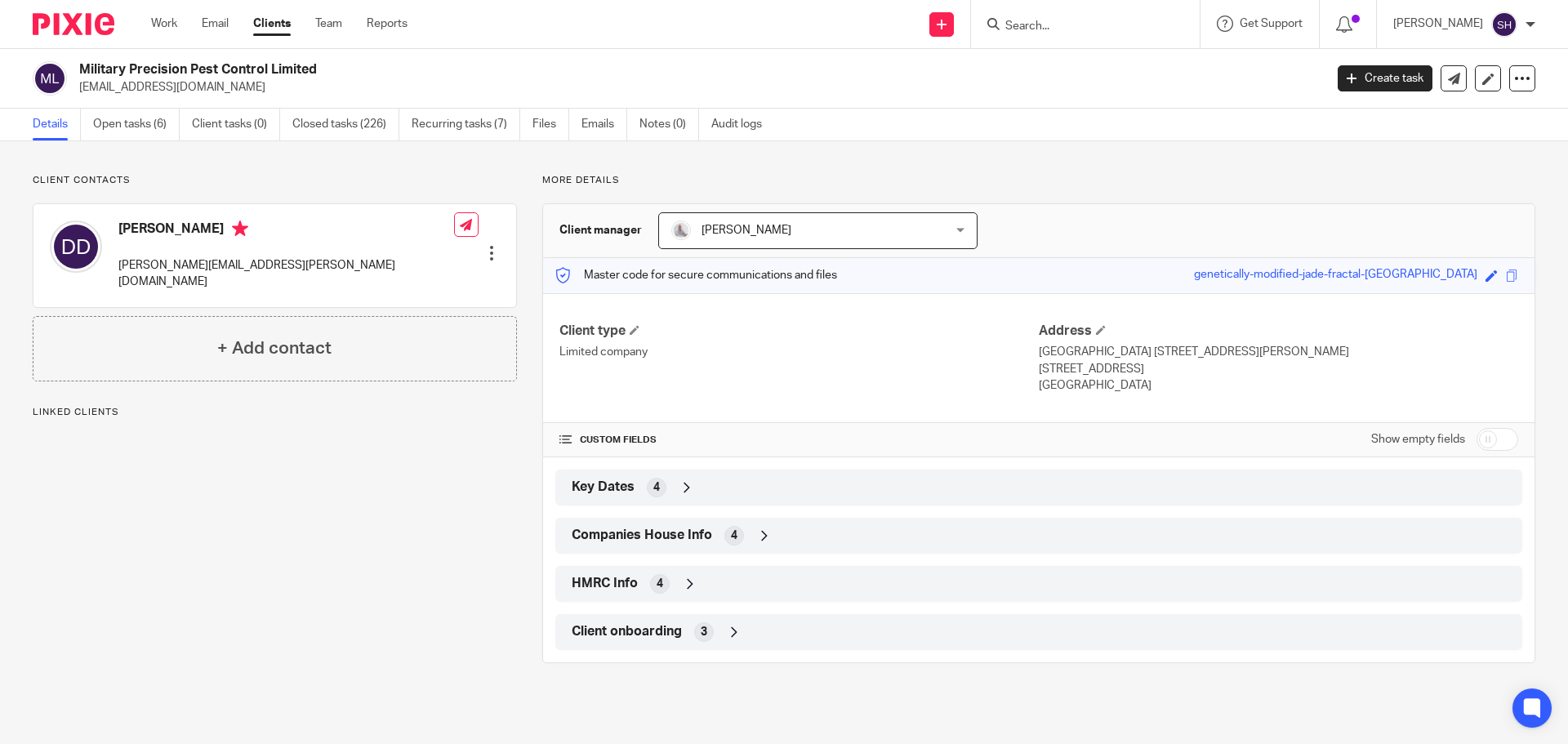
click at [707, 534] on span "Companies House Info" at bounding box center [642, 535] width 141 height 17
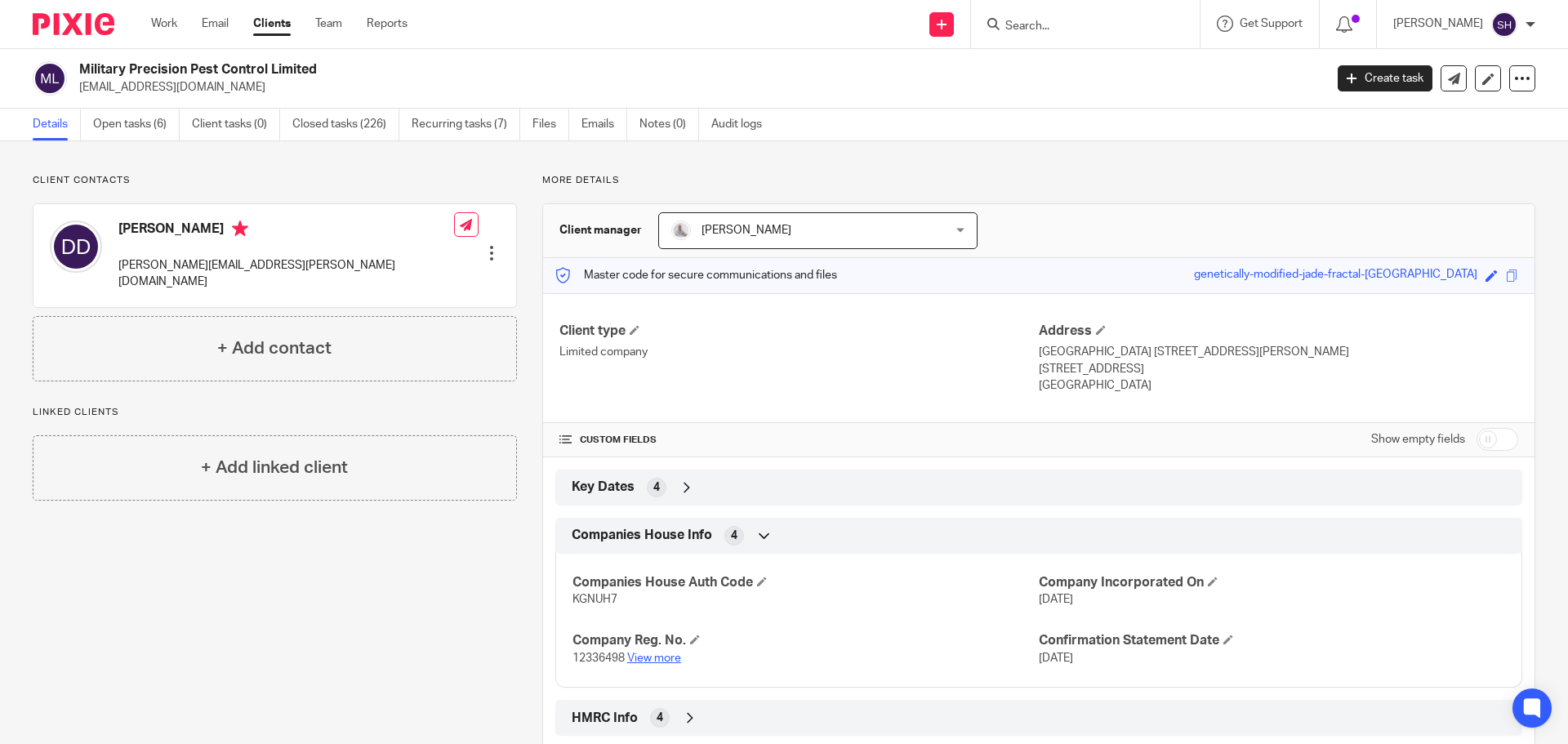
click at [664, 654] on link "View more" at bounding box center [654, 658] width 54 height 12
click at [149, 126] on link "Open tasks (6)" at bounding box center [137, 124] width 87 height 32
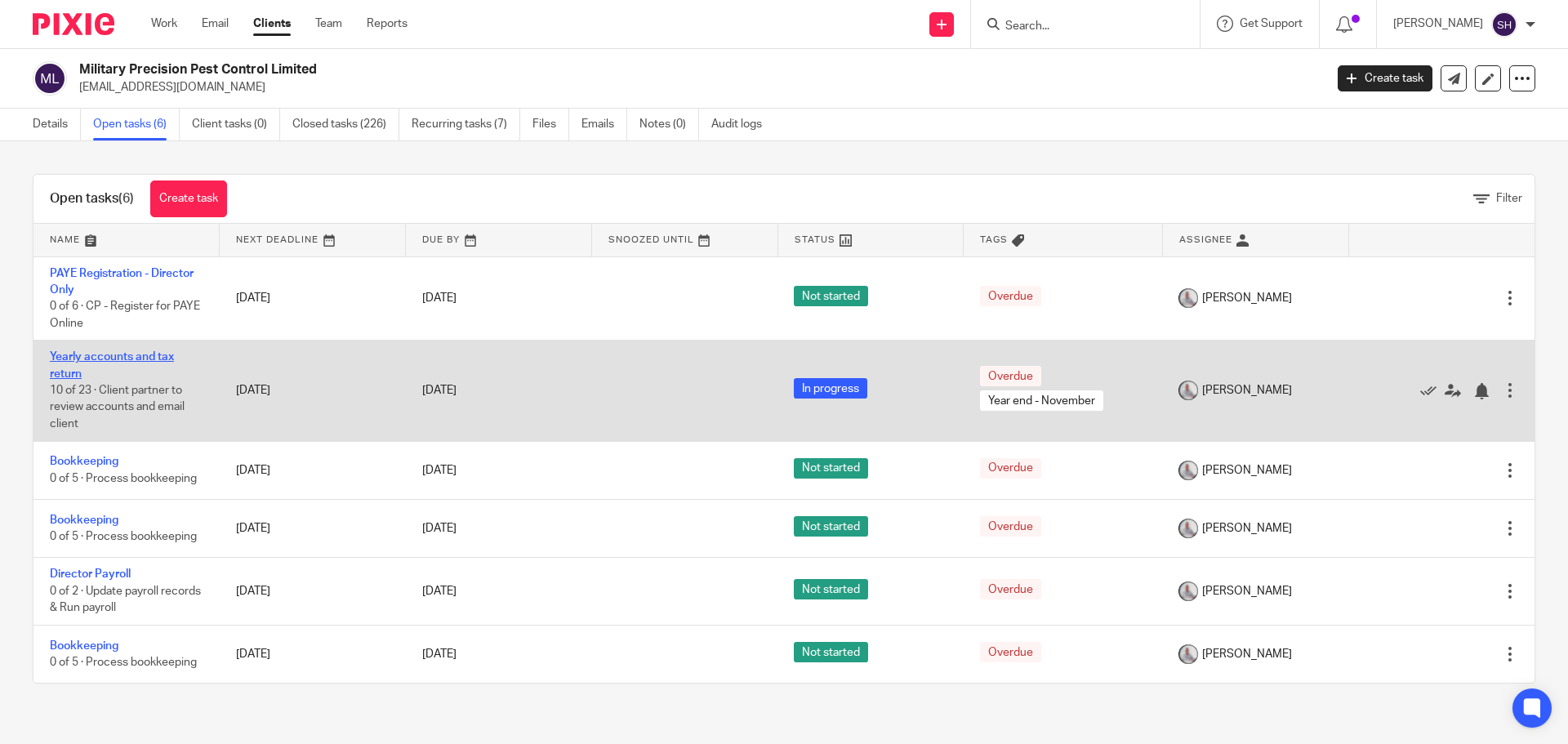
click at [138, 351] on link "Yearly accounts and tax return" at bounding box center [112, 364] width 124 height 27
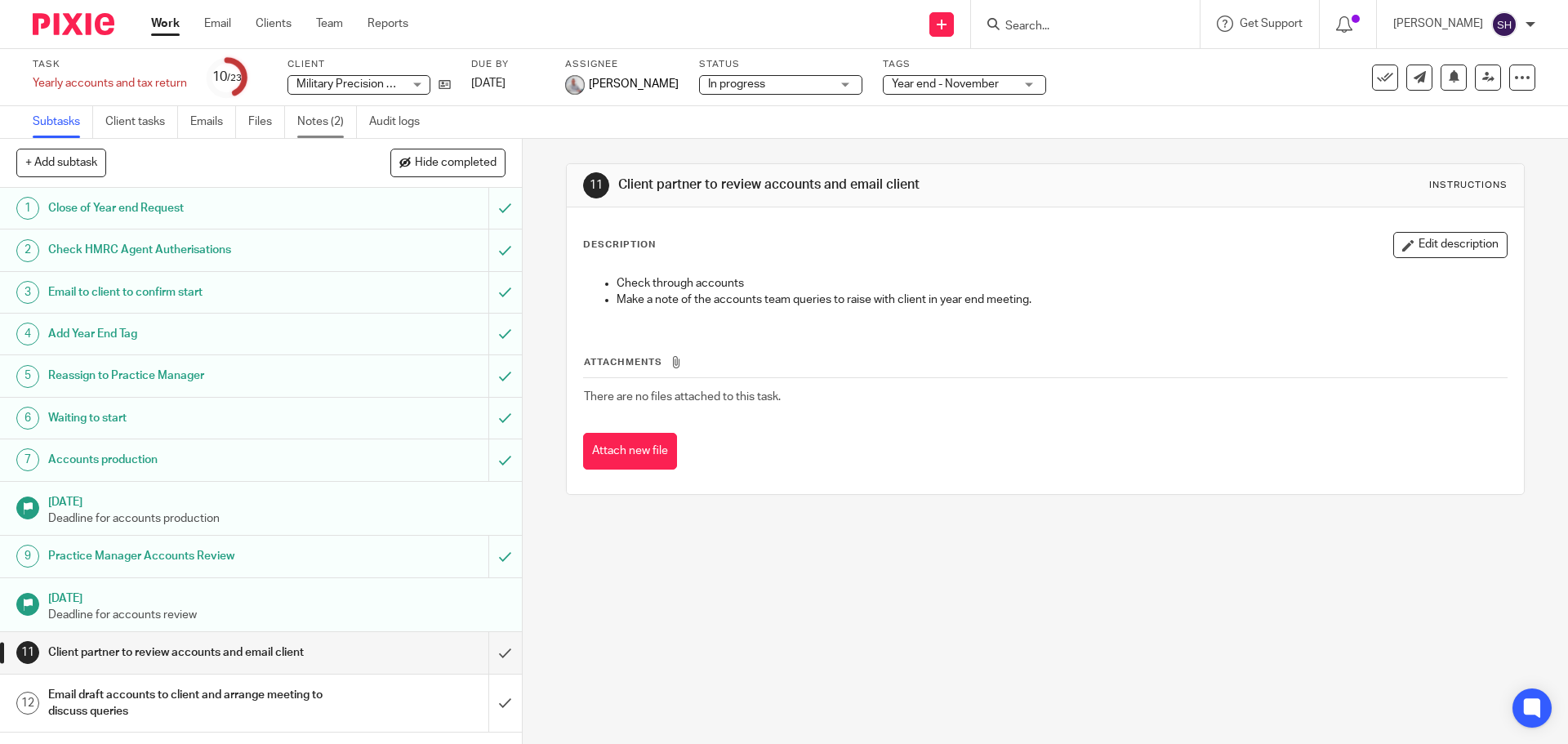
click at [327, 118] on link "Notes (2)" at bounding box center [327, 122] width 60 height 32
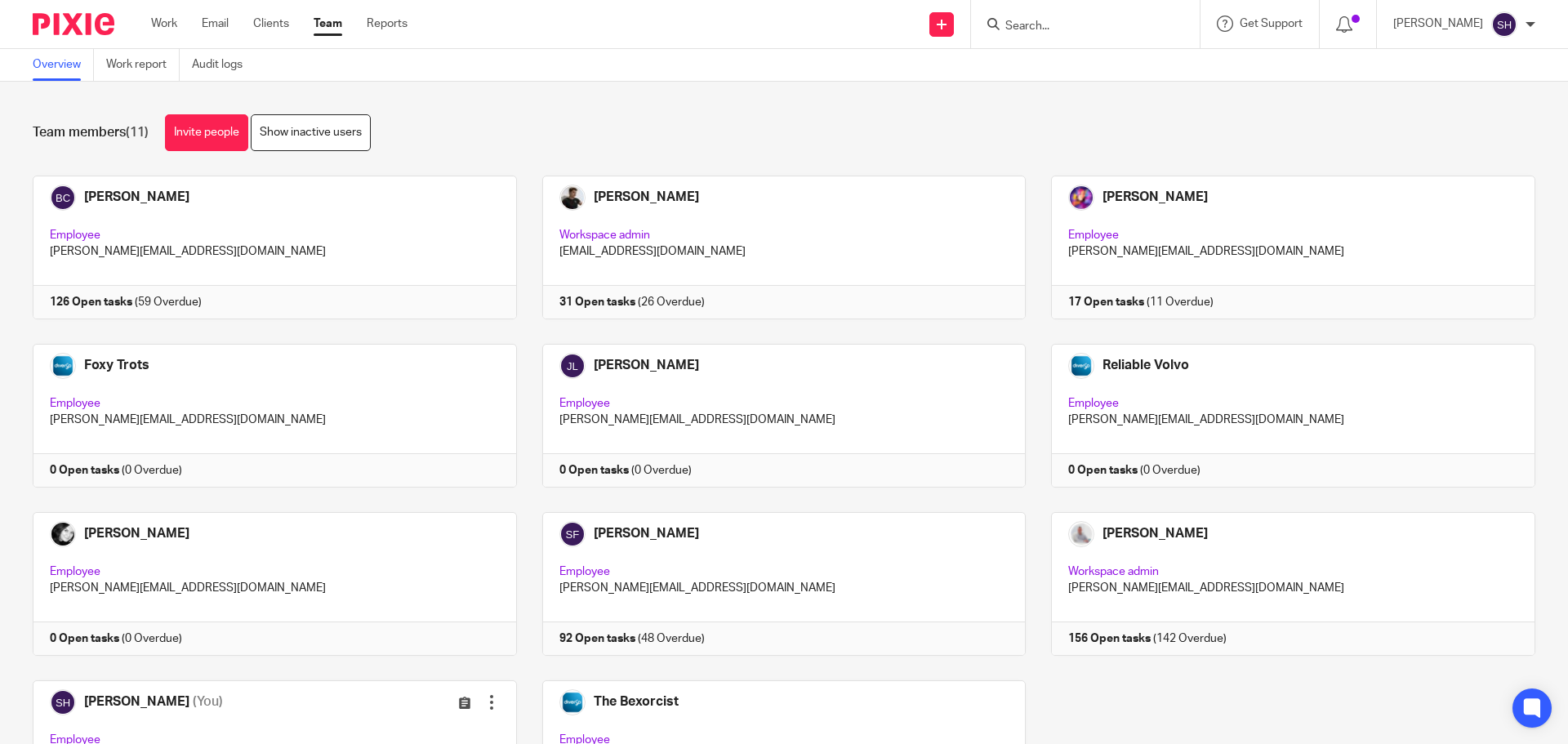
click at [1047, 16] on form at bounding box center [1090, 24] width 174 height 20
click at [1034, 24] on input "Search" at bounding box center [1076, 27] width 147 height 15
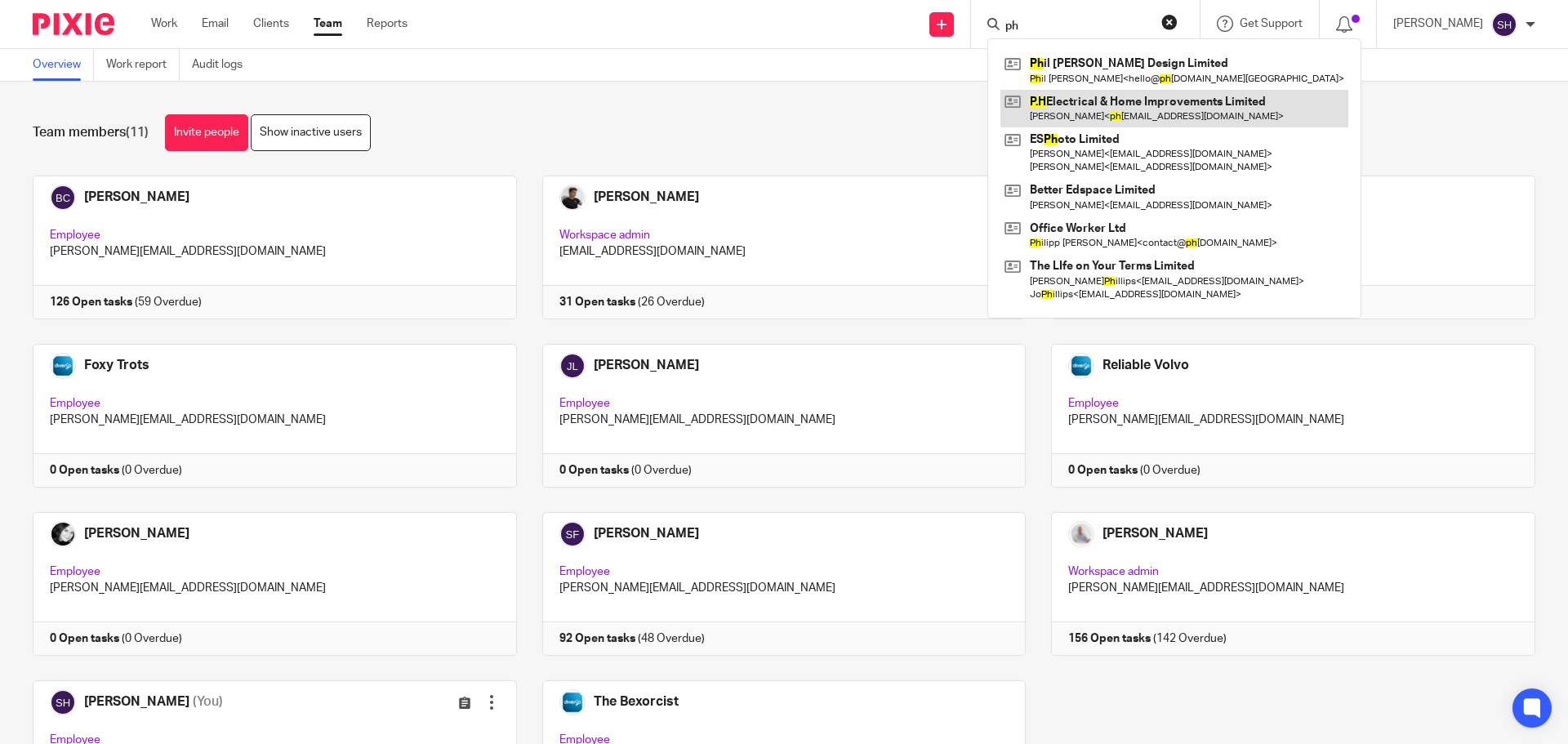
type input "ph"
click at [1081, 102] on link at bounding box center [1173, 108] width 347 height 37
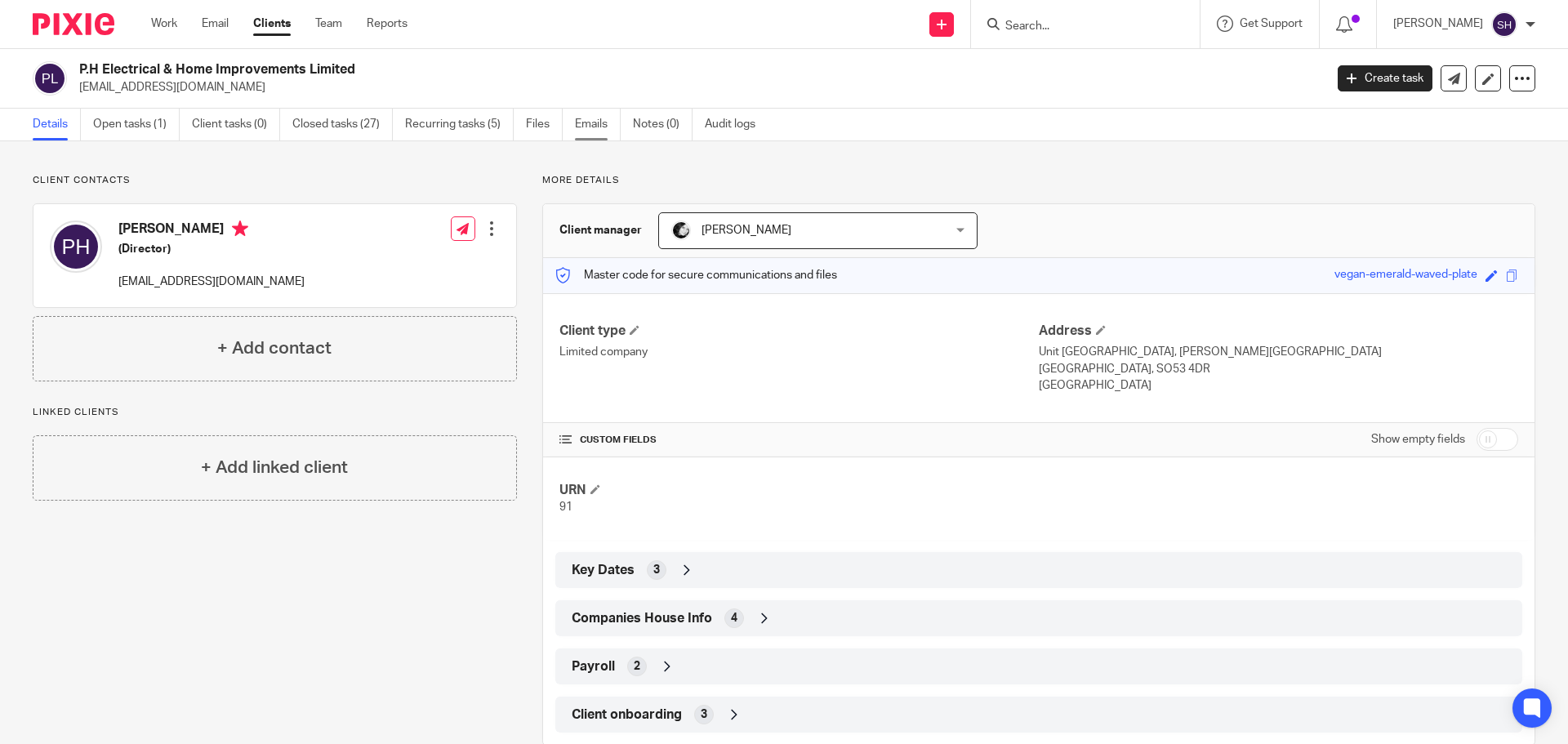
click at [599, 124] on link "Emails" at bounding box center [597, 124] width 46 height 32
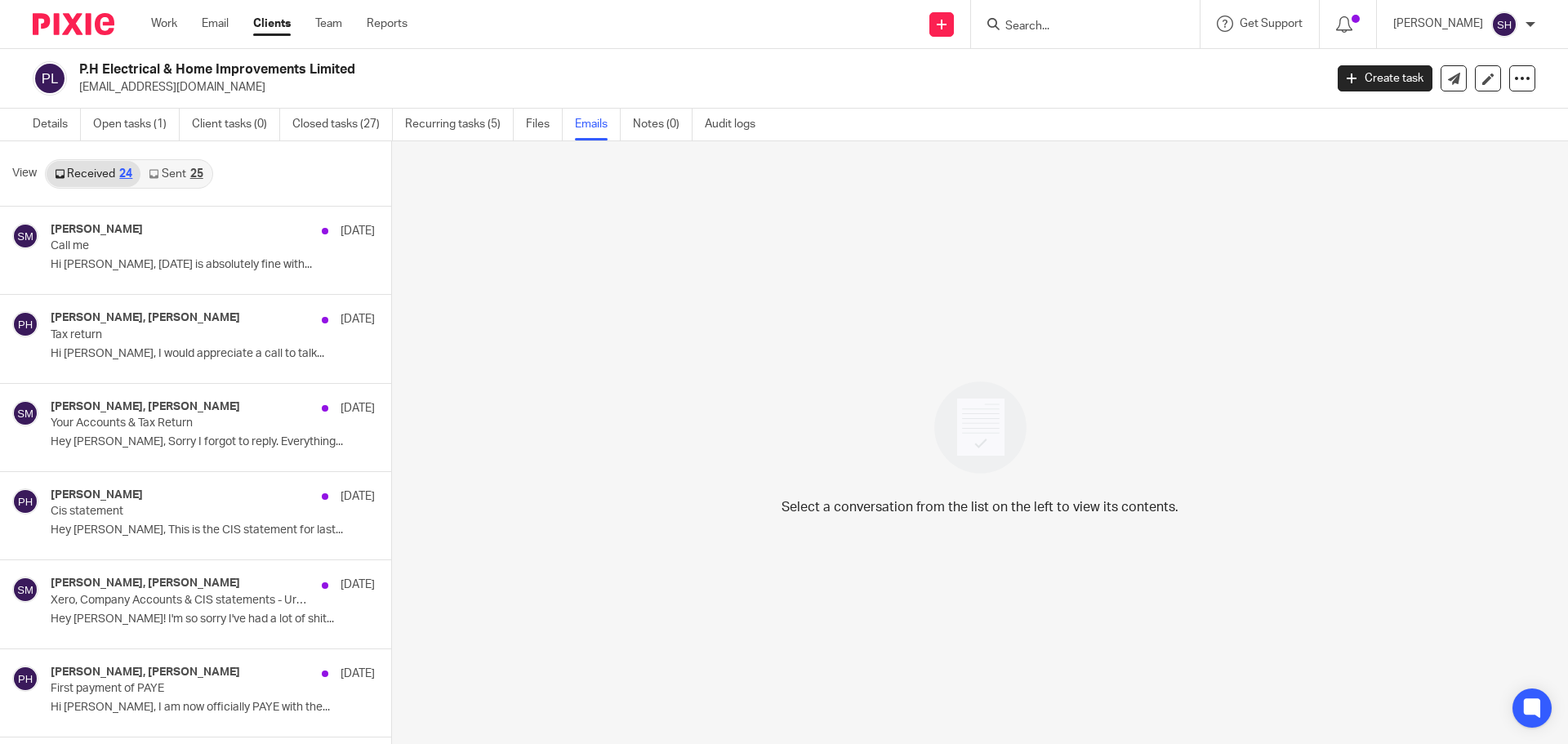
click at [203, 173] on link "Sent 25" at bounding box center [176, 173] width 70 height 26
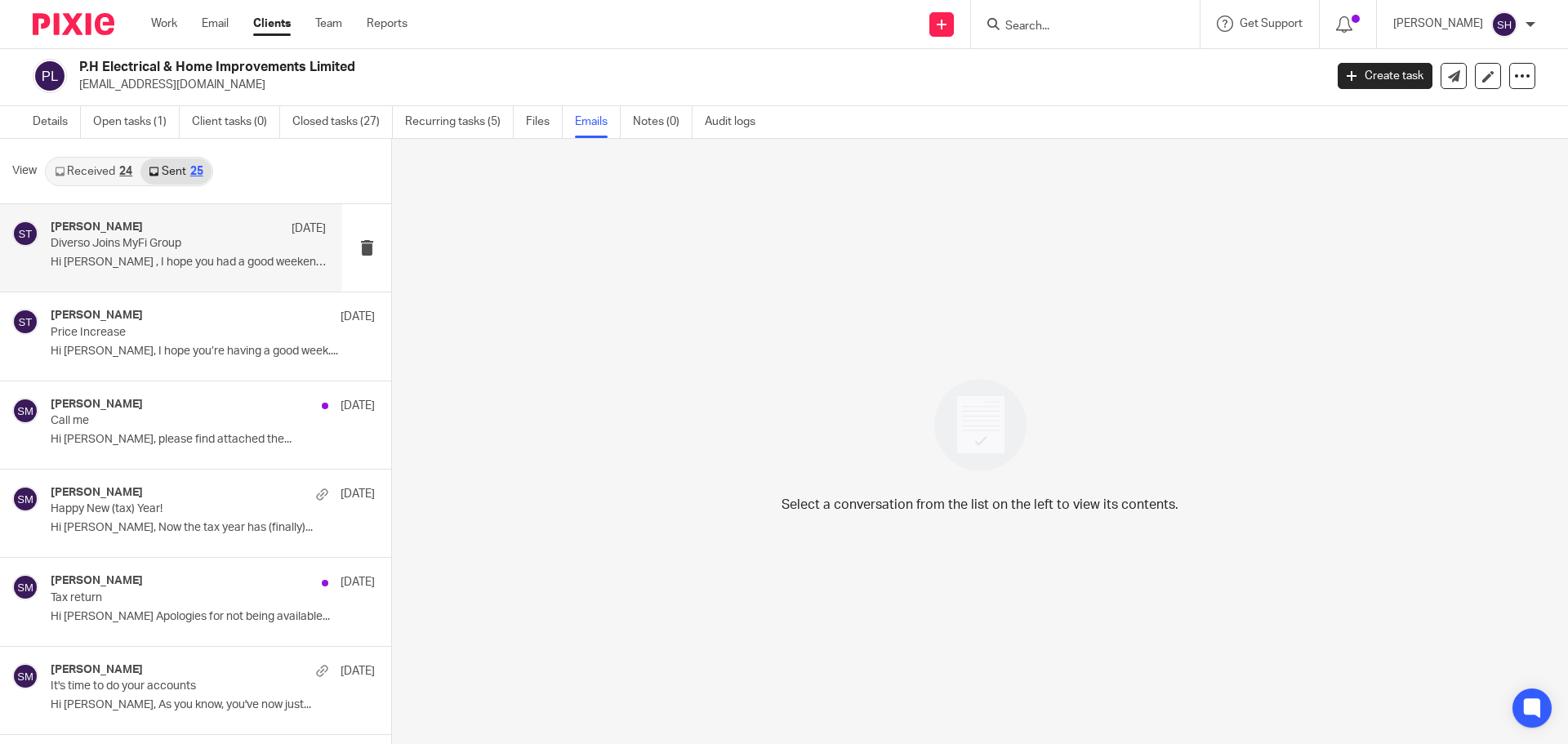
click at [187, 285] on div "Sean Toomer 11 Aug Diverso Joins MyFi Group Hi Peter , I hope you had a good we…" at bounding box center [171, 247] width 342 height 87
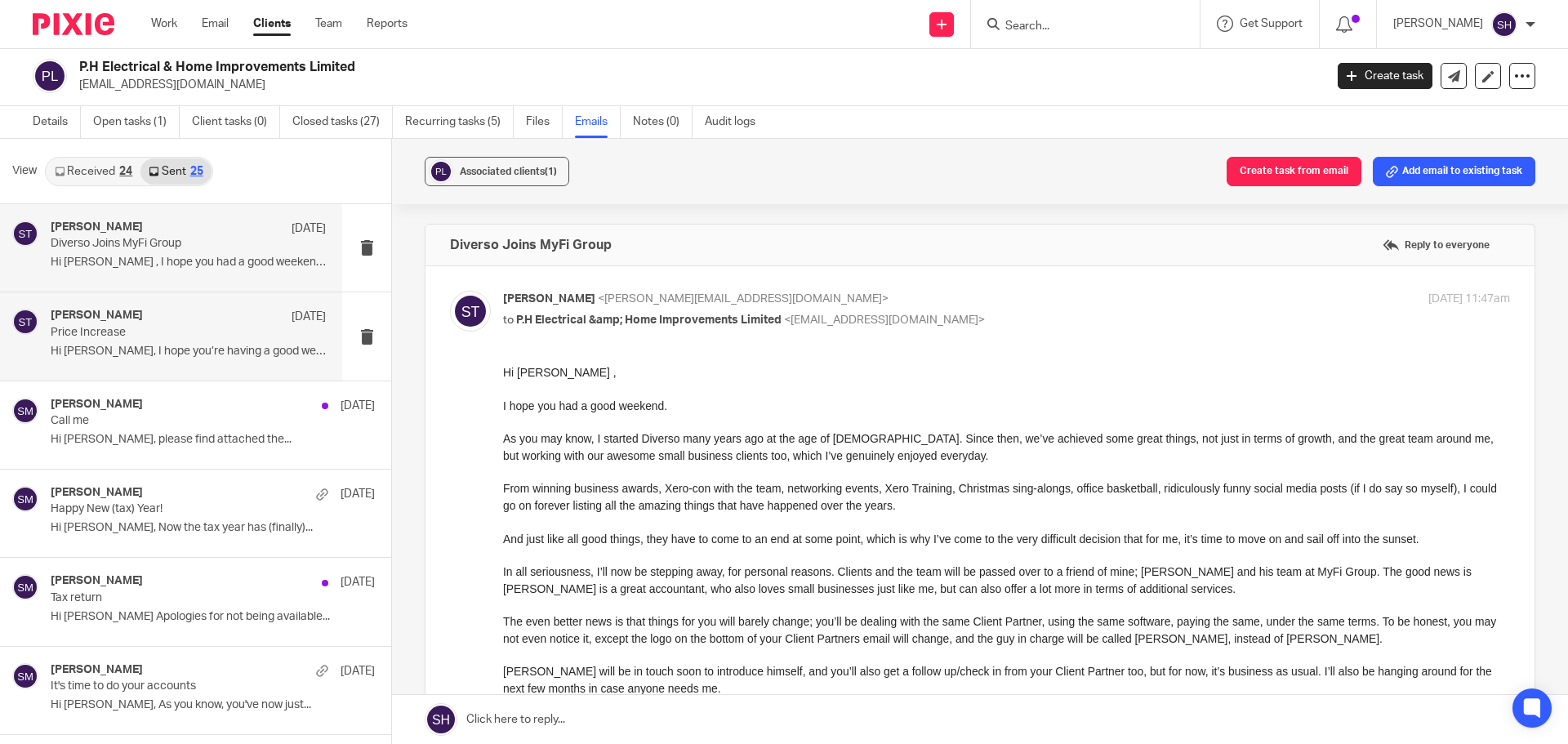
scroll to position [0, 0]
click at [142, 120] on link "Open tasks (1)" at bounding box center [137, 122] width 87 height 32
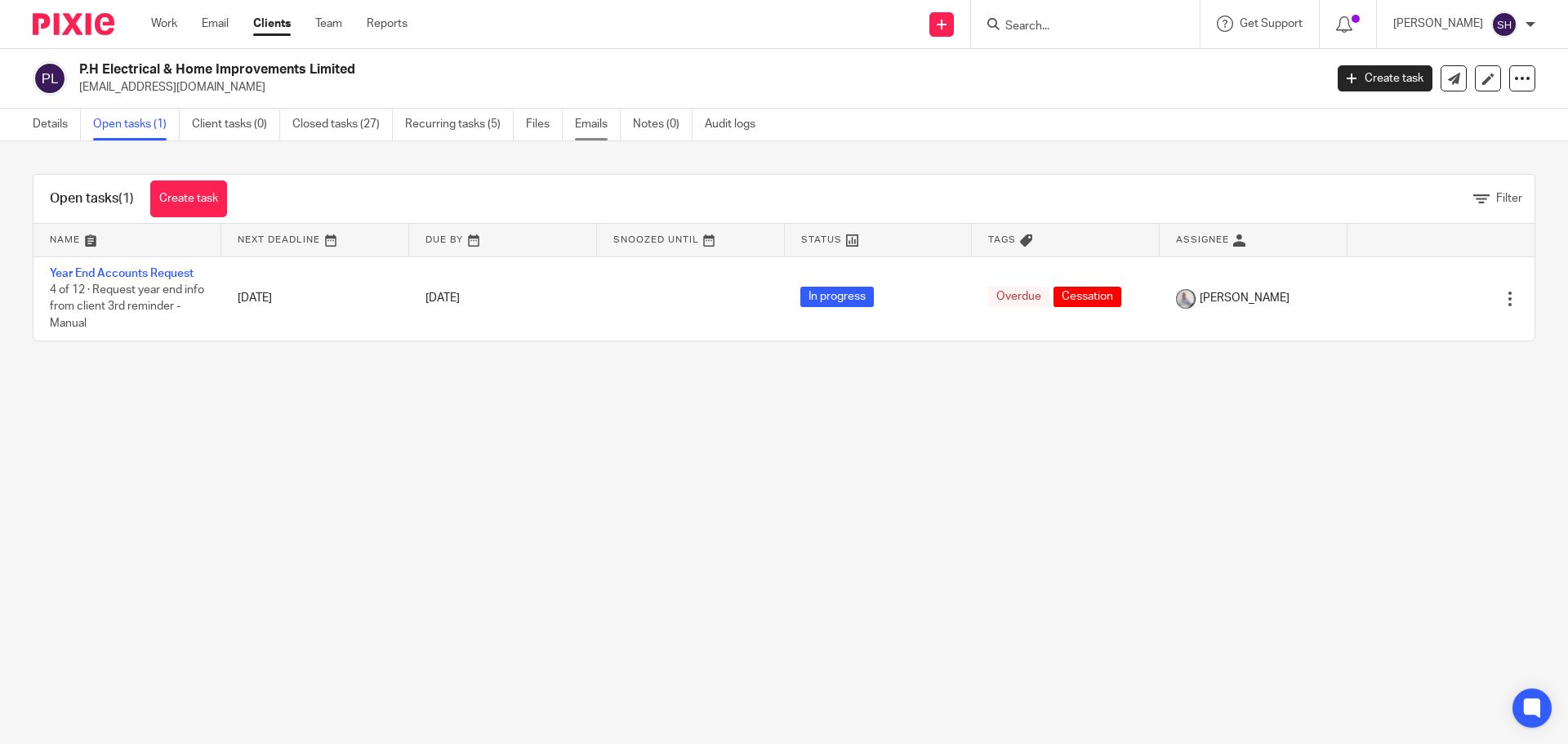
click at [607, 129] on link "Emails" at bounding box center [597, 124] width 46 height 32
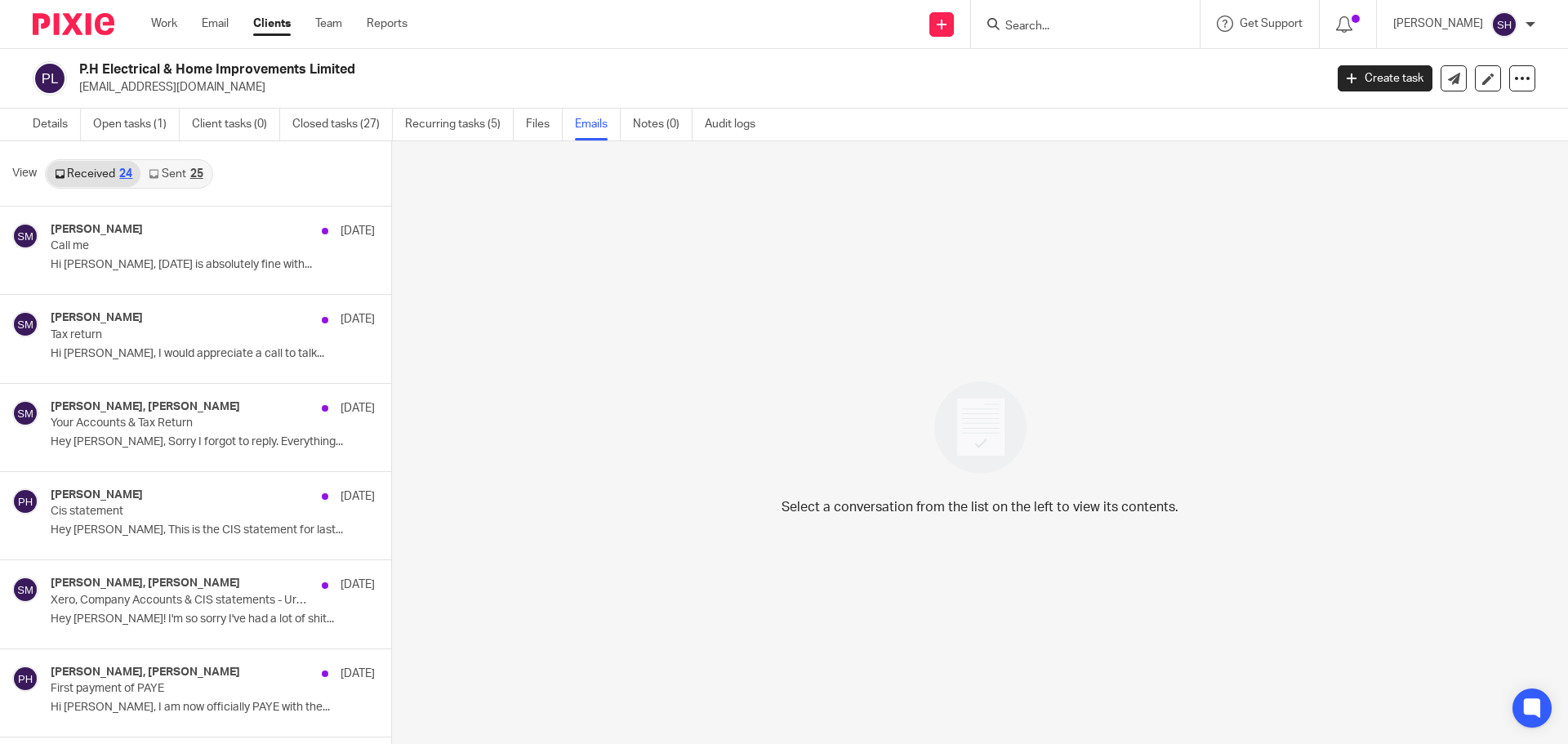
click at [183, 177] on link "Sent 25" at bounding box center [176, 173] width 70 height 26
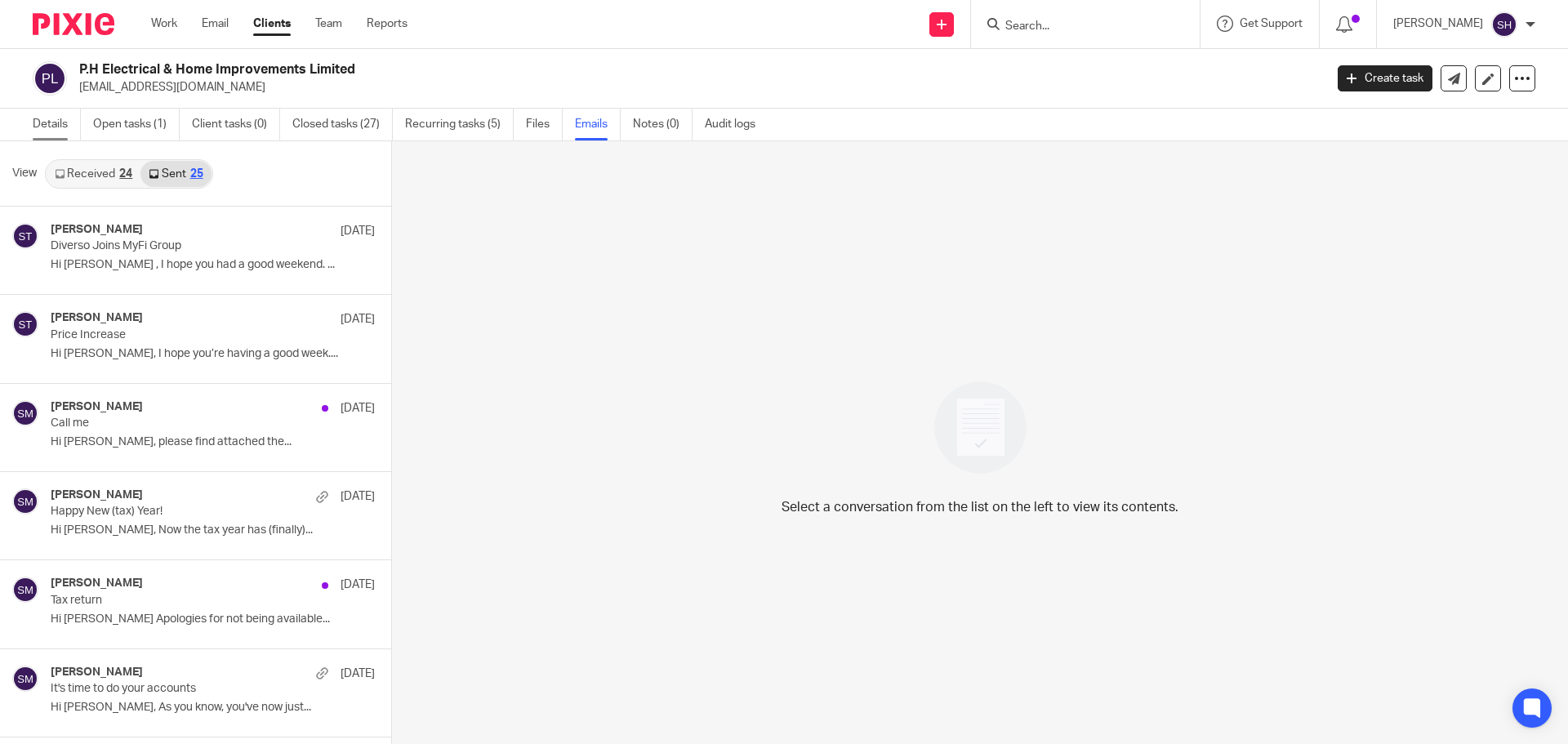
click at [61, 123] on link "Details" at bounding box center [57, 124] width 48 height 32
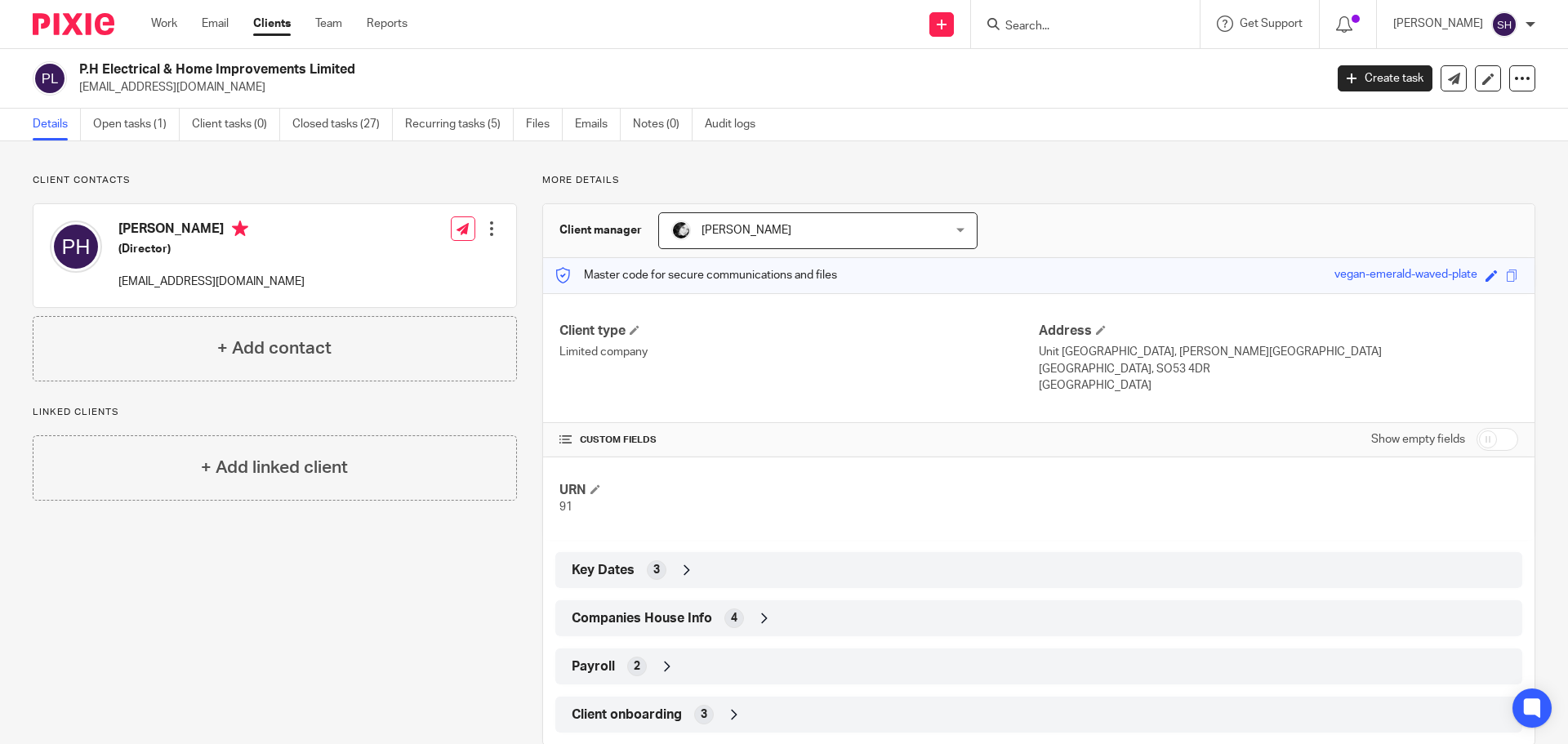
click at [674, 618] on span "Companies House Info" at bounding box center [642, 618] width 141 height 17
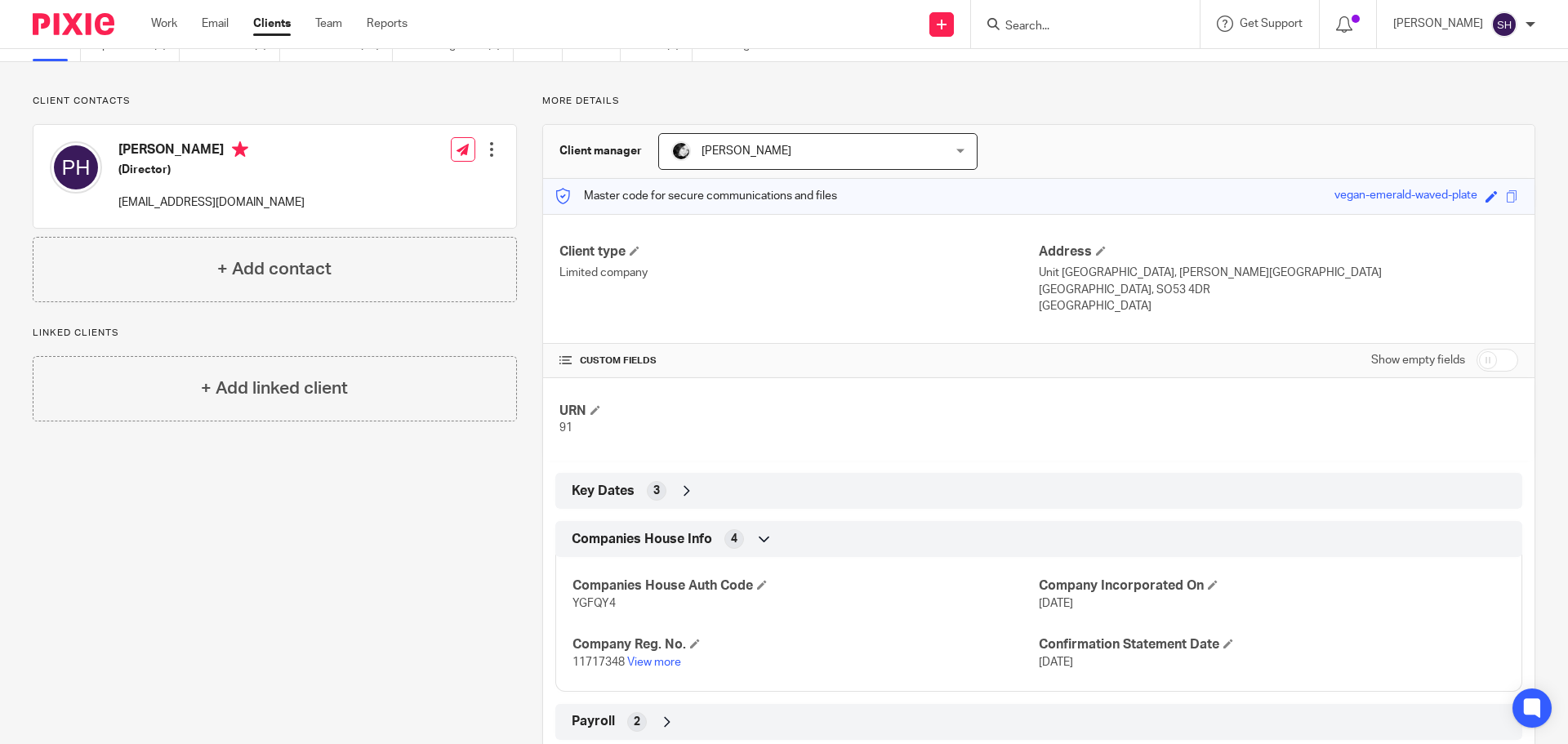
scroll to position [169, 0]
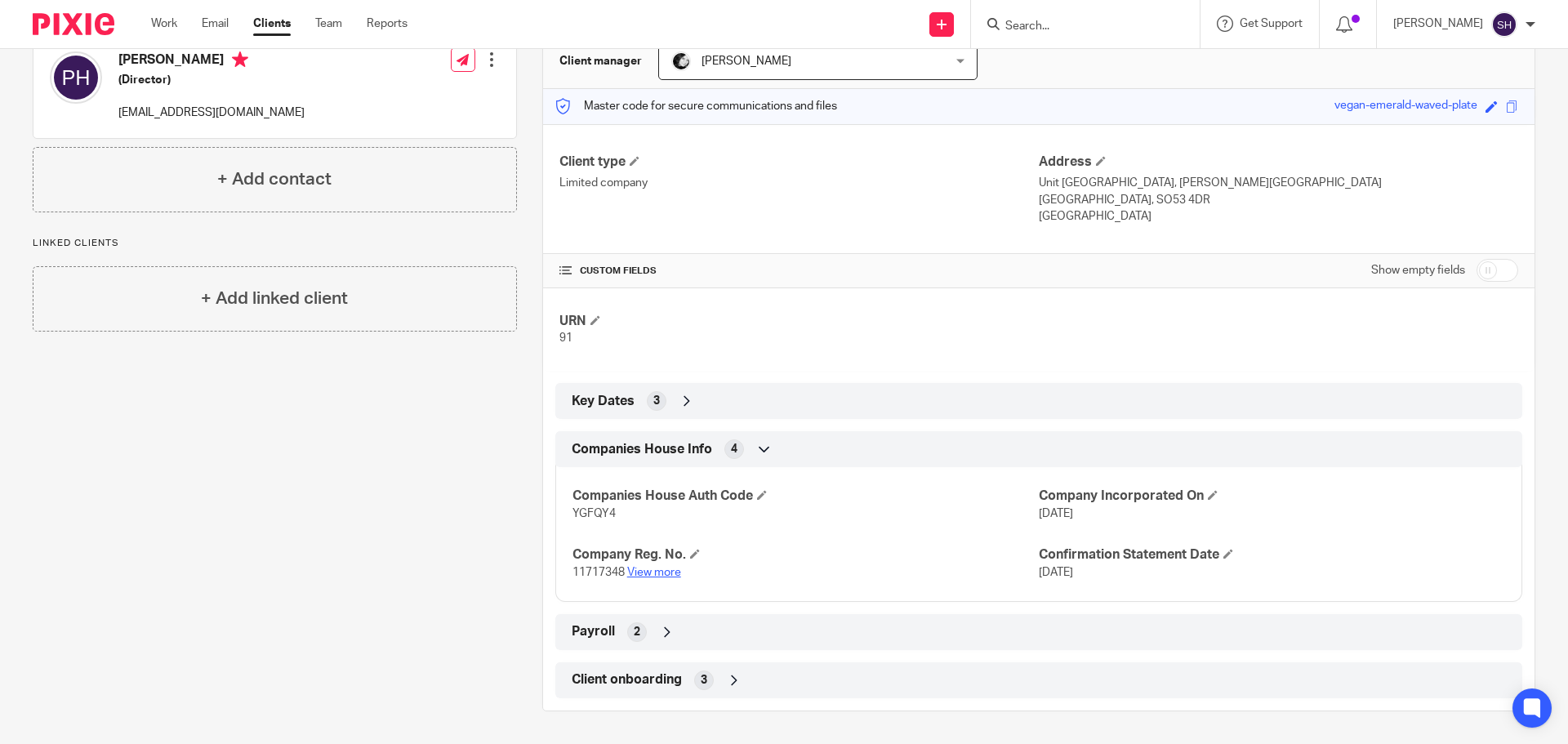
click at [657, 576] on link "View more" at bounding box center [654, 572] width 54 height 12
click at [1061, 28] on input "Search" at bounding box center [1076, 27] width 147 height 15
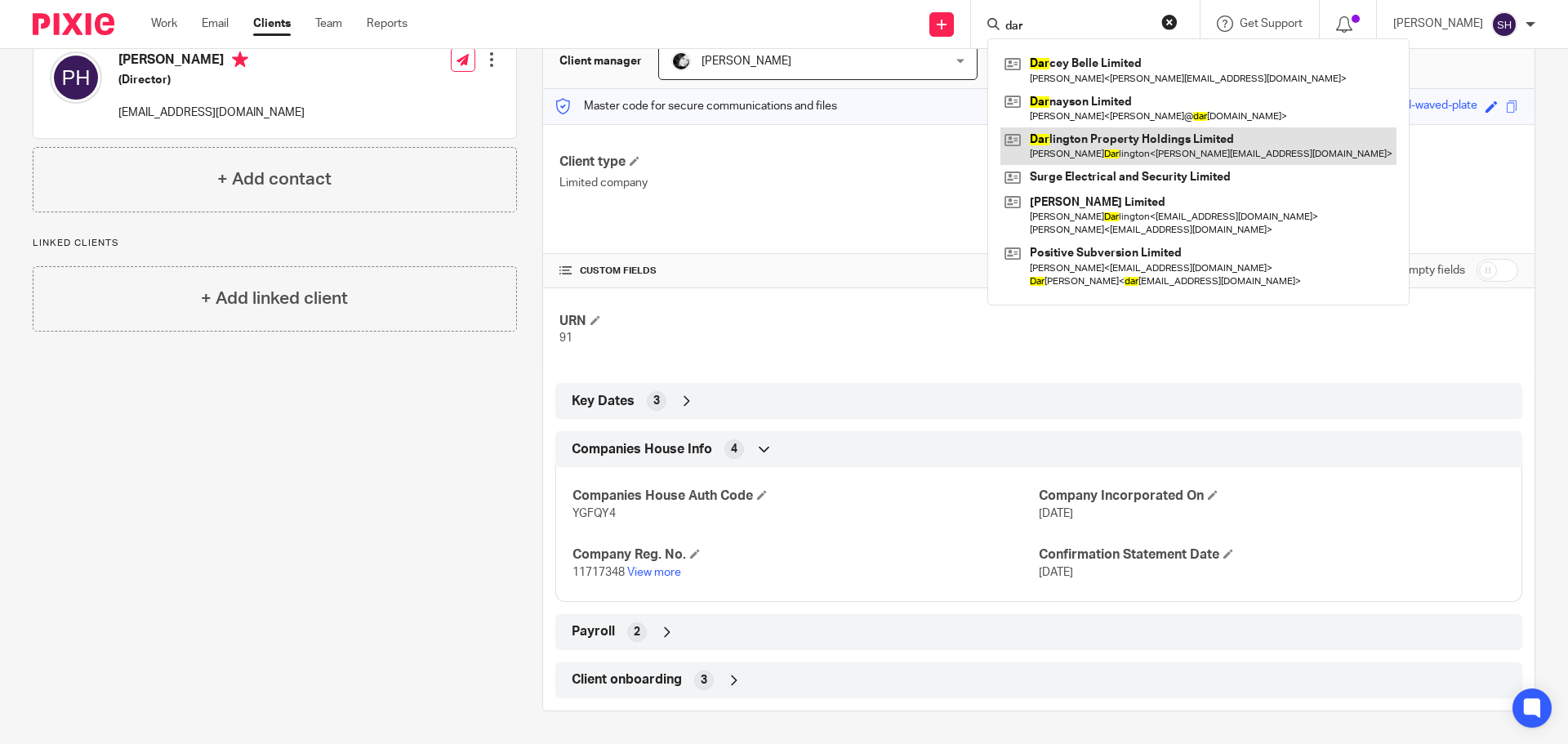
type input "dar"
click at [1097, 129] on link at bounding box center [1197, 146] width 396 height 37
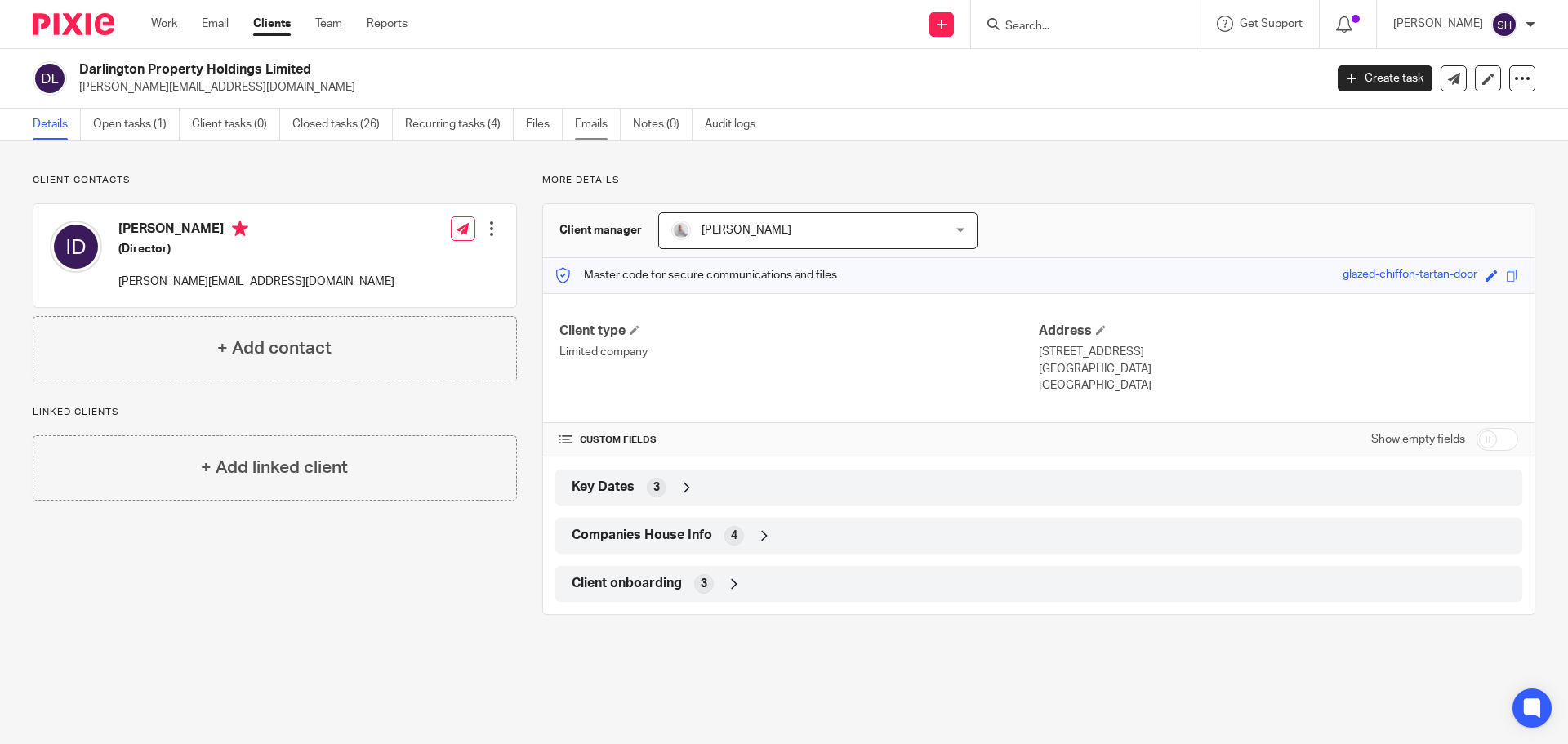
click at [589, 132] on link "Emails" at bounding box center [597, 124] width 46 height 32
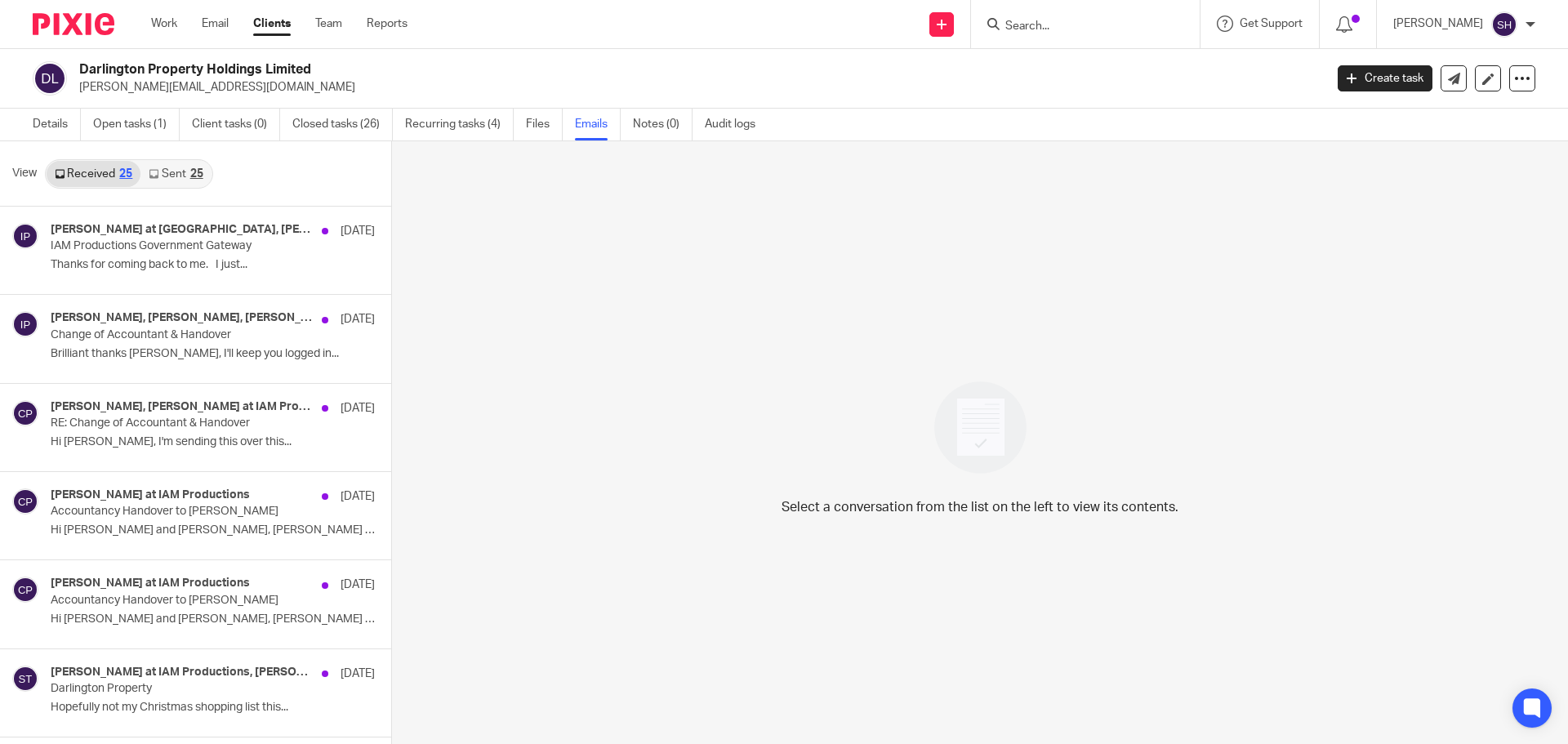
click at [177, 176] on link "Sent 25" at bounding box center [176, 173] width 70 height 26
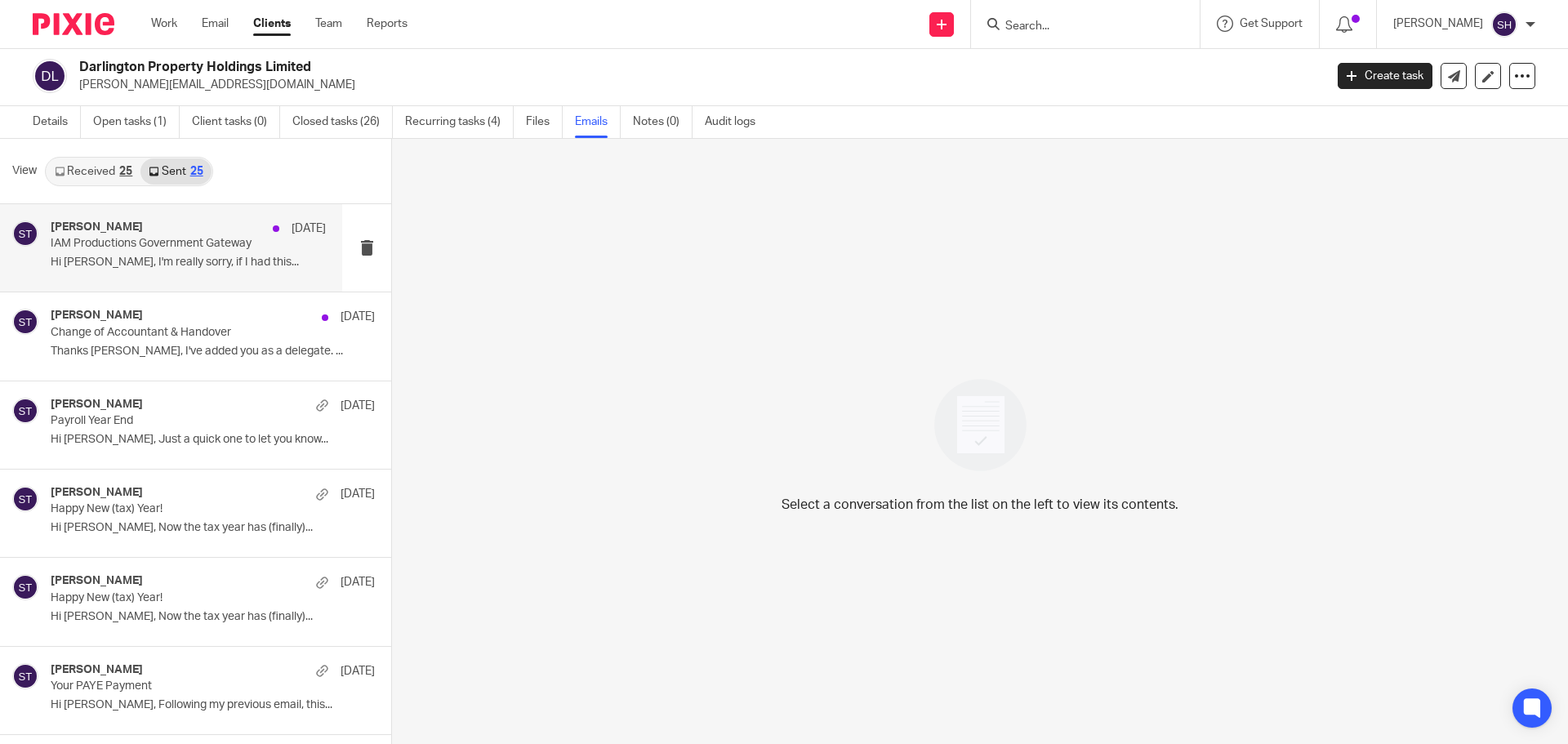
click at [173, 281] on div "Sean Toomer 4 Jul IAM Productions Government Gateway Hi Ian, I'm really sorry, …" at bounding box center [171, 247] width 342 height 87
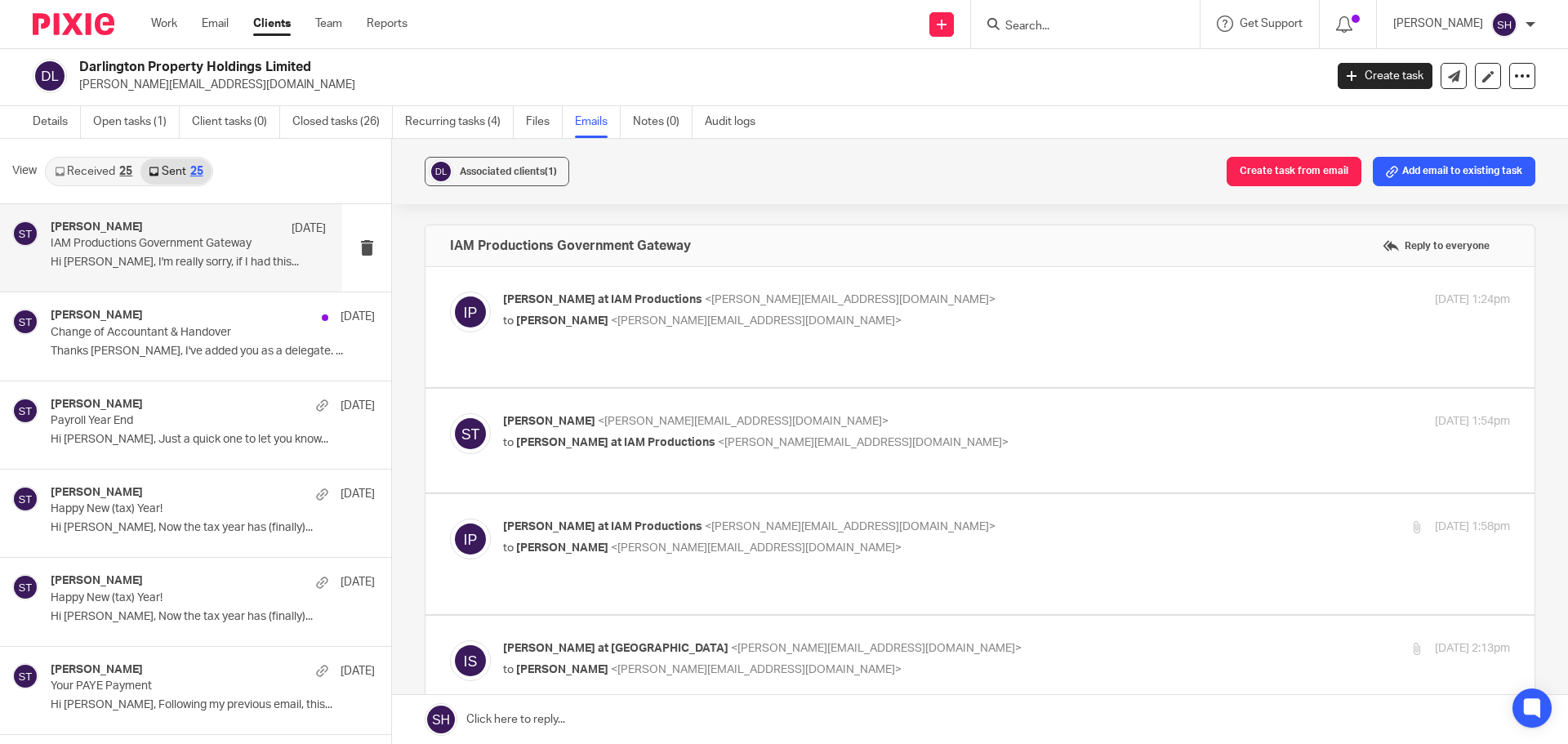
scroll to position [0, 0]
click at [851, 320] on p "to Sean Toomer <sean@wearediverso.com>" at bounding box center [839, 321] width 672 height 17
checkbox input "true"
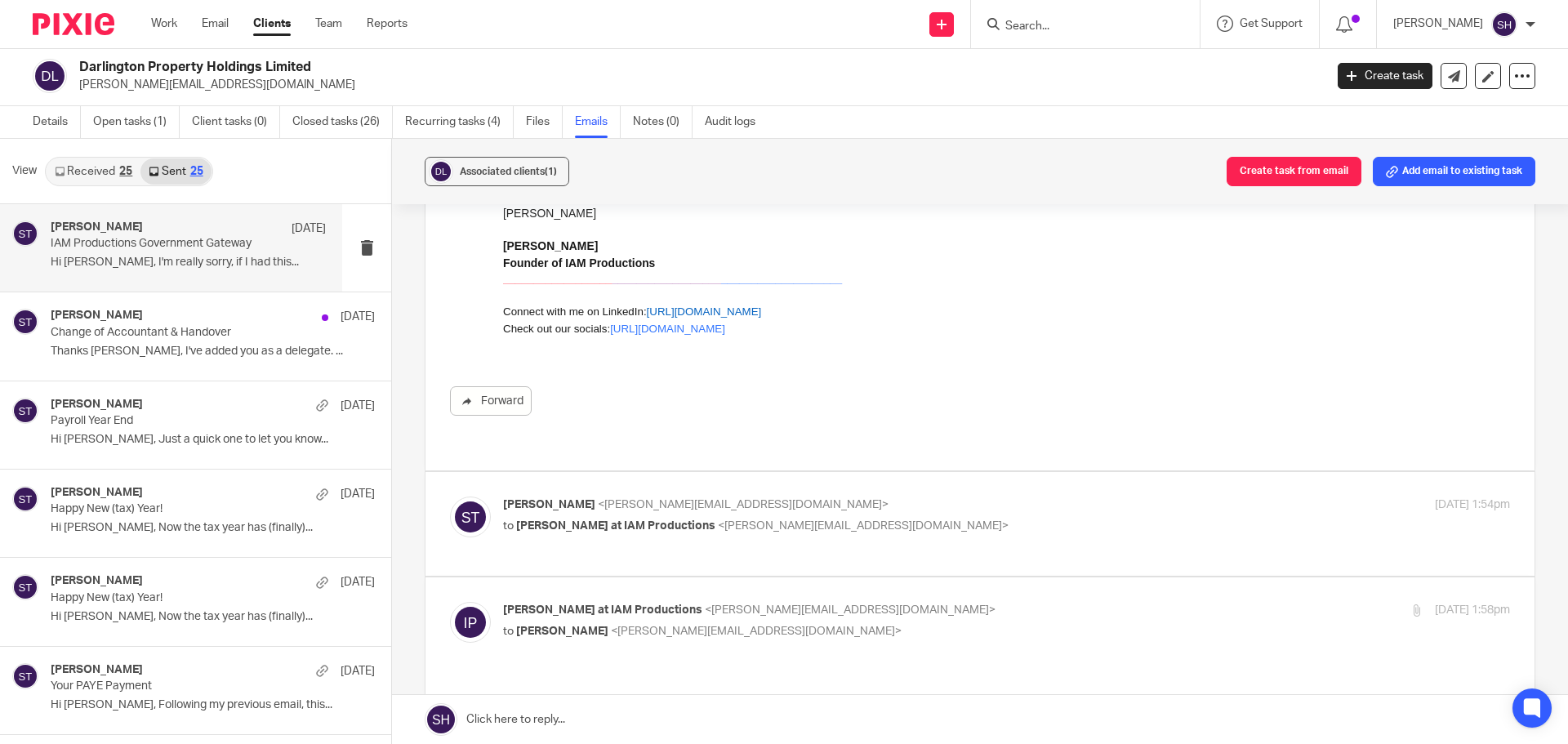
scroll to position [490, 0]
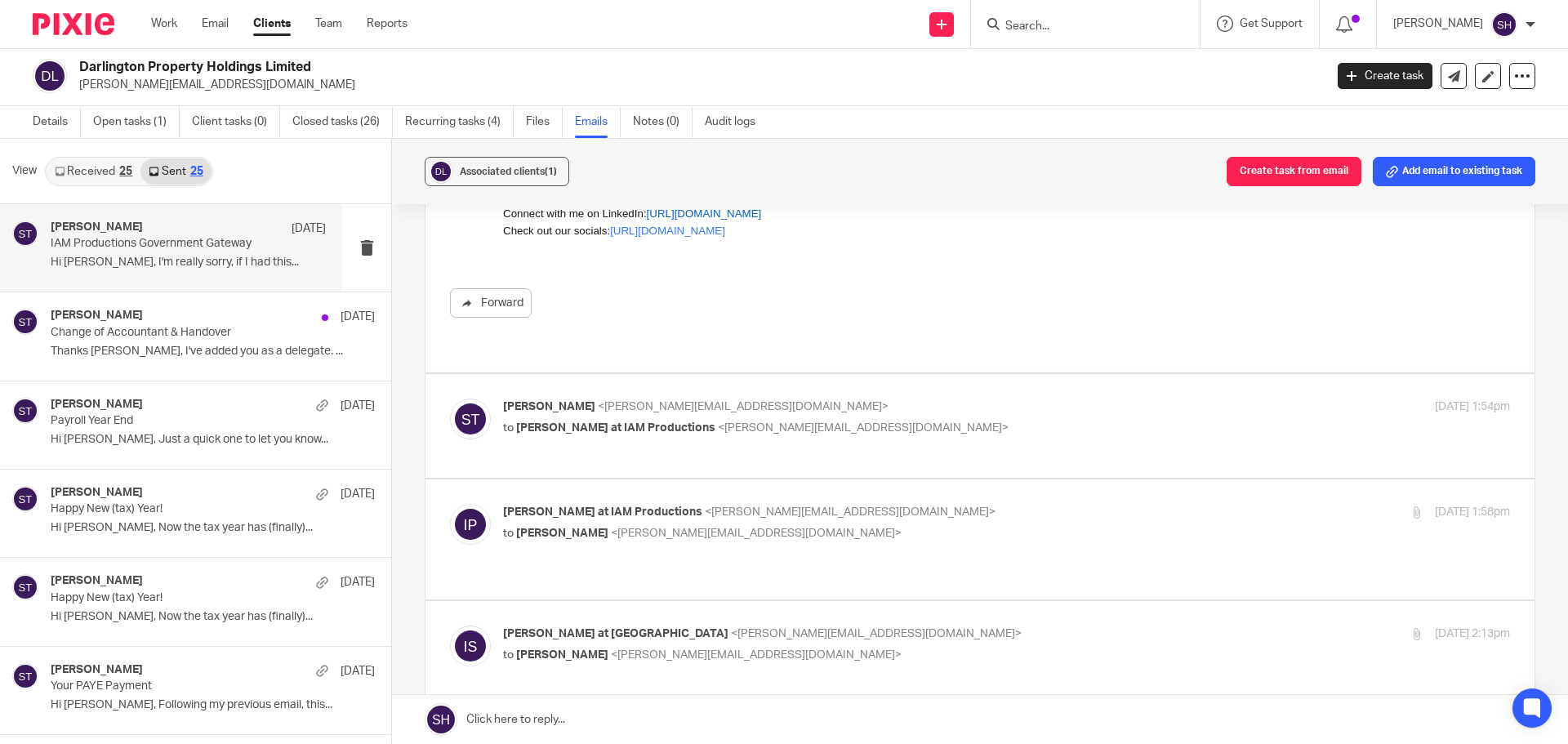
click at [831, 399] on div "Sean Toomer <sean@wearediverso.com> to Ian at IAM Productions <ian@iamproductio…" at bounding box center [839, 417] width 672 height 37
checkbox input "true"
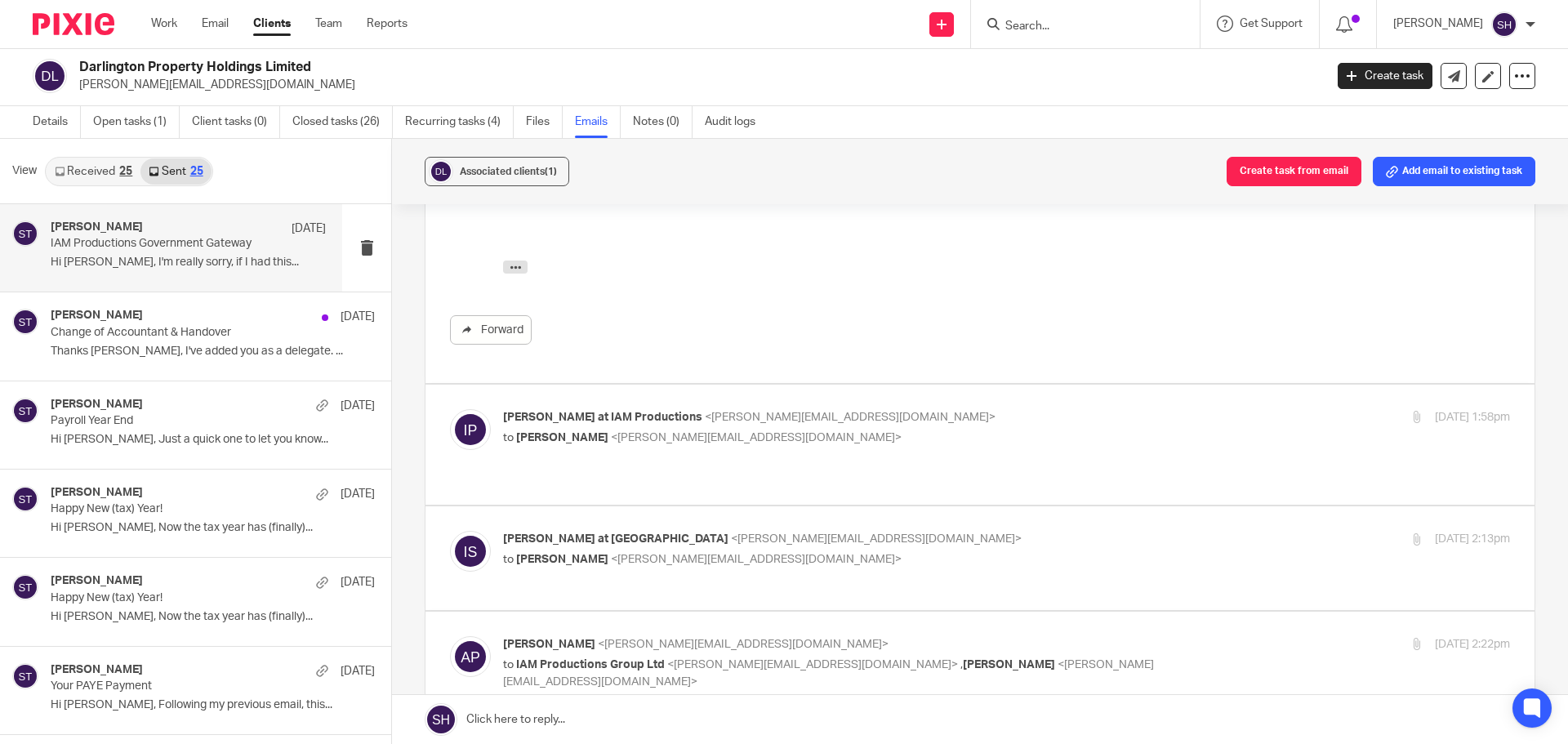
scroll to position [1061, 0]
click at [924, 428] on p "to Sean Toomer <sean@wearediverso.com>" at bounding box center [839, 437] width 672 height 17
checkbox input "true"
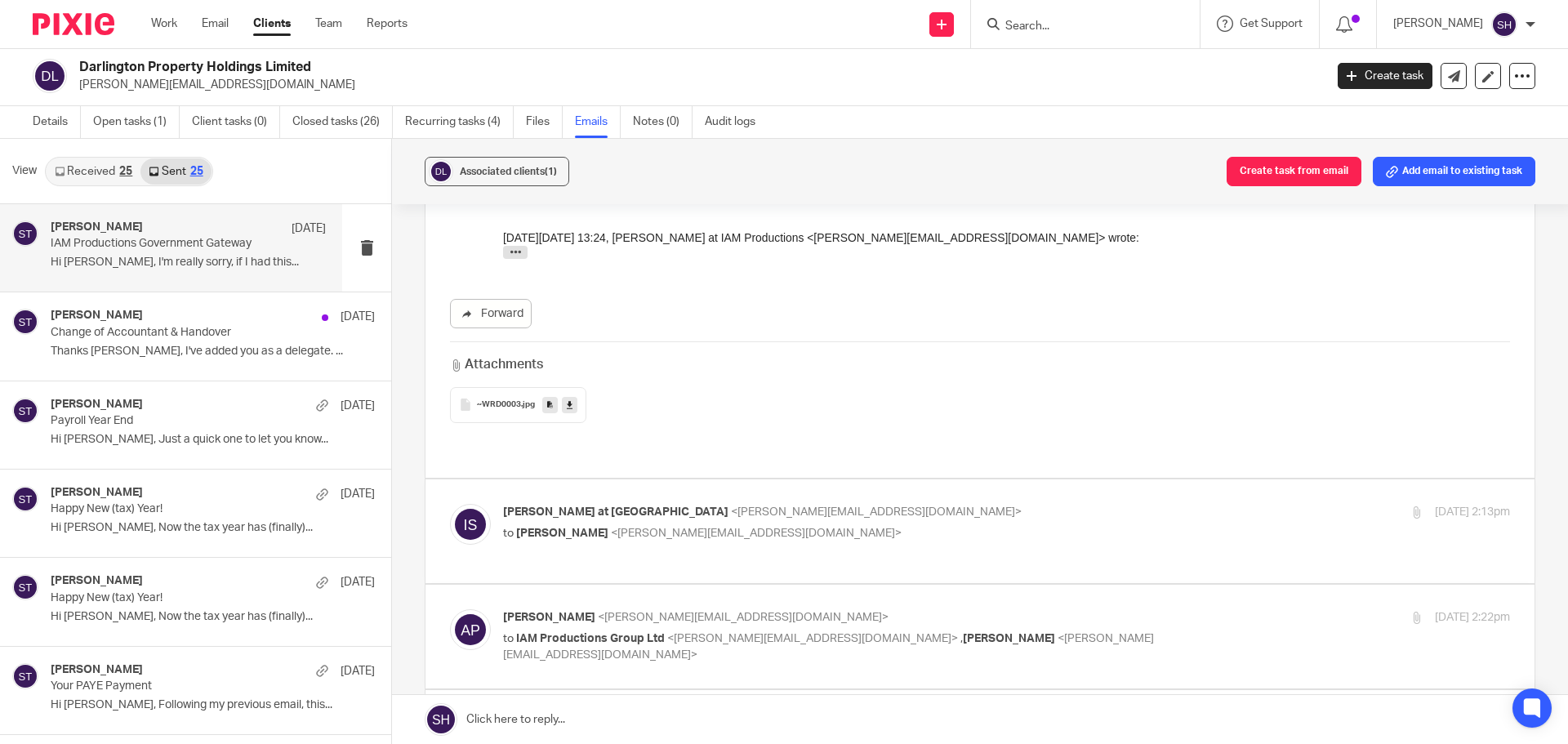
scroll to position [1796, 0]
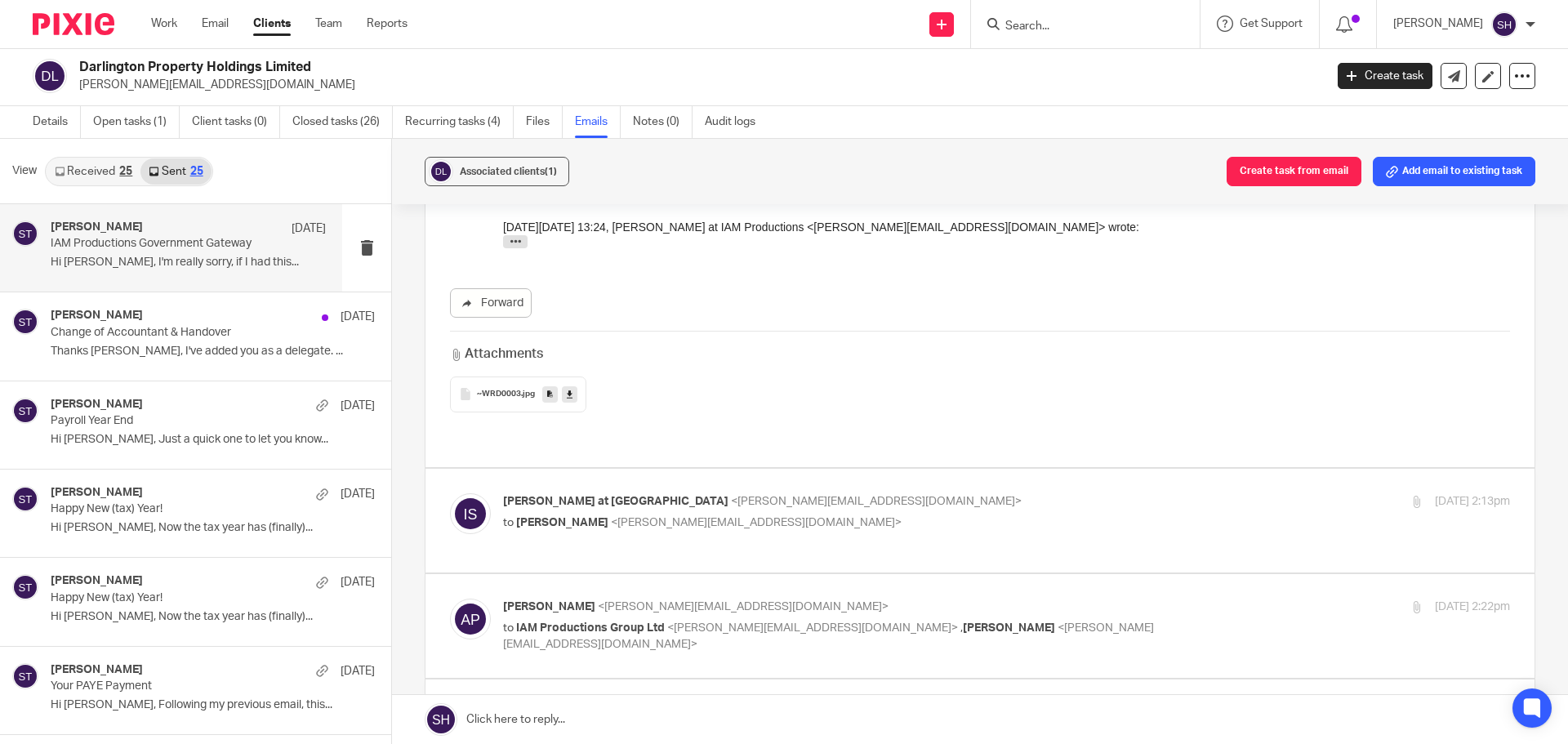
click at [878, 493] on p "Ian at GNG Studios <ian@iamproductions.studio>" at bounding box center [839, 502] width 672 height 17
checkbox input "true"
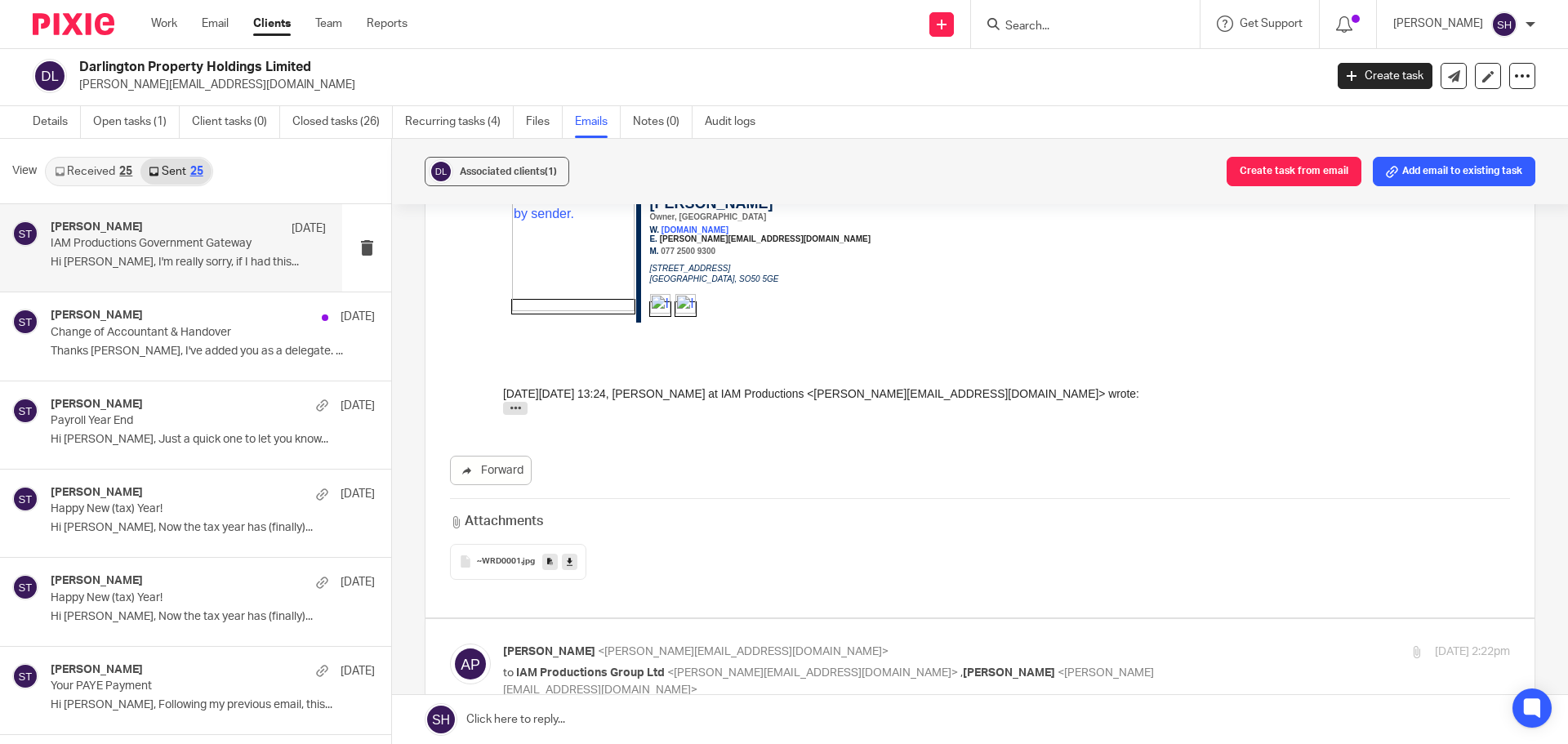
scroll to position [3184, 0]
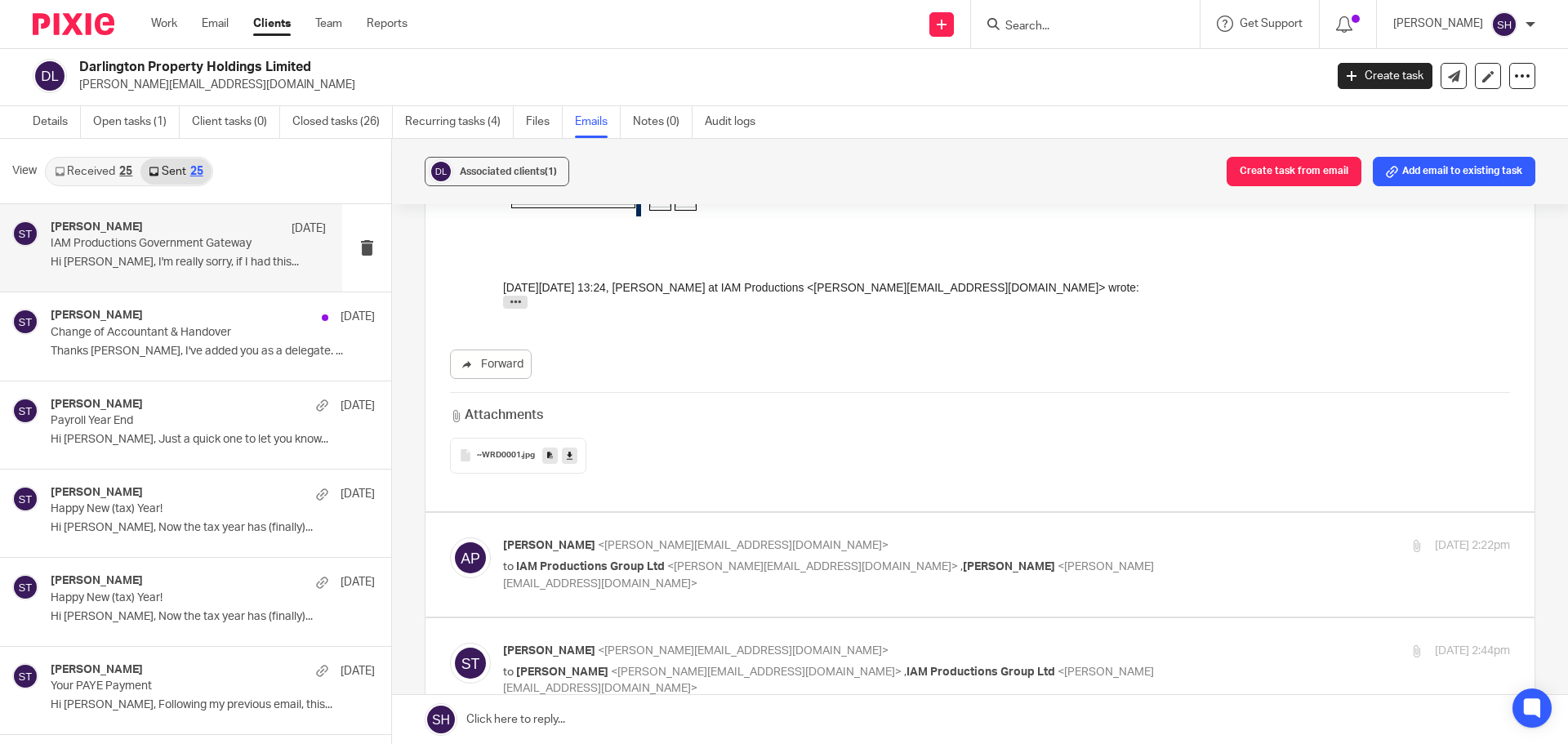
click at [960, 537] on p "Adam Pritchard <adam@linfordgrey.co.uk>" at bounding box center [839, 546] width 672 height 17
checkbox input "true"
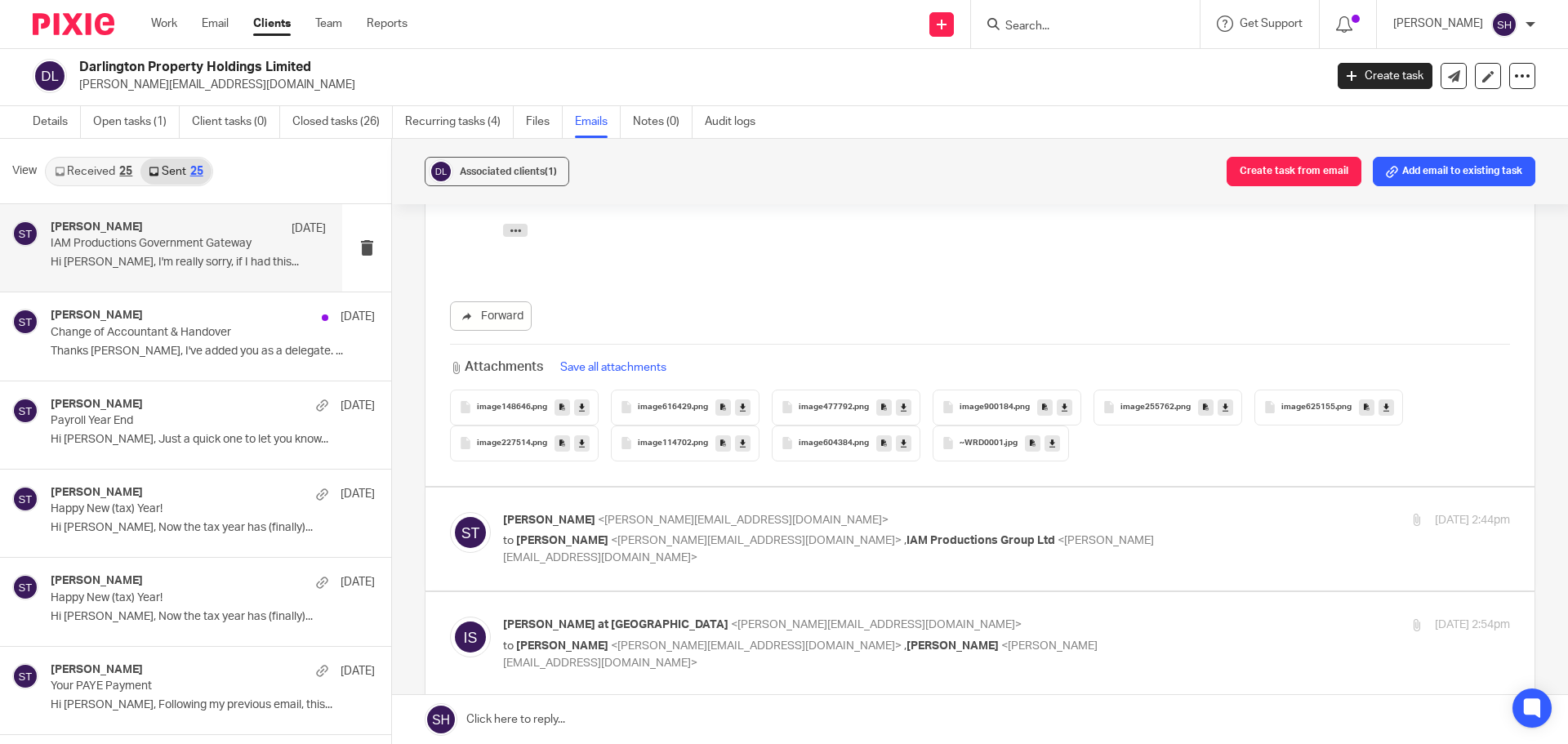
scroll to position [3919, 0]
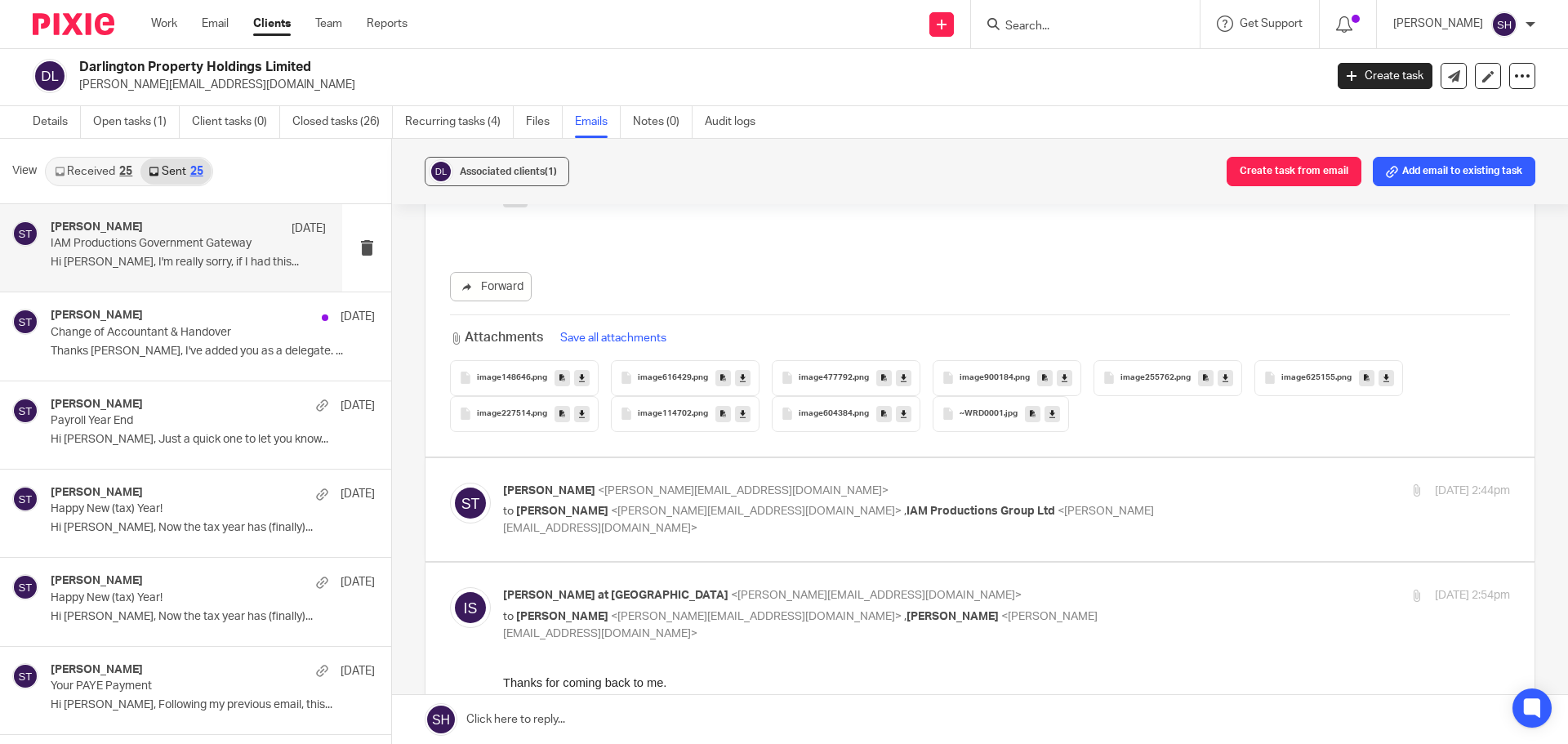
click at [1059, 482] on p "Sean Toomer <sean@wearediverso.com>" at bounding box center [839, 491] width 672 height 17
checkbox input "true"
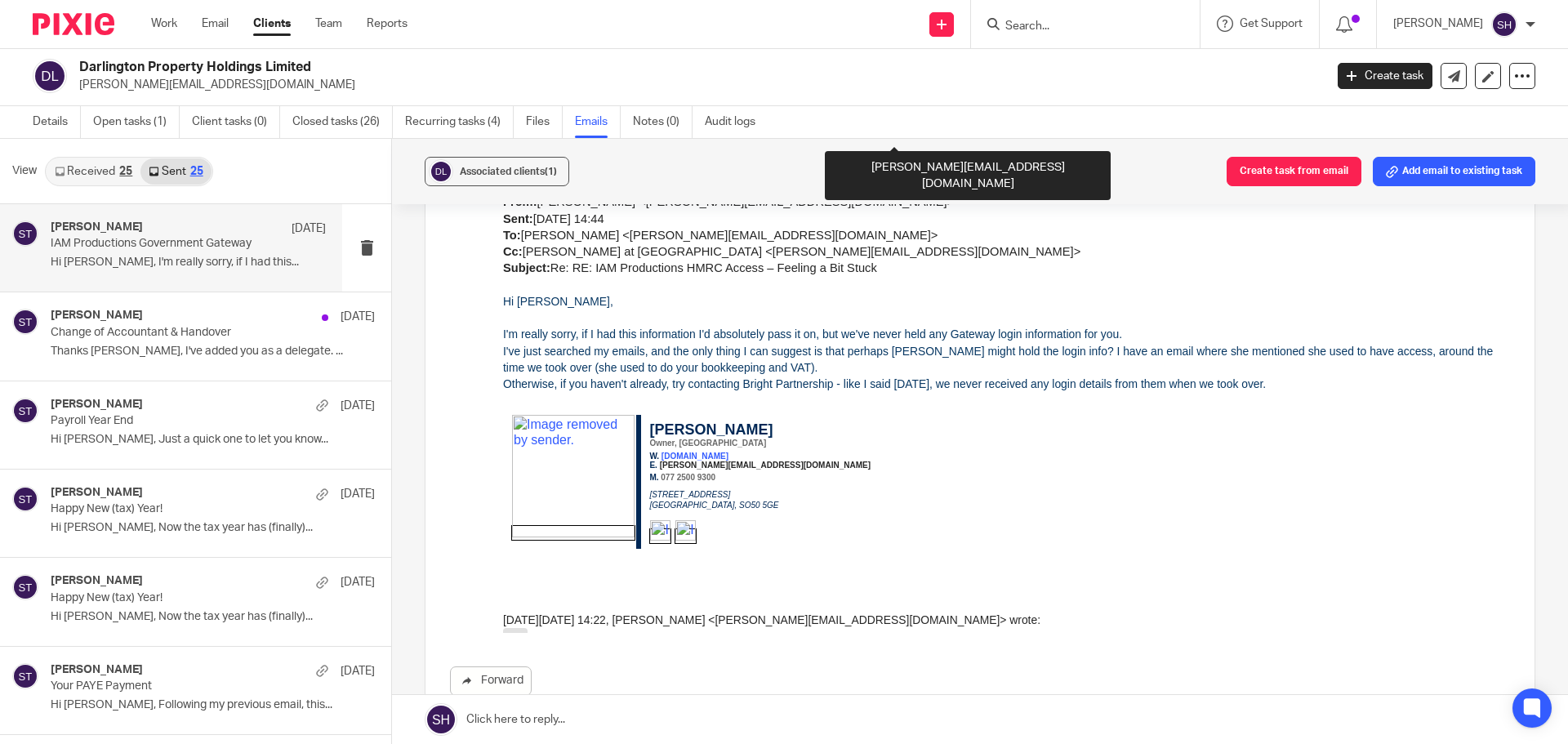
scroll to position [5552, 0]
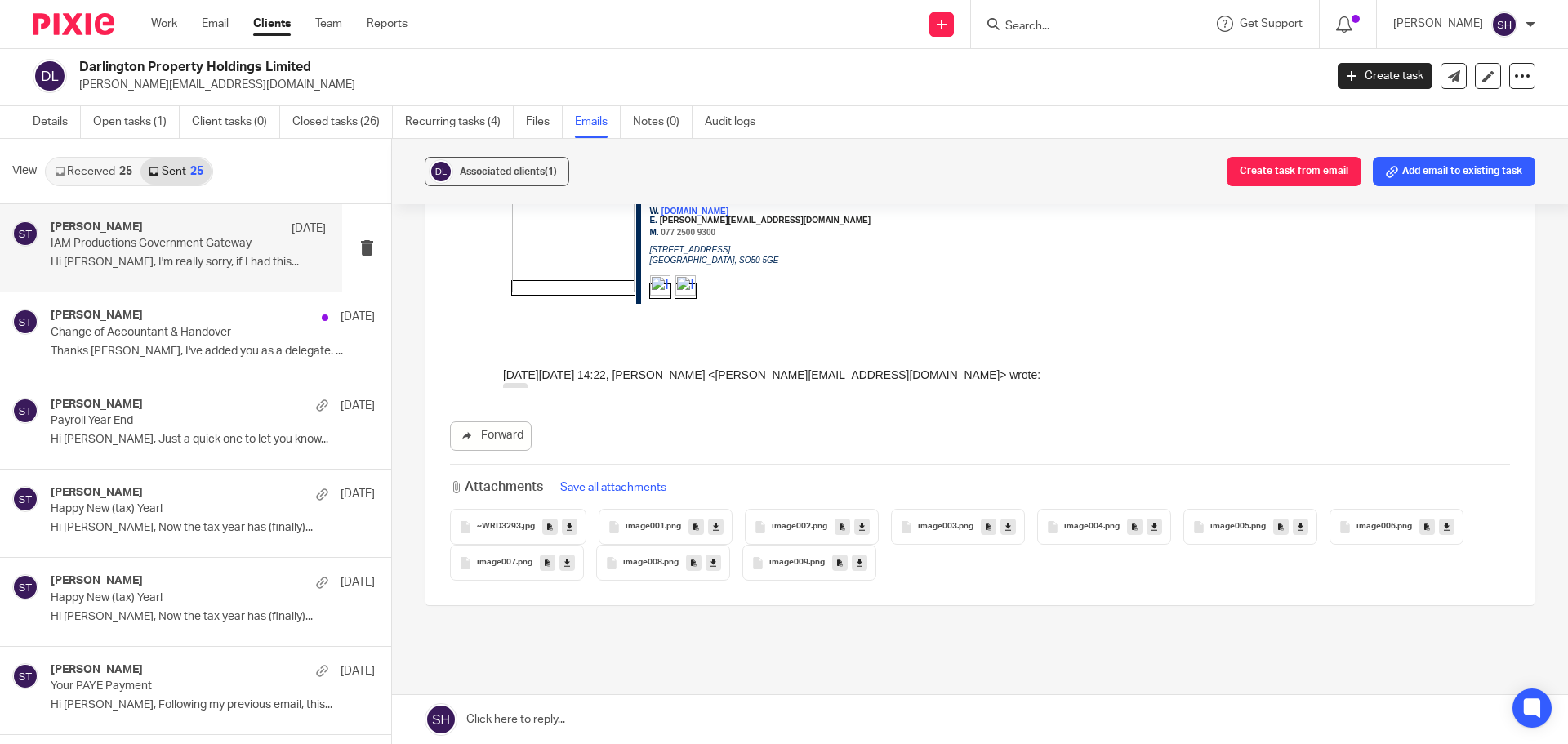
click at [105, 178] on link "Received 25" at bounding box center [93, 171] width 94 height 26
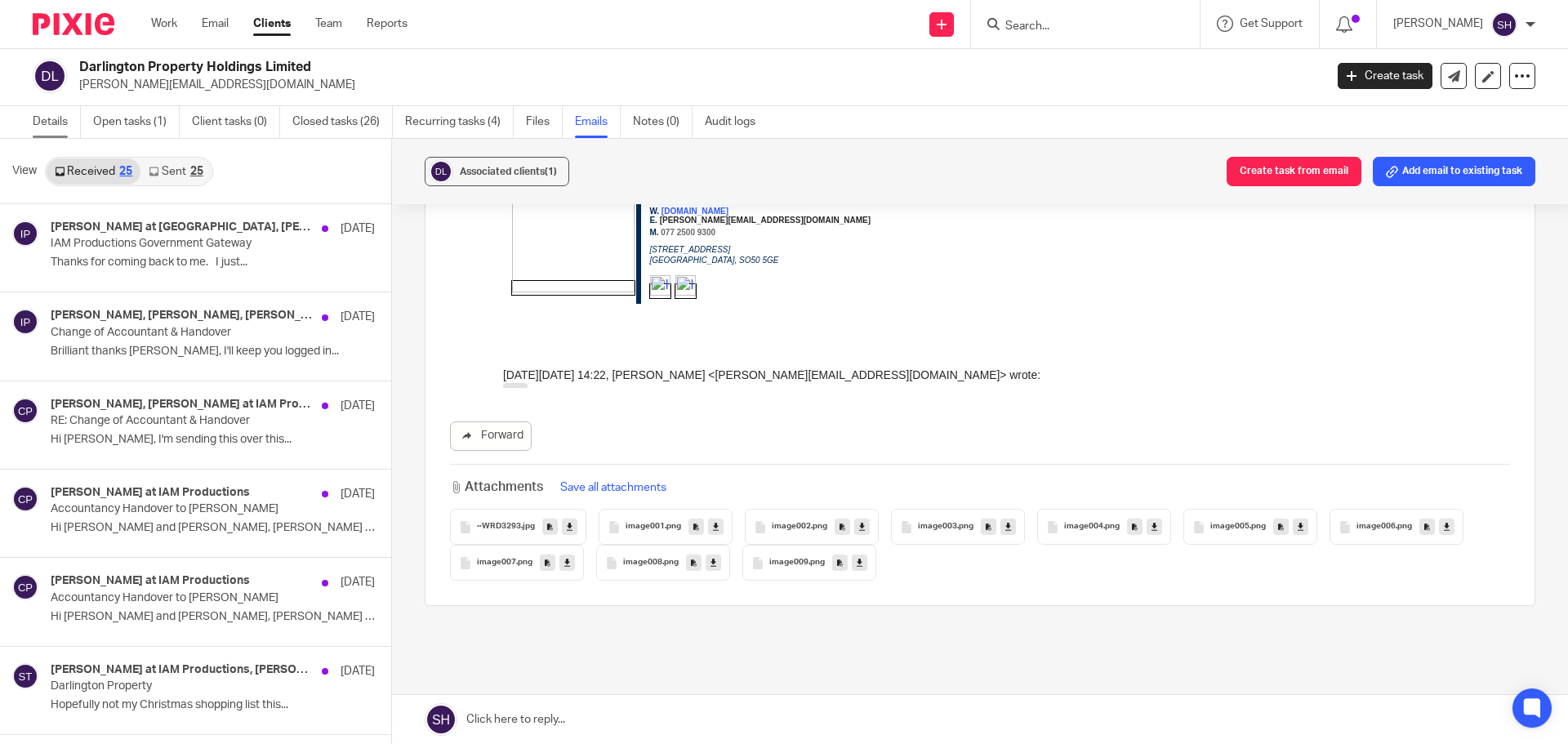
click at [52, 118] on link "Details" at bounding box center [57, 122] width 48 height 32
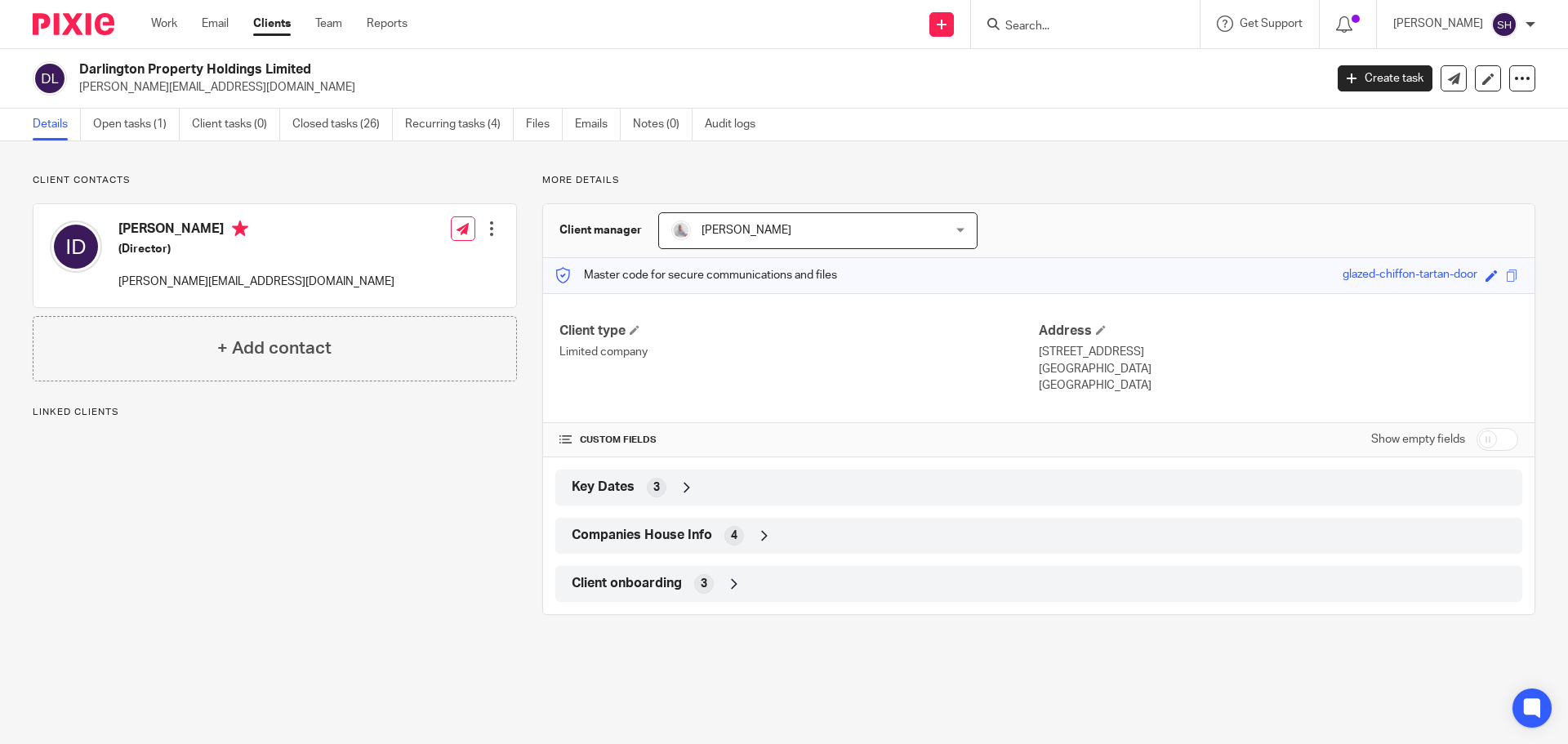
click at [613, 537] on span "Companies House Info" at bounding box center [642, 535] width 141 height 17
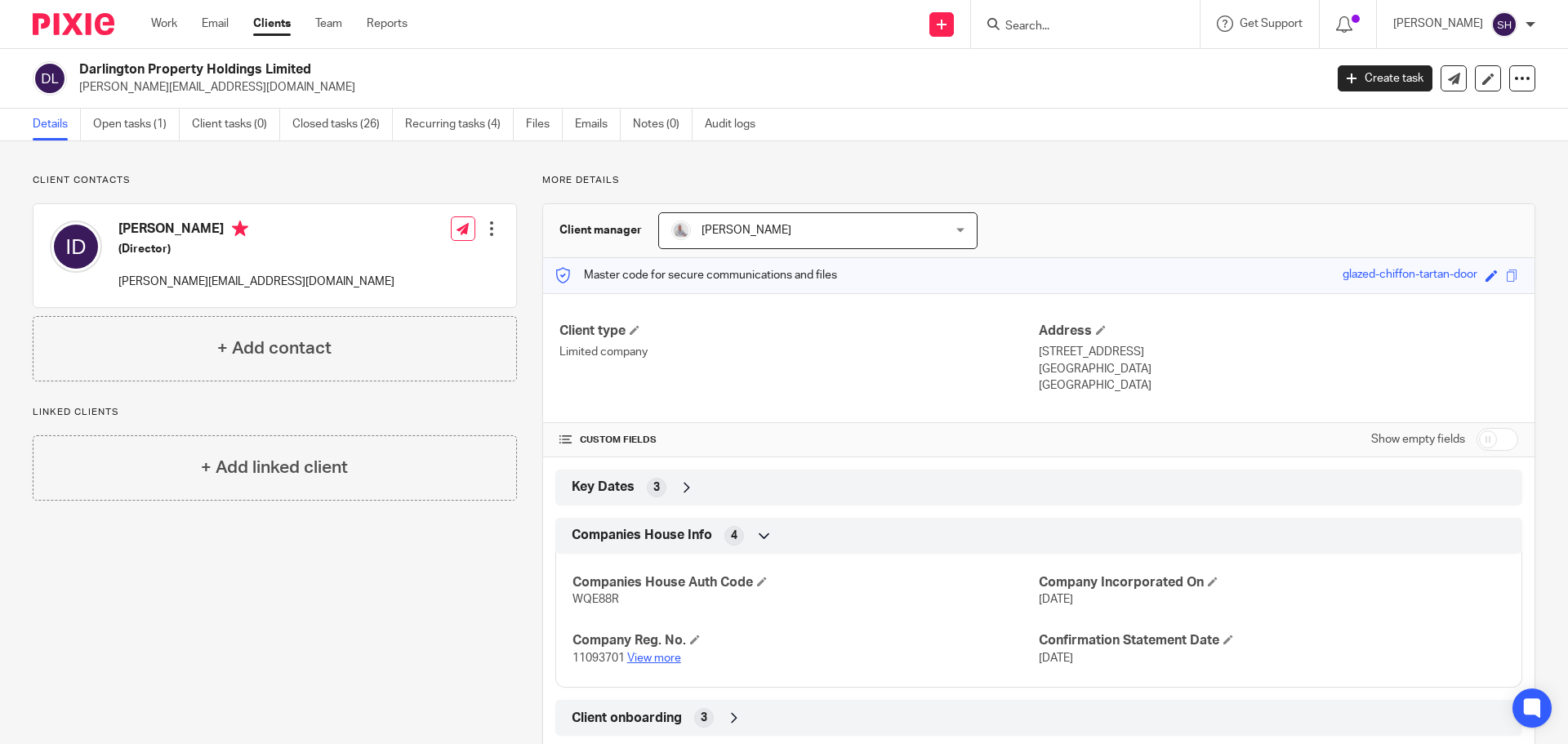
click at [652, 662] on link "View more" at bounding box center [654, 658] width 54 height 12
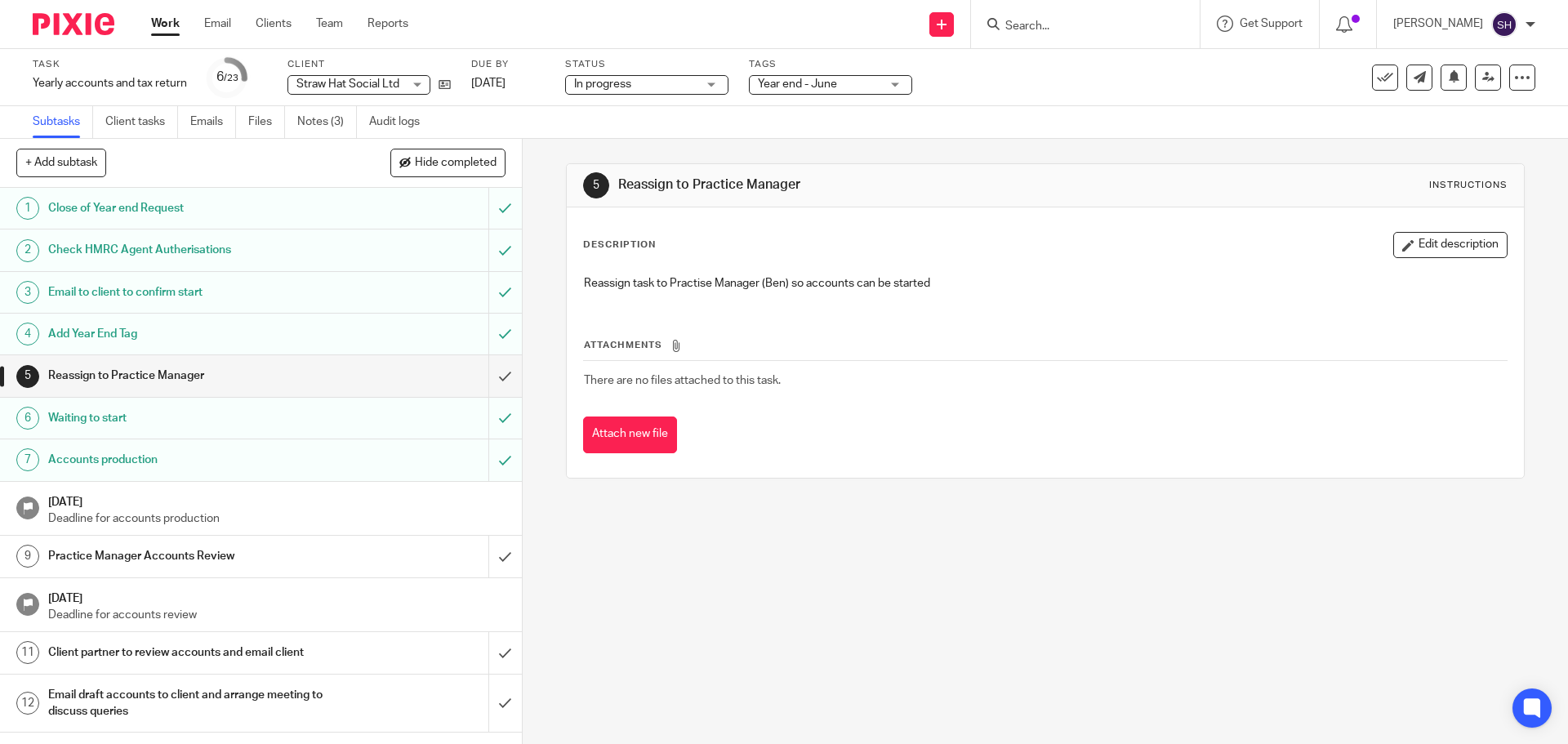
click at [823, 85] on span "Year end - June" at bounding box center [796, 84] width 79 height 12
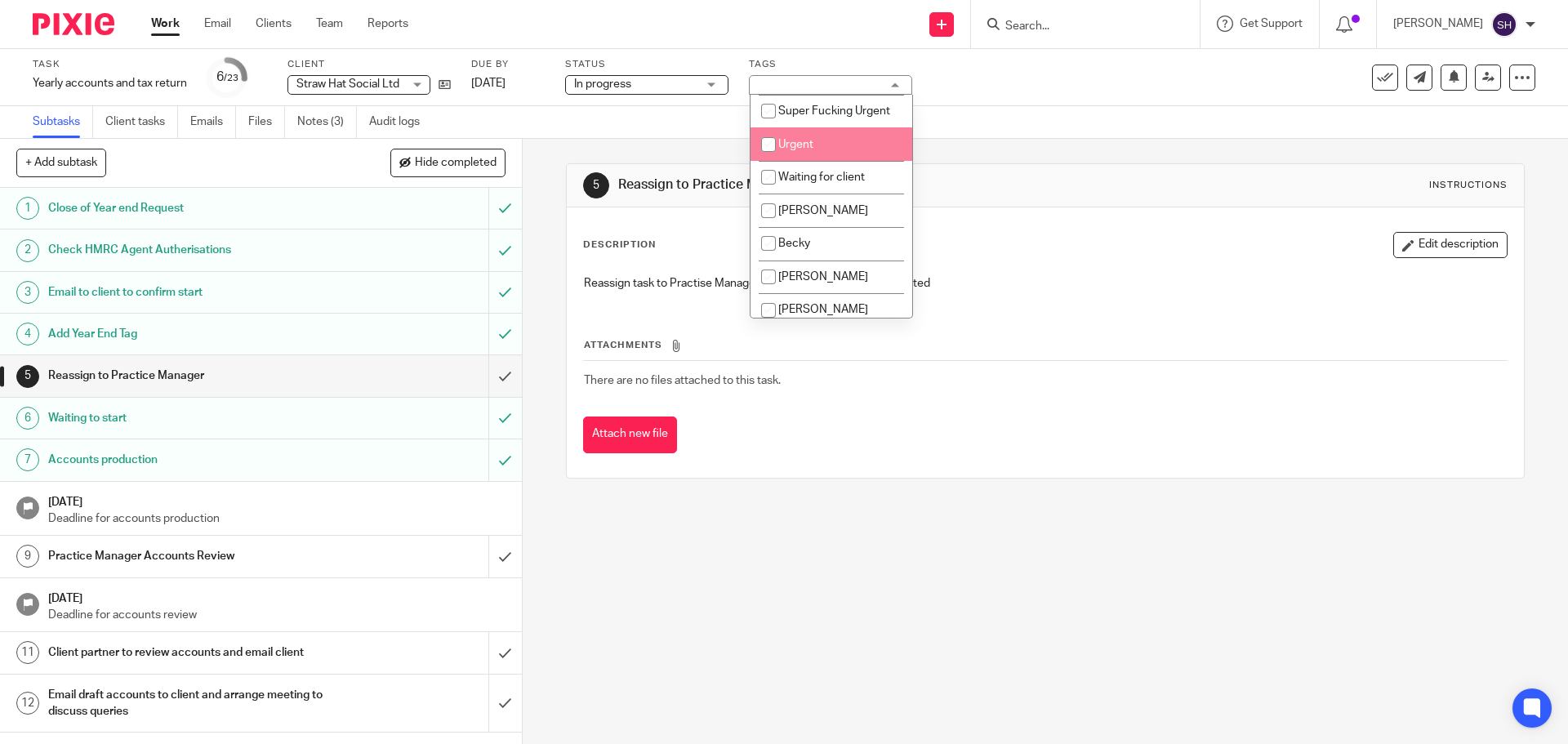
scroll to position [327, 0]
click at [844, 154] on span "Waiting for client" at bounding box center [821, 148] width 87 height 12
checkbox input "true"
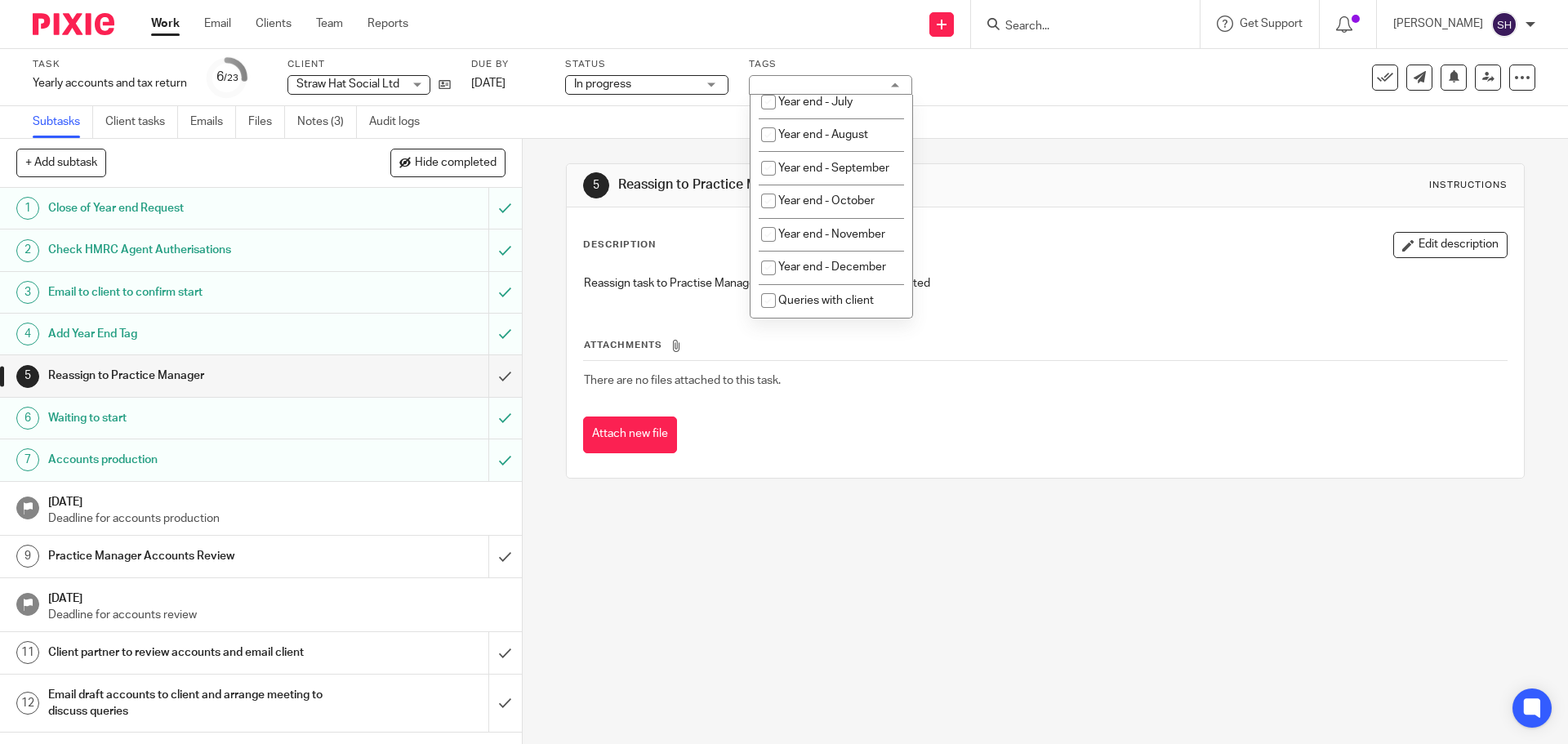
scroll to position [788, 0]
click at [1011, 114] on div "Subtasks Client tasks Emails Files Notes (3) Audit logs" at bounding box center [784, 122] width 1568 height 32
